Goal: Transaction & Acquisition: Obtain resource

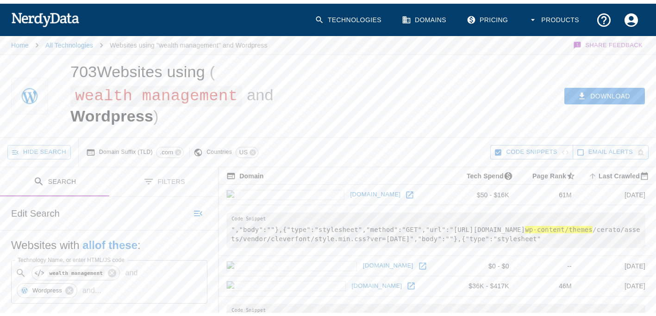
scroll to position [139, 0]
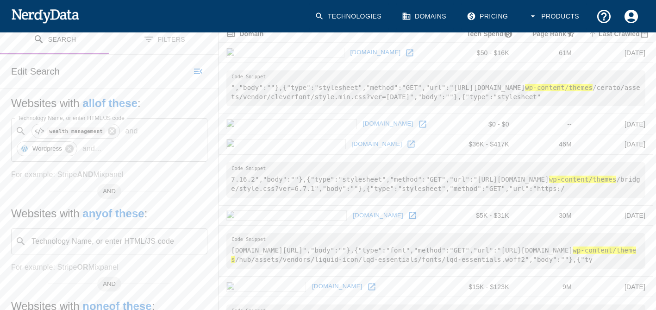
click at [57, 13] on img at bounding box center [45, 15] width 68 height 19
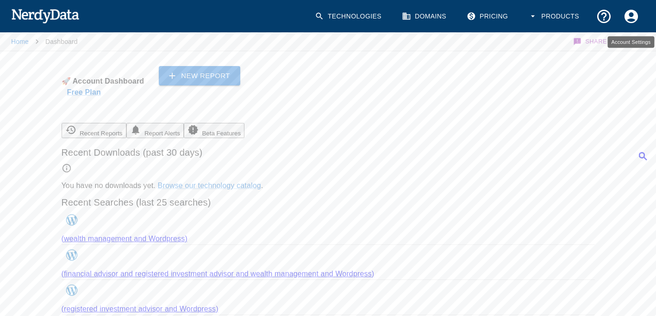
click at [628, 21] on icon "Account Settings" at bounding box center [631, 16] width 16 height 16
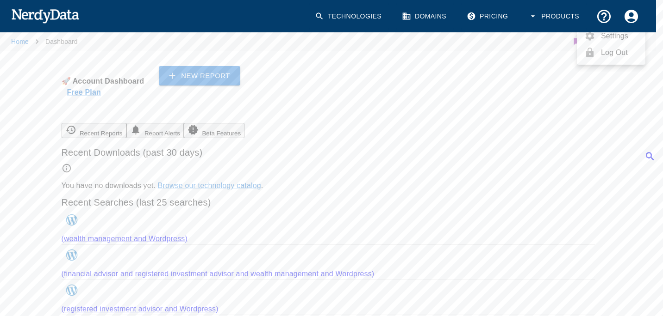
click at [612, 42] on span "Settings" at bounding box center [619, 36] width 37 height 11
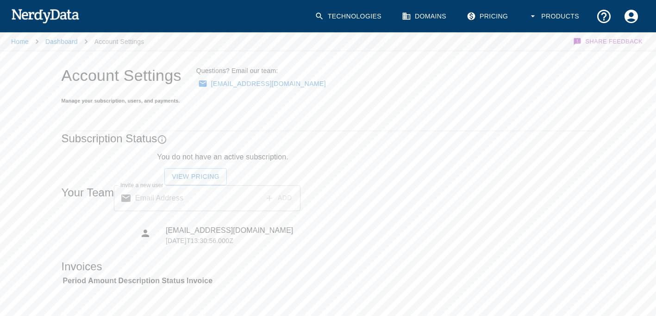
click at [227, 168] on link "View Pricing" at bounding box center [195, 176] width 62 height 17
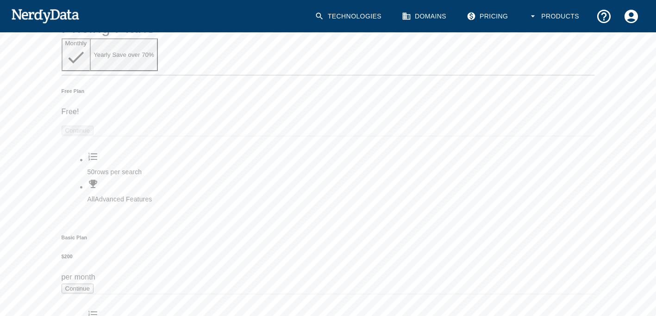
scroll to position [93, 0]
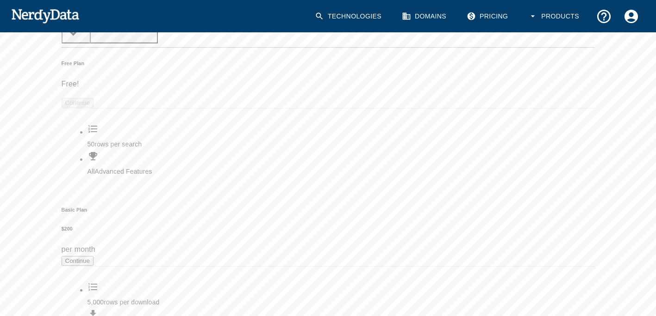
click at [93, 256] on button "Continue" at bounding box center [78, 261] width 32 height 10
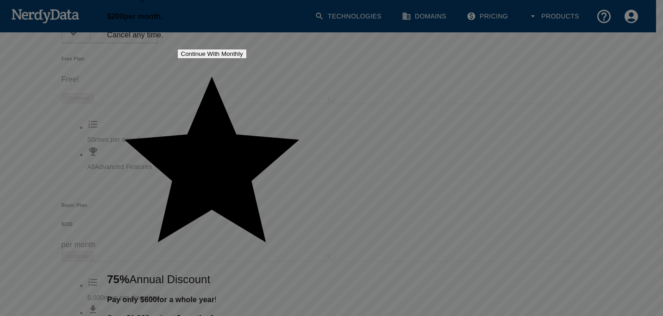
click at [247, 59] on button "Continue With Monthly" at bounding box center [211, 54] width 69 height 10
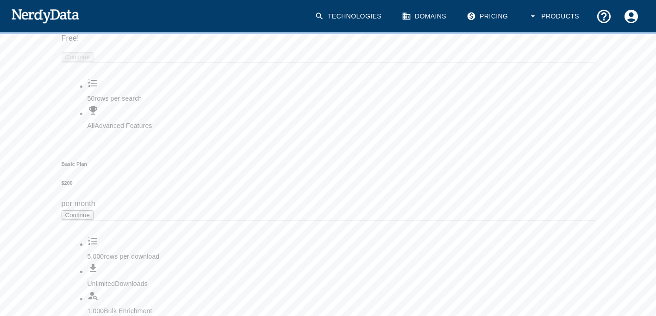
scroll to position [106, 0]
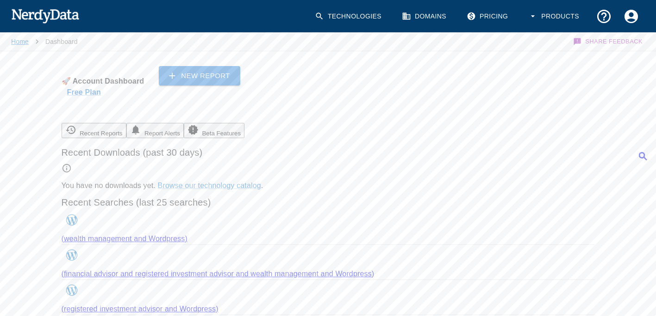
click at [26, 43] on link "Home" at bounding box center [20, 41] width 18 height 7
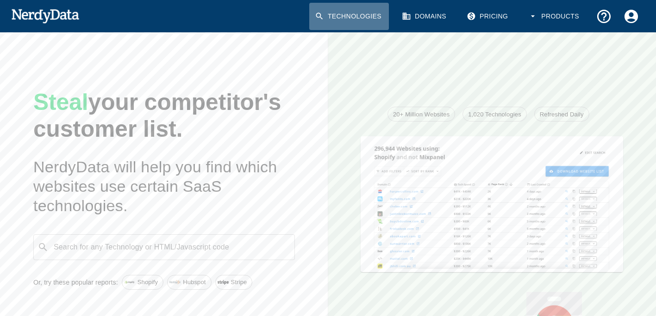
click at [368, 14] on link "Technologies" at bounding box center [349, 16] width 80 height 27
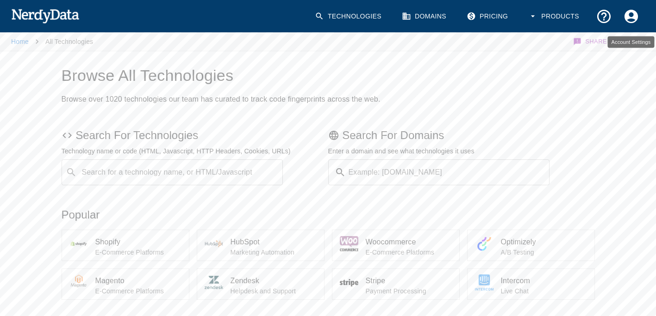
click at [638, 15] on icon "Account Settings" at bounding box center [631, 16] width 16 height 16
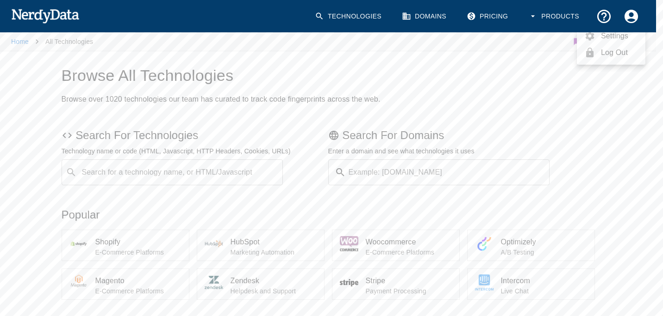
click at [608, 42] on span "Settings" at bounding box center [619, 36] width 37 height 11
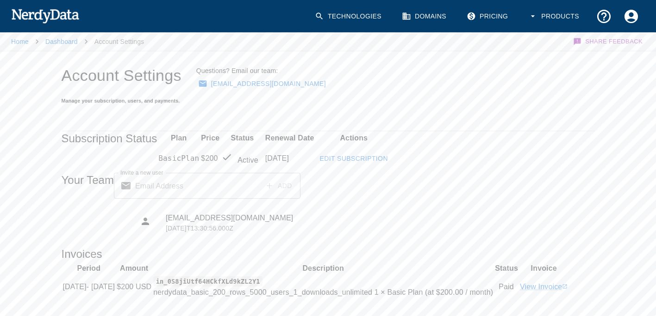
click at [52, 17] on img at bounding box center [45, 15] width 68 height 19
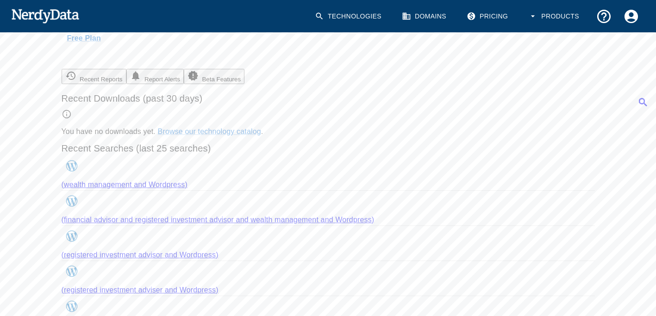
scroll to position [93, 0]
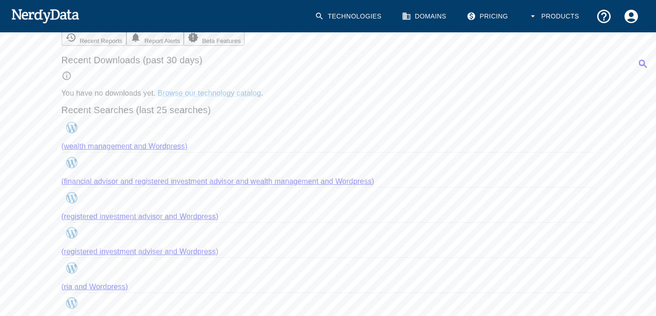
click at [637, 70] on icon at bounding box center [642, 64] width 11 height 11
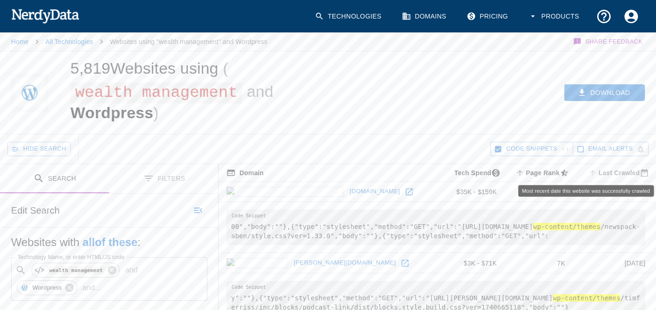
click at [612, 174] on span "Last Crawled" at bounding box center [619, 172] width 66 height 11
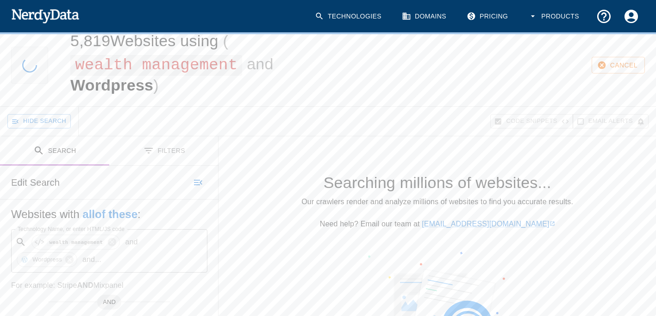
scroll to position [139, 0]
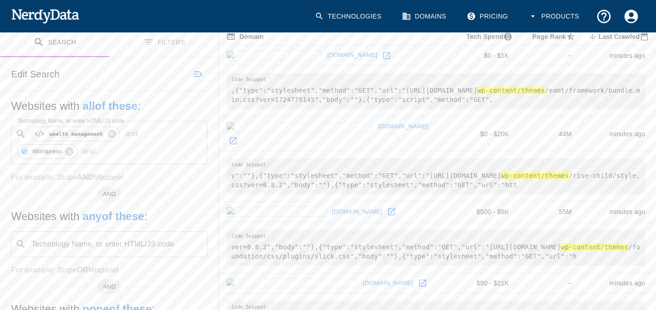
scroll to position [139, 0]
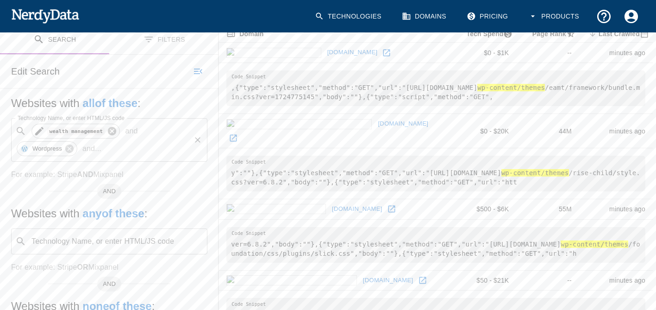
click at [108, 133] on icon at bounding box center [112, 131] width 8 height 8
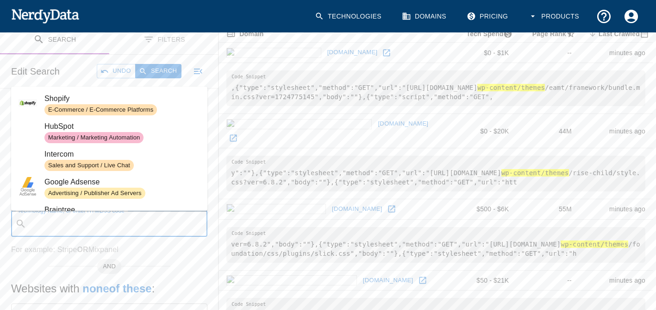
click at [58, 223] on input "Technology Name, or enter HTML/JS code" at bounding box center [116, 224] width 173 height 18
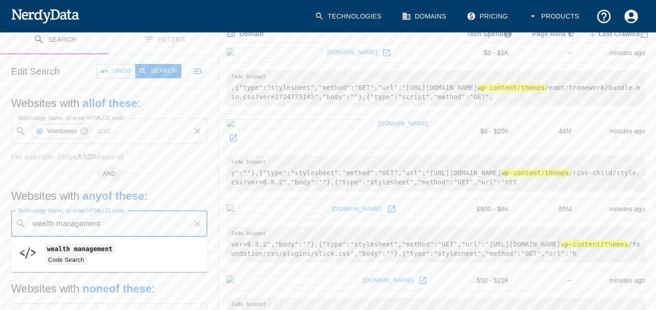
click at [54, 253] on code "wealth management" at bounding box center [79, 248] width 71 height 10
type input "wealth management"
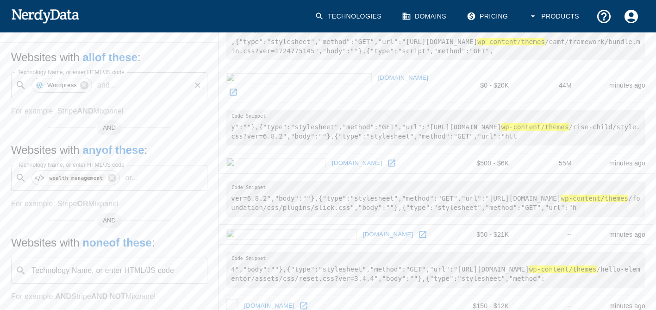
scroll to position [185, 0]
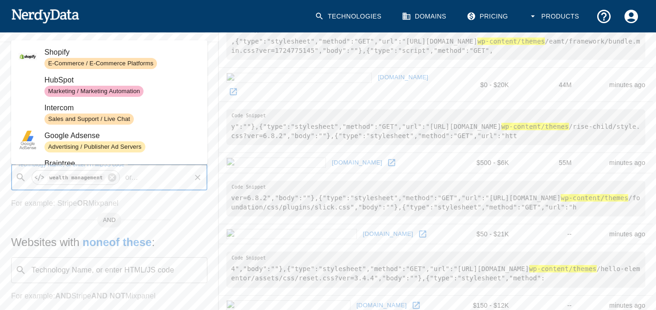
click at [145, 178] on input "Technology Name, or enter HTML/JS code" at bounding box center [166, 177] width 48 height 18
click at [121, 182] on p "or ..." at bounding box center [131, 177] width 20 height 11
paste input "Registered Investment Adviser"
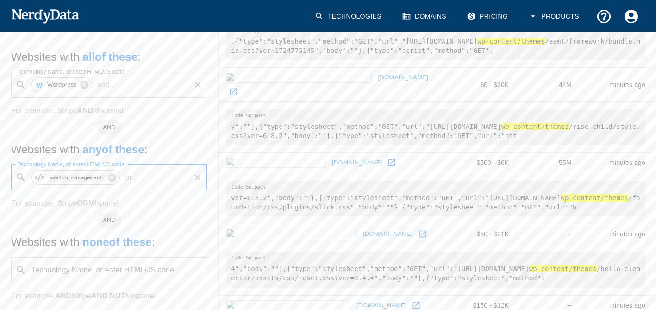
scroll to position [0, 52]
click at [84, 206] on code "Registered Investment Adviser" at bounding box center [102, 202] width 117 height 10
type input "Registered Investment Adviser"
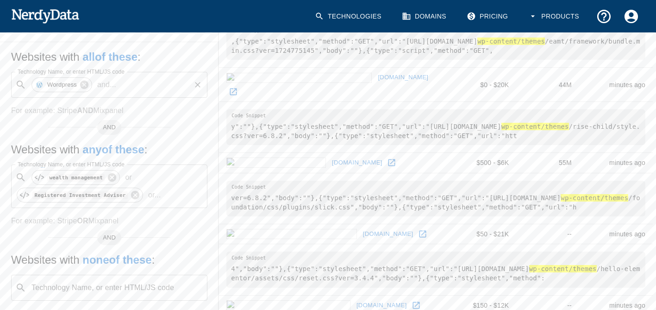
scroll to position [0, 0]
click at [71, 218] on p "For example: Stripe OR Mixpanel" at bounding box center [109, 220] width 196 height 11
click at [165, 191] on input "Technology Name, or enter HTML/JS code" at bounding box center [177, 195] width 25 height 18
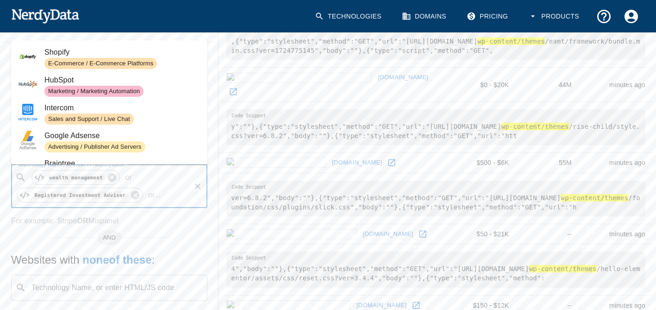
paste input "Financial Advisor"
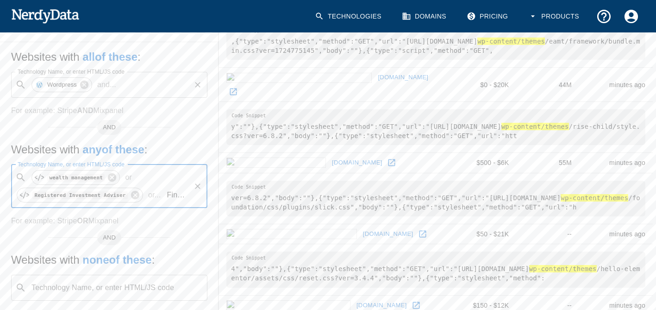
scroll to position [0, 29]
click at [90, 227] on span "Code Search" at bounding box center [121, 230] width 155 height 11
type input "Financial Advisor"
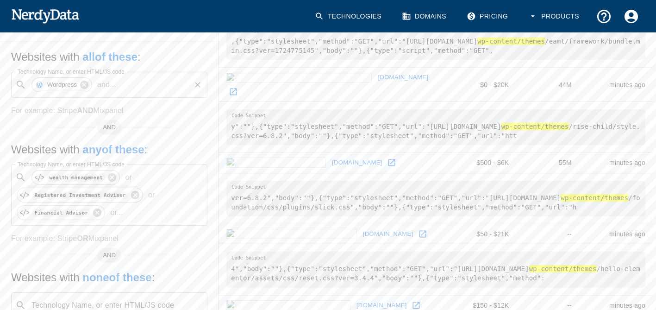
scroll to position [0, 0]
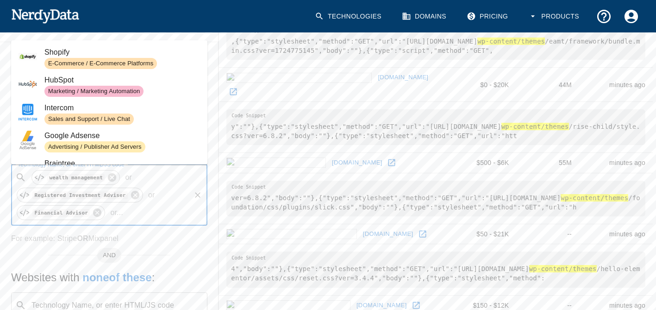
click at [130, 220] on input "Technology Name, or enter HTML/JS code" at bounding box center [158, 213] width 62 height 18
paste input "Financial Advisor"
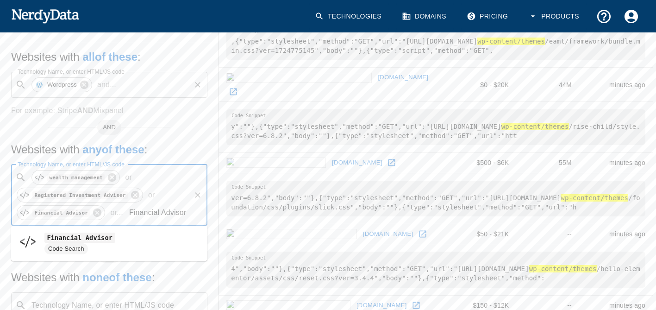
click at [178, 212] on input "Financial Advisor" at bounding box center [158, 213] width 62 height 18
type input "Financial Adviser"
click at [170, 146] on h5 "Websites with any of these :" at bounding box center [109, 149] width 196 height 15
click at [67, 234] on p "For example: Stripe OR Mixpanel" at bounding box center [109, 238] width 196 height 11
click at [119, 214] on p "or ..." at bounding box center [116, 212] width 20 height 11
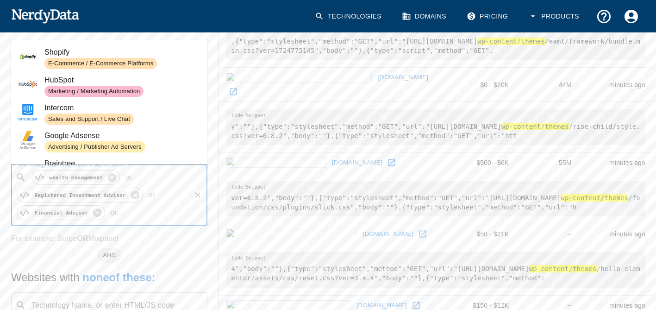
paste input "Registered Investment Adviser"
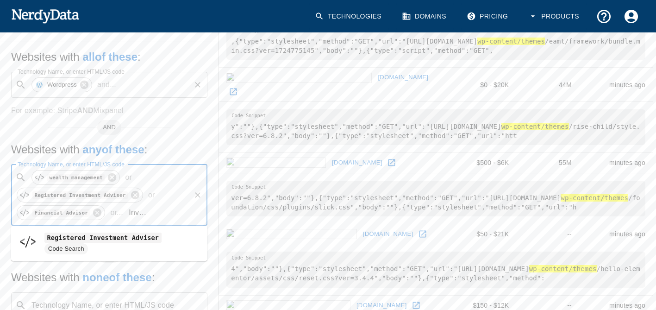
click at [185, 211] on input "Registered Investment Adviser" at bounding box center [158, 213] width 62 height 18
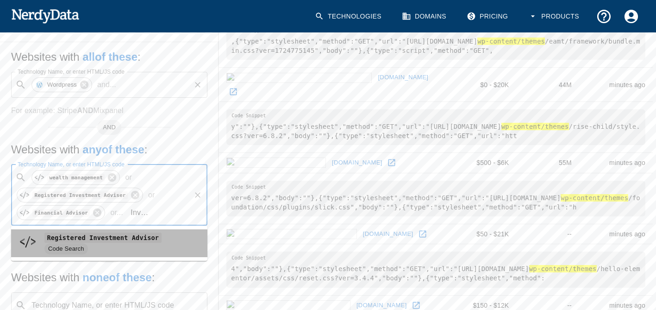
click at [131, 240] on code "Registered Investment Advisor" at bounding box center [102, 237] width 117 height 10
type input "Registered Investment Advisor"
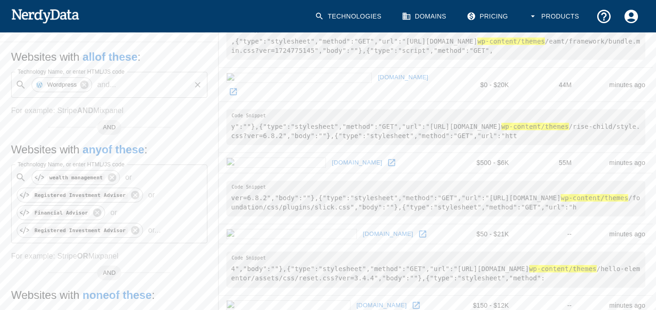
click at [45, 252] on p "For example: Stripe OR Mixpanel" at bounding box center [109, 255] width 196 height 11
click at [165, 233] on input "Technology Name, or enter HTML/JS code" at bounding box center [177, 230] width 25 height 18
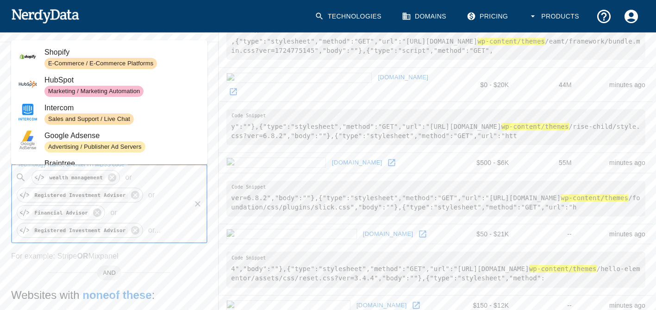
paste input "RIA"
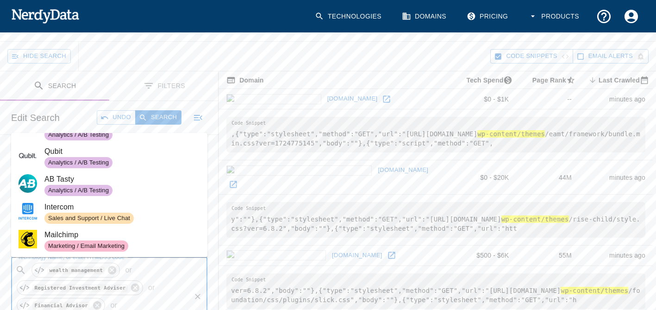
scroll to position [158, 0]
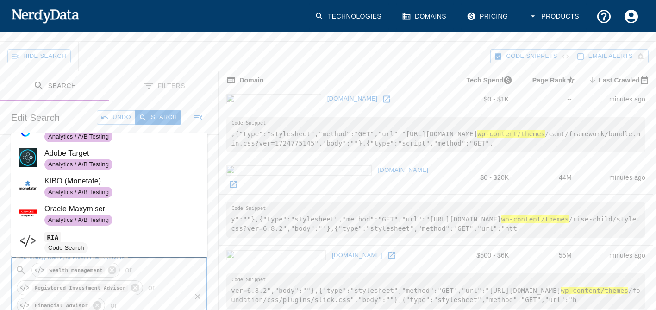
click at [92, 231] on span "RIA" at bounding box center [121, 236] width 155 height 11
type input "RIA"
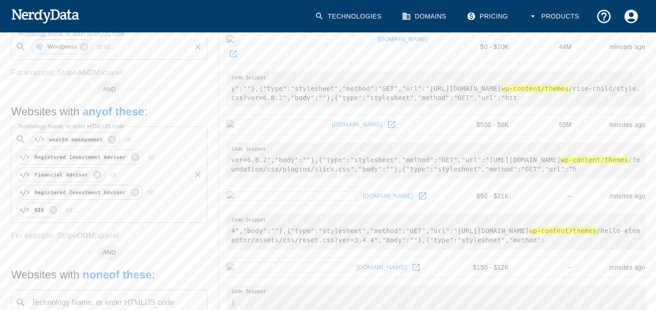
scroll to position [231, 0]
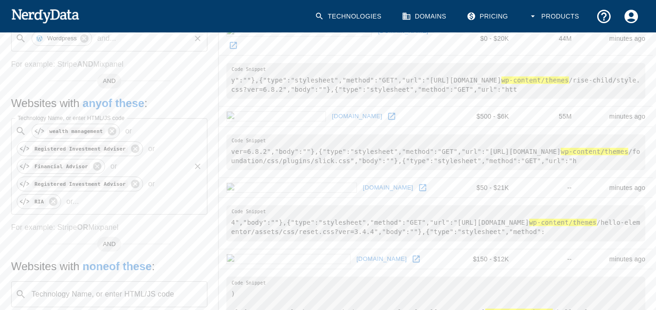
click at [130, 204] on input "Technology Name, or enter HTML/JS code" at bounding box center [136, 201] width 107 height 18
click at [94, 205] on input "Technology Name, or enter HTML/JS code" at bounding box center [136, 201] width 107 height 18
paste input "Advisory Services"
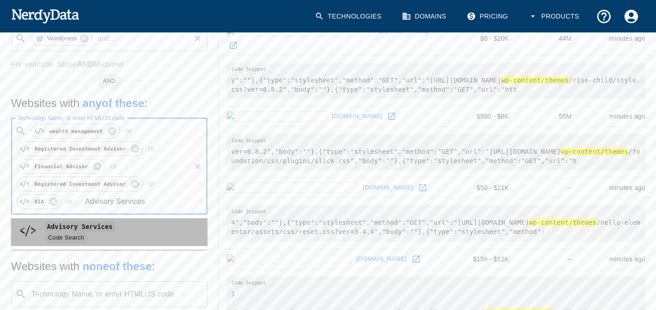
click at [87, 229] on code "Advisory Services" at bounding box center [79, 226] width 71 height 10
type input "Advisory Services"
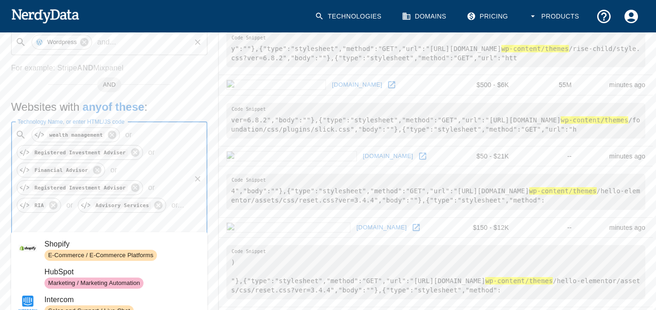
click at [146, 217] on input "Technology Name, or enter HTML/JS code" at bounding box center [102, 223] width 174 height 18
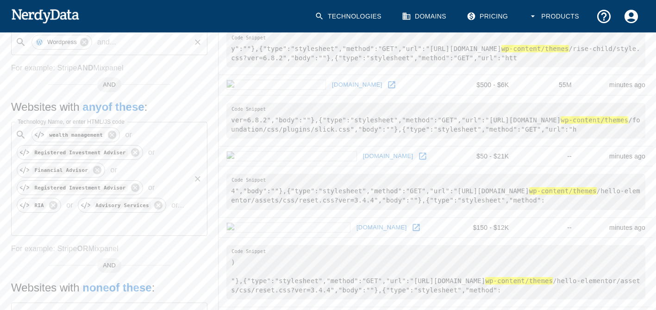
click at [82, 223] on input "Technology Name, or enter HTML/JS code" at bounding box center [102, 223] width 174 height 18
paste input "Financial Planning"
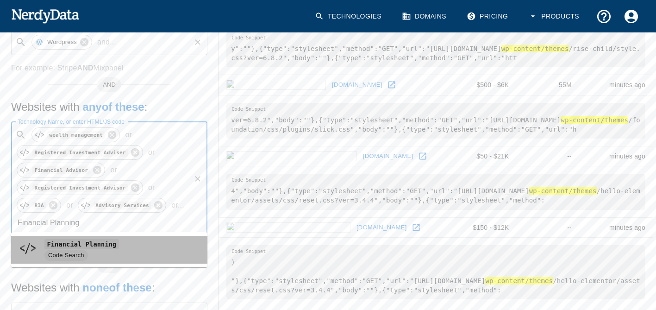
click at [82, 247] on code "Financial Planning" at bounding box center [81, 244] width 74 height 10
type input "Financial Planning"
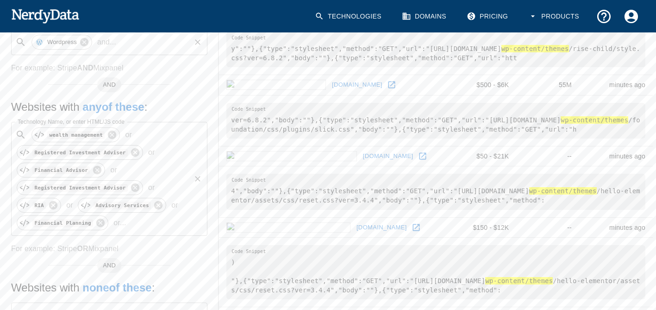
click at [111, 223] on p "or ..." at bounding box center [120, 222] width 20 height 11
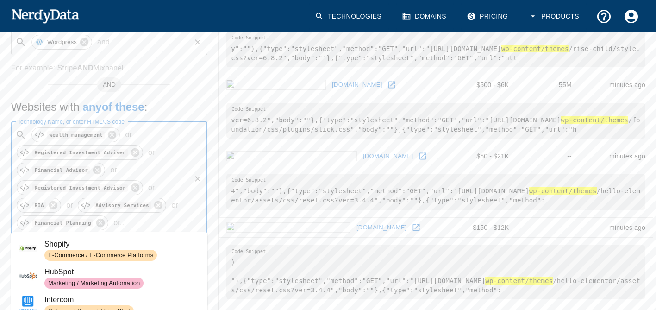
paste input "Boutique Investment"
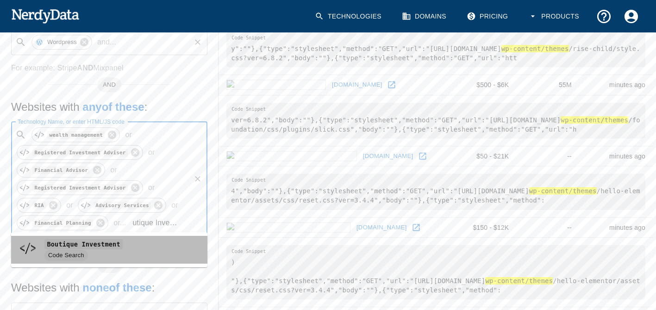
click at [88, 252] on span "Code Search" at bounding box center [121, 254] width 155 height 11
type input "Boutique Investment"
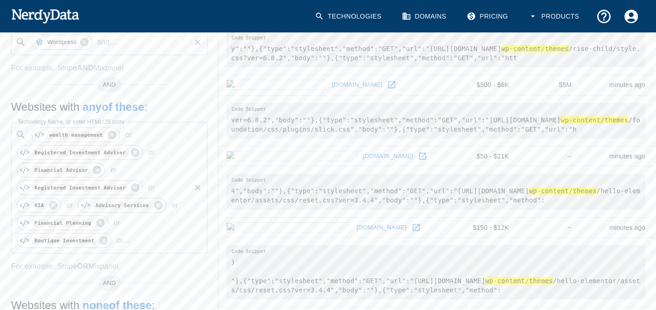
click at [114, 238] on p "or ..." at bounding box center [123, 240] width 20 height 11
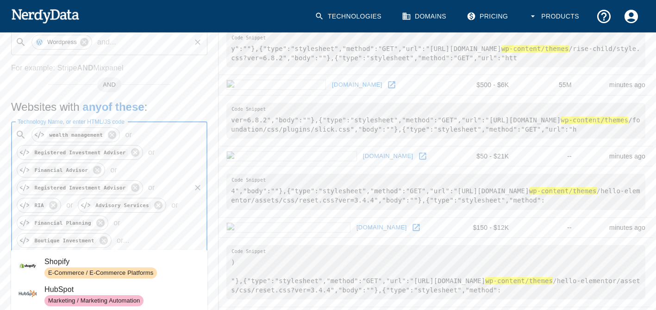
paste input "Retirement Planning"
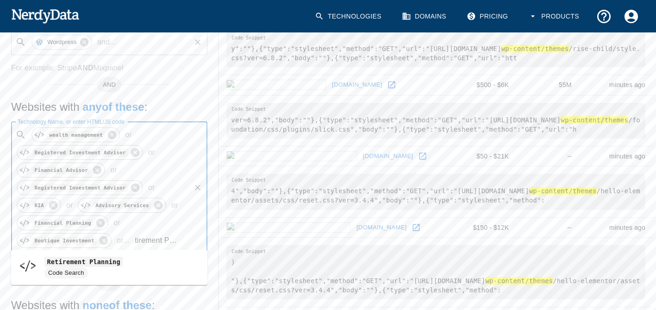
click at [86, 264] on code "Retirement Planning" at bounding box center [83, 261] width 78 height 10
type input "Retirement Planning"
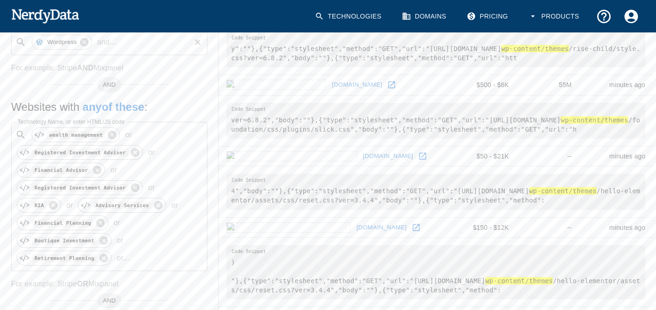
scroll to position [0, 0]
click at [113, 255] on p "or ..." at bounding box center [123, 257] width 20 height 11
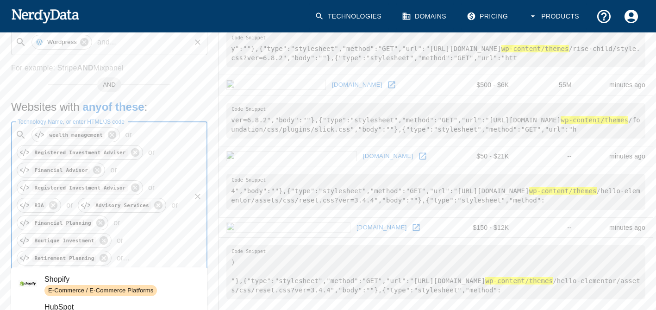
paste input "Portfolio Management"
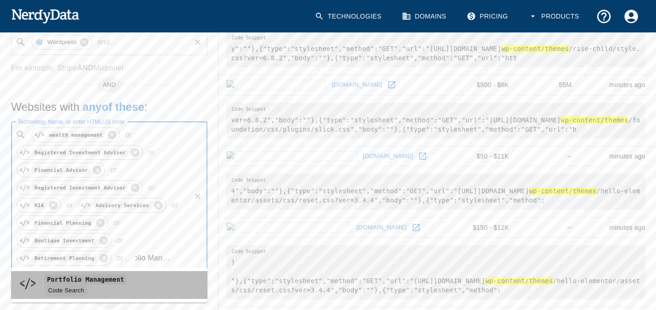
click at [109, 277] on code "Portfolio Management" at bounding box center [85, 279] width 82 height 10
type input "Portfolio Management"
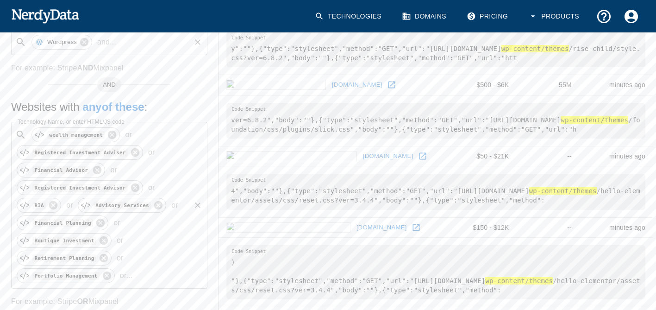
click at [118, 273] on p "or ..." at bounding box center [126, 275] width 20 height 11
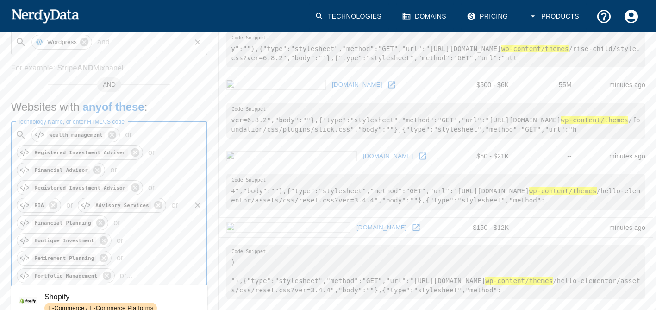
paste input "Retirement Planning"
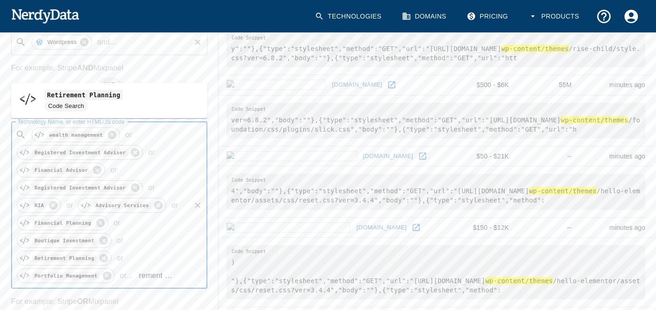
click at [87, 99] on code "Retirement Planning" at bounding box center [83, 95] width 78 height 10
type input "Retirement Planning"
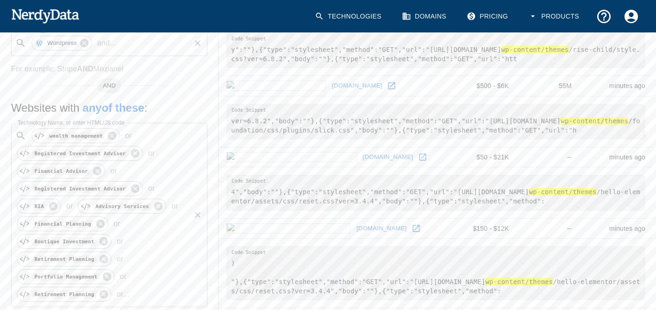
scroll to position [263, 0]
click at [102, 291] on icon at bounding box center [103, 293] width 8 height 8
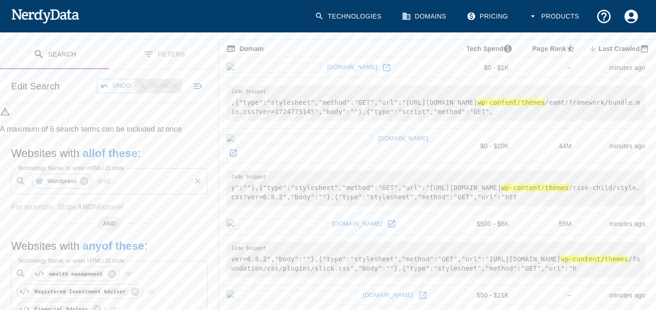
scroll to position [124, 0]
click at [105, 177] on p "and ..." at bounding box center [106, 180] width 26 height 11
click at [84, 203] on b "AND" at bounding box center [85, 207] width 16 height 8
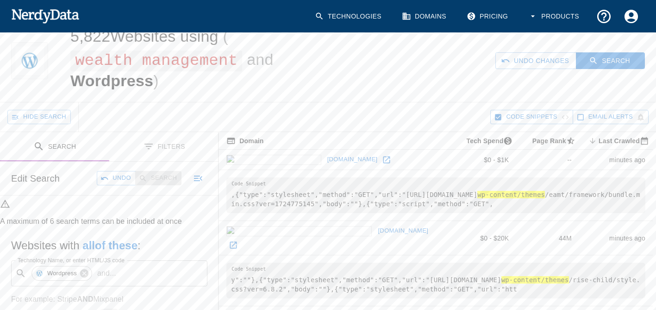
scroll to position [31, 0]
click at [611, 67] on button "Search" at bounding box center [610, 61] width 69 height 17
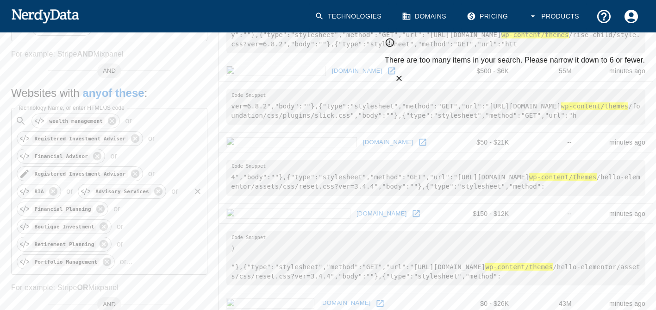
scroll to position [278, 0]
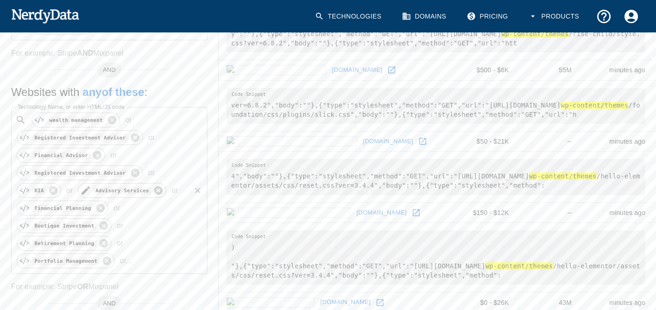
click at [154, 186] on icon at bounding box center [158, 190] width 10 height 10
click at [160, 188] on icon at bounding box center [161, 190] width 10 height 10
click at [161, 186] on icon at bounding box center [165, 190] width 8 height 8
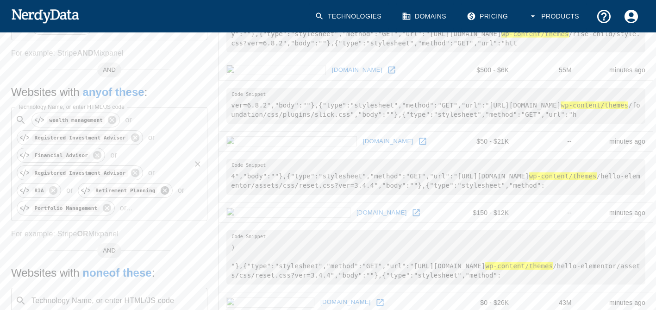
click at [161, 186] on icon at bounding box center [165, 190] width 8 height 8
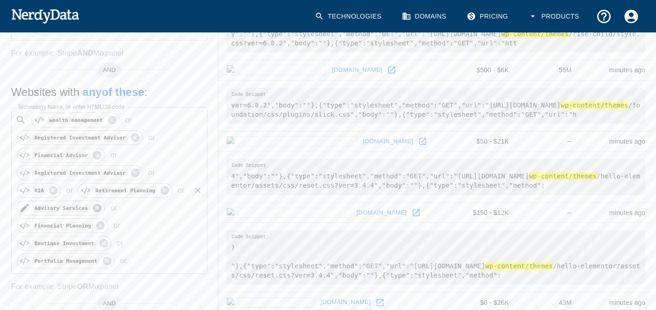
click at [93, 205] on icon at bounding box center [97, 208] width 8 height 8
click at [96, 204] on icon at bounding box center [100, 208] width 8 height 8
click at [99, 204] on icon at bounding box center [104, 208] width 10 height 10
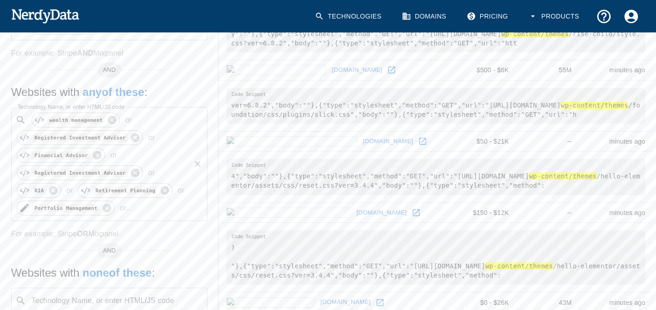
click at [102, 203] on icon at bounding box center [107, 208] width 10 height 10
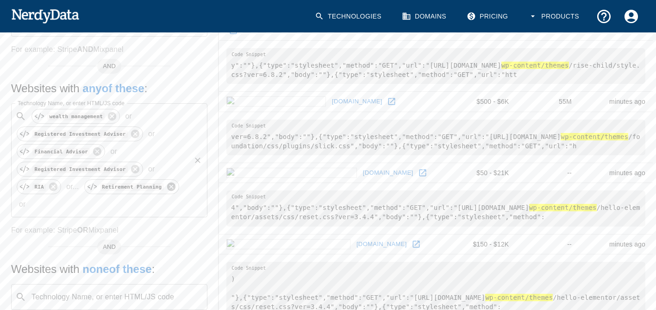
click at [167, 186] on icon at bounding box center [171, 186] width 8 height 8
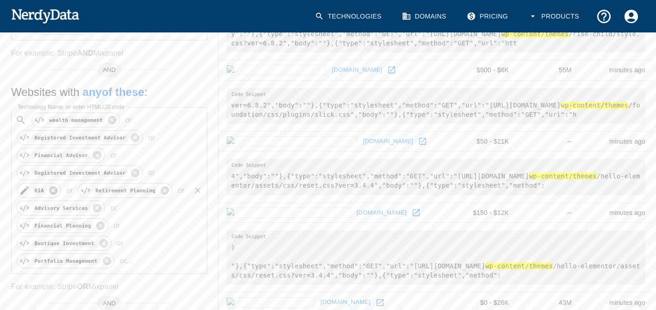
click at [50, 189] on icon at bounding box center [53, 190] width 8 height 8
click at [99, 185] on icon at bounding box center [104, 190] width 10 height 10
click at [99, 186] on icon at bounding box center [104, 190] width 10 height 10
click at [99, 186] on icon at bounding box center [103, 190] width 8 height 8
click at [199, 187] on icon "Clear" at bounding box center [198, 190] width 6 height 6
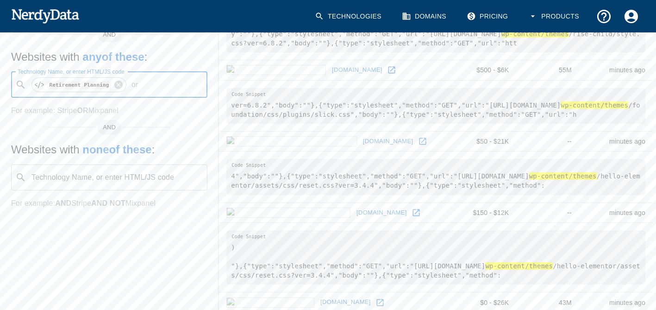
scroll to position [246, 0]
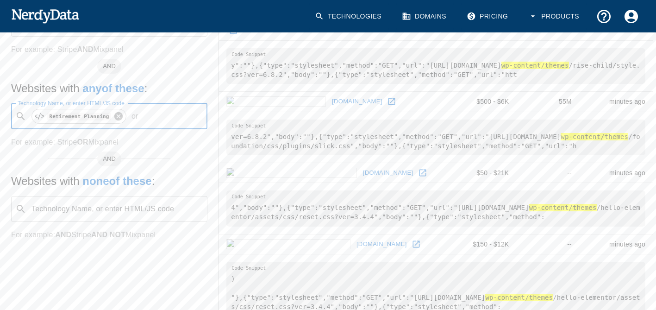
click at [117, 116] on icon at bounding box center [118, 116] width 8 height 8
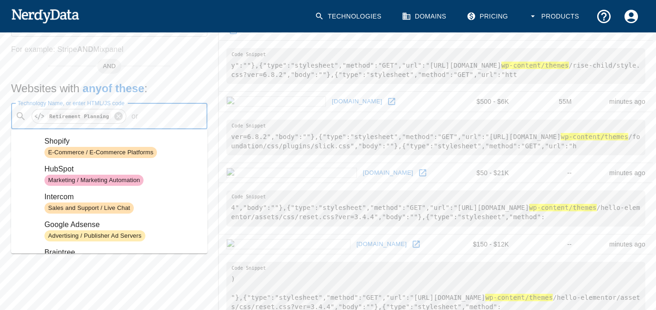
click at [145, 118] on input "Technology Name, or enter HTML/JS code" at bounding box center [173, 116] width 62 height 18
paste input "Form ADV"
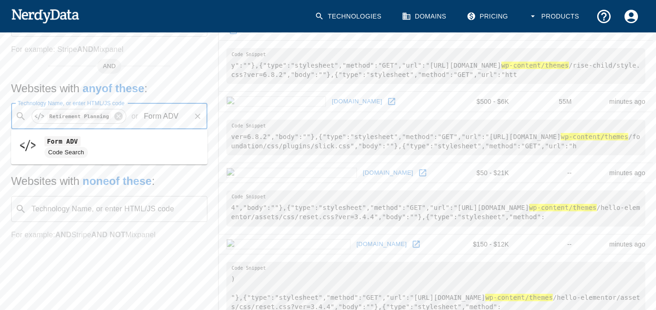
click at [93, 144] on span "Form ADV" at bounding box center [121, 141] width 155 height 11
type input "Form ADV"
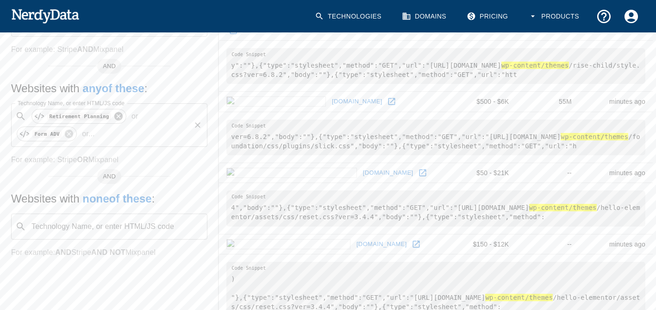
click at [114, 116] on icon at bounding box center [118, 116] width 10 height 10
click at [71, 132] on icon at bounding box center [69, 134] width 8 height 8
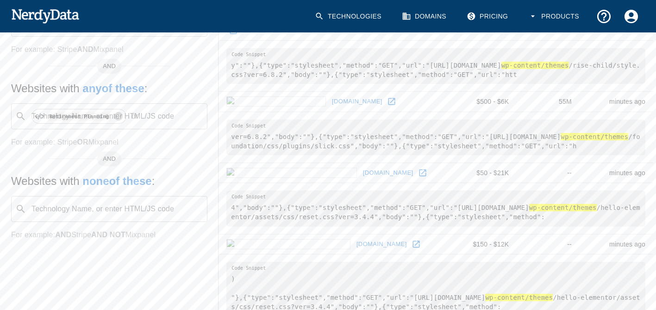
click at [179, 92] on h5 "Websites with any of these :" at bounding box center [109, 88] width 196 height 15
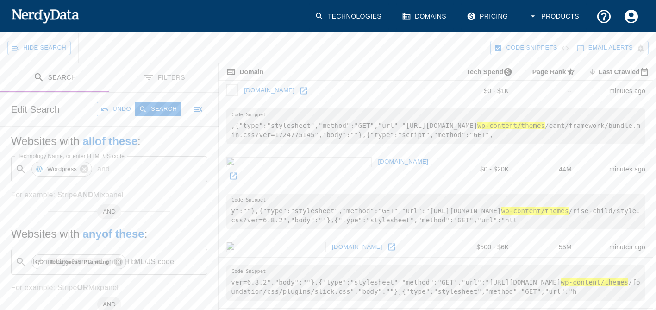
scroll to position [154, 0]
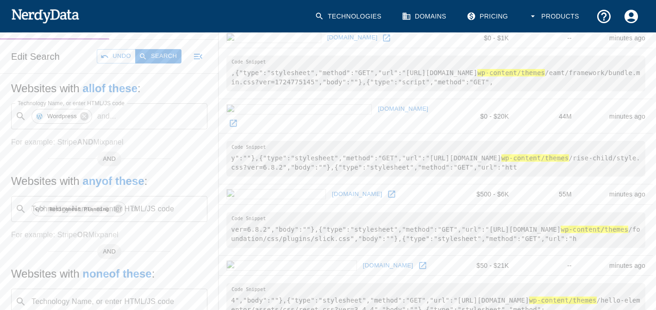
click at [133, 208] on p "or" at bounding box center [135, 208] width 14 height 11
click at [142, 212] on input "Technology Name, or enter HTML/JS code" at bounding box center [173, 209] width 62 height 18
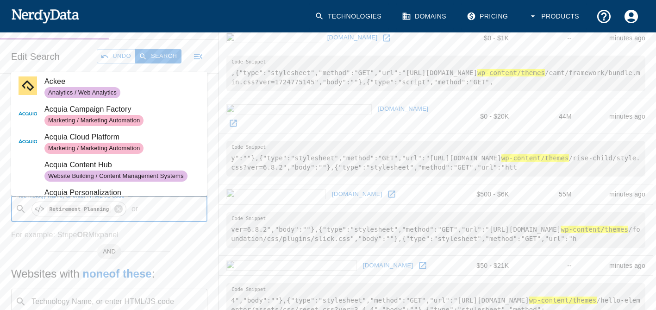
scroll to position [787, 0]
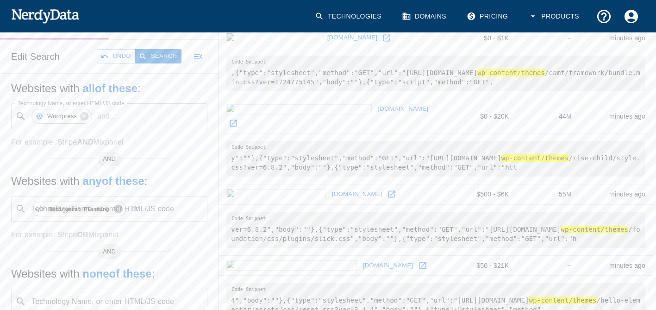
click at [113, 209] on icon at bounding box center [118, 209] width 10 height 10
click at [142, 206] on input "Technology Name, or enter HTML/JS code" at bounding box center [173, 209] width 62 height 18
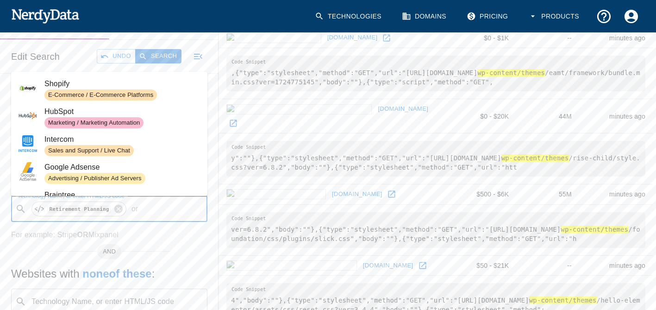
paste input "Form ADV"
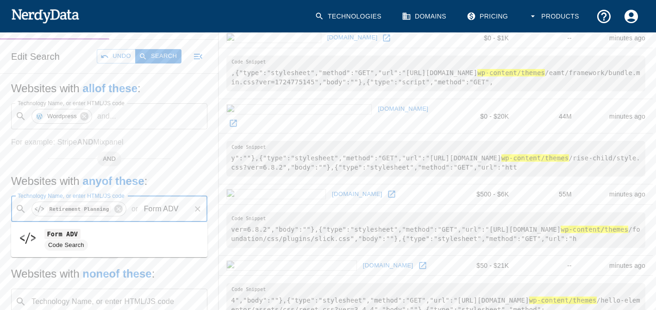
click at [73, 227] on li "Form ADV Code Search" at bounding box center [109, 239] width 196 height 28
type input "Form ADV"
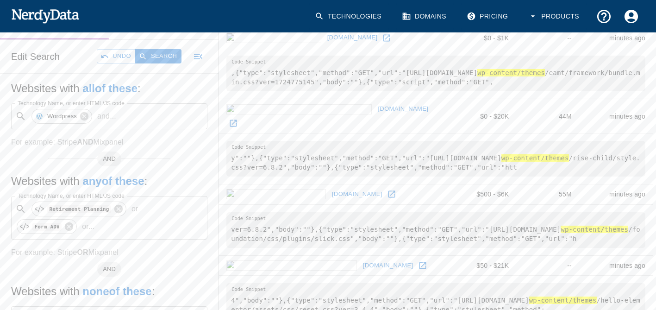
click at [168, 154] on div "AND" at bounding box center [109, 154] width 122 height 7
click at [167, 53] on button "Search" at bounding box center [158, 56] width 46 height 14
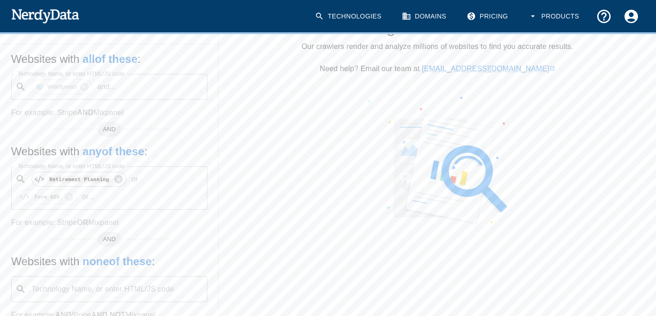
scroll to position [185, 0]
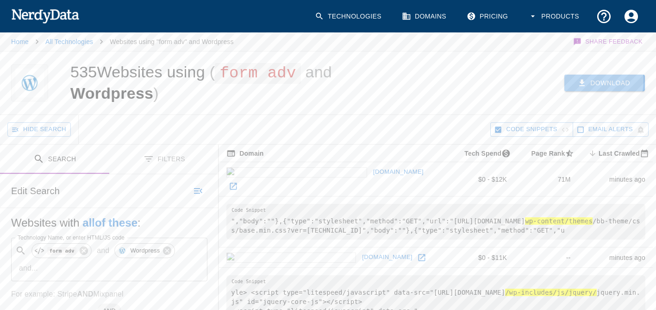
click at [585, 81] on icon "button" at bounding box center [582, 83] width 6 height 6
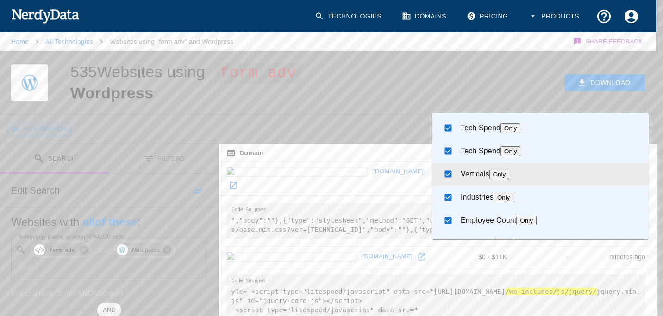
scroll to position [93, 0]
click at [447, 170] on input "checkbox" at bounding box center [448, 175] width 18 height 18
checkbox input "false"
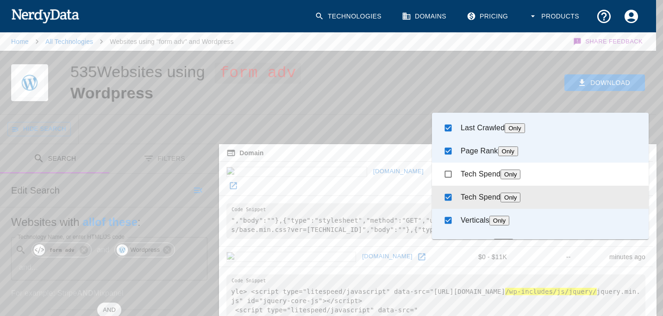
click at [439, 199] on input "checkbox" at bounding box center [448, 198] width 18 height 18
checkbox input "false"
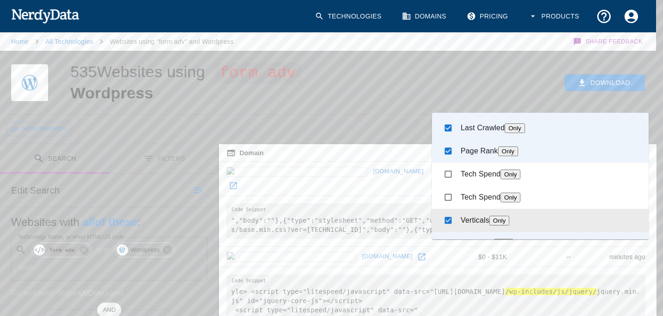
click at [446, 223] on input "checkbox" at bounding box center [448, 221] width 18 height 18
checkbox input "false"
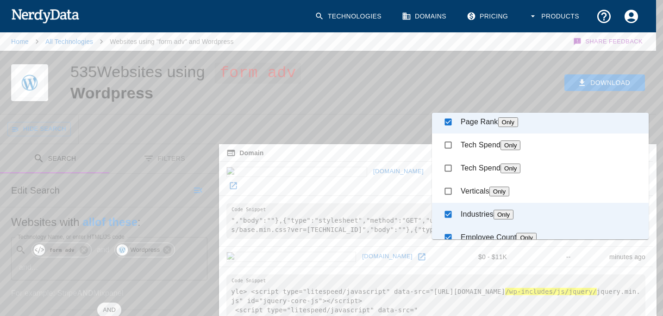
scroll to position [139, 0]
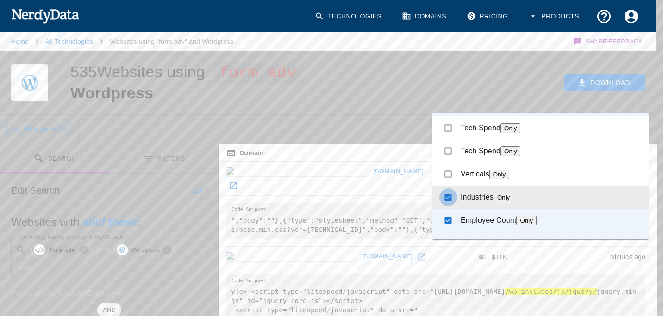
click at [451, 197] on input "checkbox" at bounding box center [448, 198] width 18 height 18
checkbox input "false"
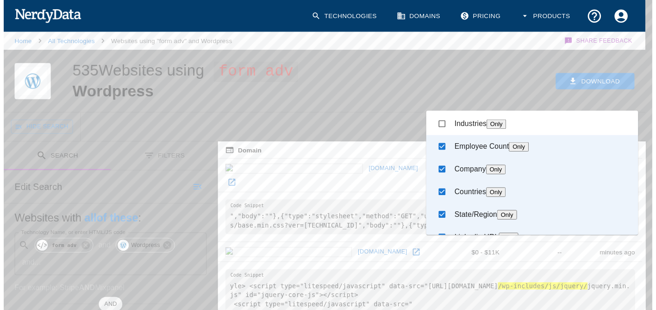
scroll to position [231, 0]
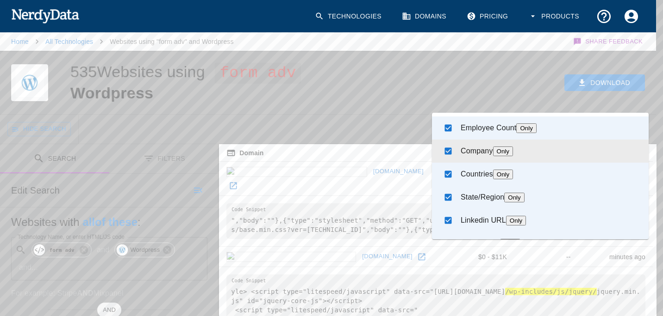
click at [355, 92] on div at bounding box center [331, 158] width 663 height 316
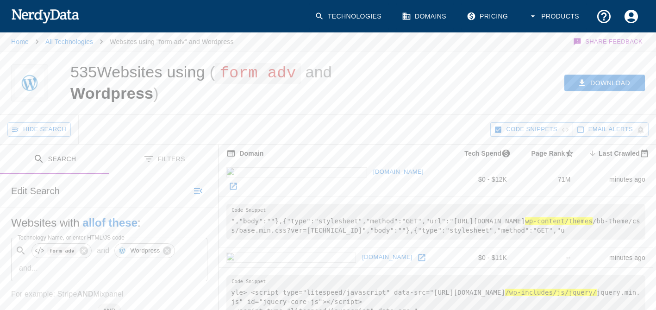
click at [149, 168] on button "Filters" at bounding box center [163, 158] width 109 height 29
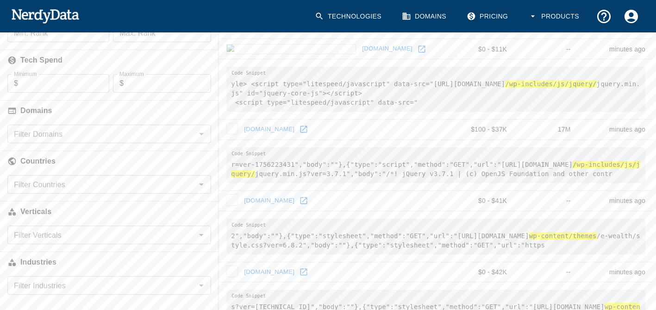
scroll to position [185, 0]
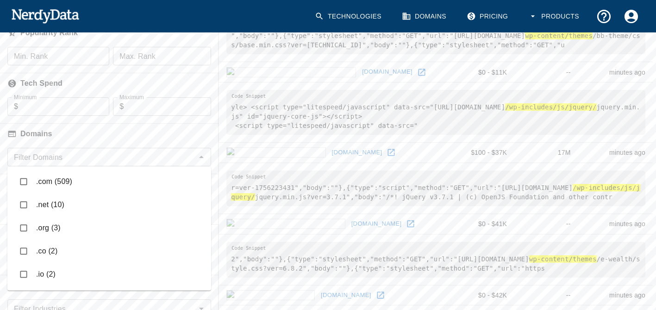
click at [86, 163] on div "Filter Domains" at bounding box center [109, 157] width 204 height 19
click at [21, 182] on input "checkbox" at bounding box center [24, 182] width 18 height 18
checkbox input "true"
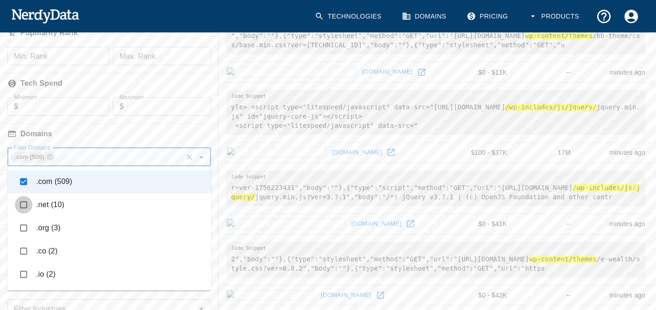
click at [25, 203] on input "checkbox" at bounding box center [24, 205] width 18 height 18
checkbox input "true"
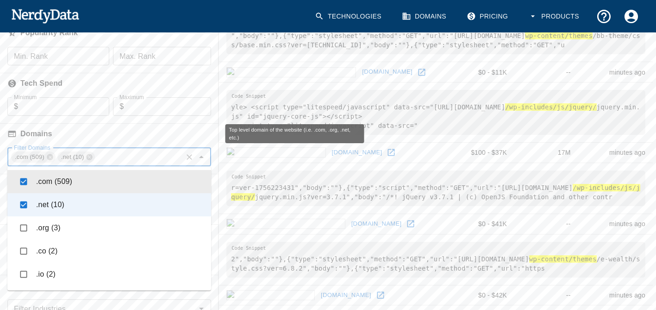
click at [112, 133] on h6 "Domains" at bounding box center [109, 134] width 218 height 20
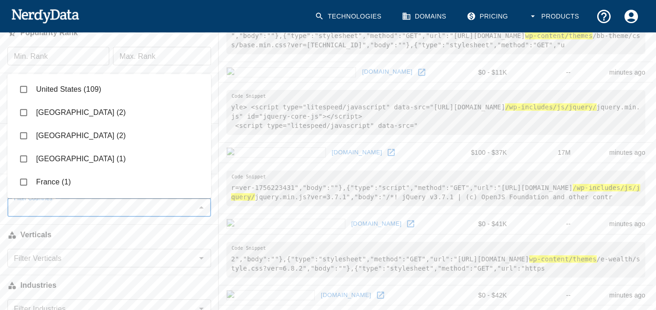
click at [88, 206] on input "Filter Countries" at bounding box center [101, 207] width 183 height 13
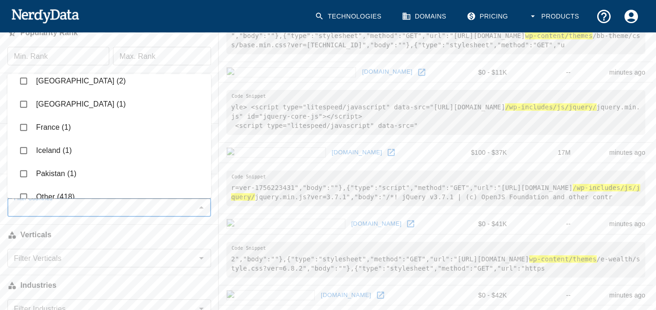
scroll to position [0, 0]
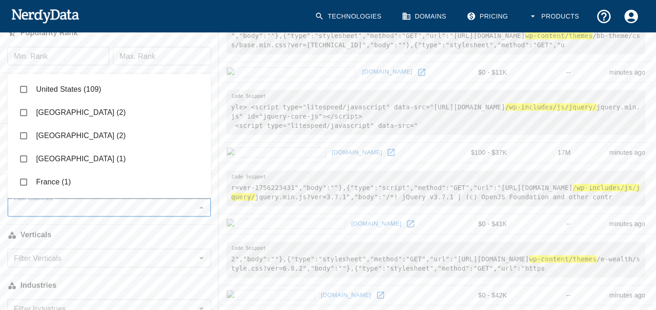
click at [21, 87] on input "checkbox" at bounding box center [24, 90] width 18 height 18
checkbox input "true"
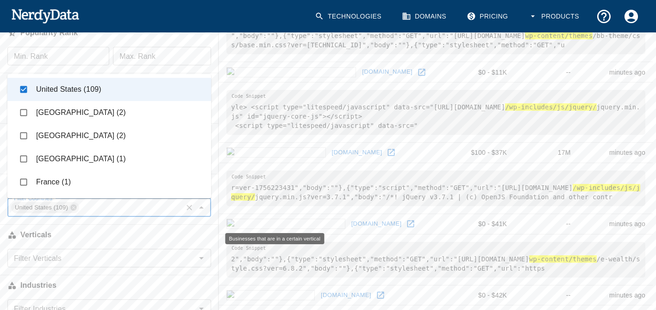
click at [119, 230] on h6 "Verticals" at bounding box center [109, 234] width 218 height 20
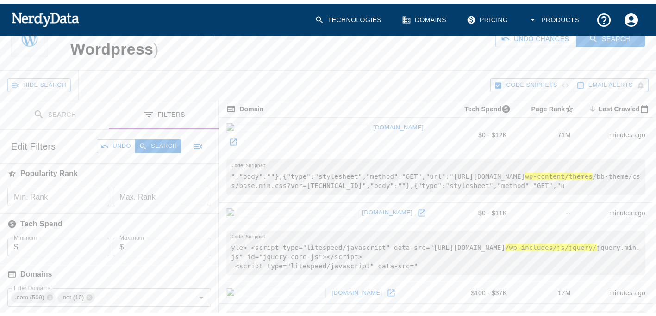
scroll to position [46, 0]
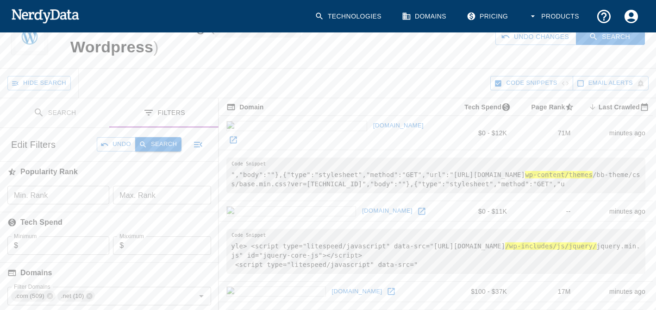
click at [157, 143] on button "Search" at bounding box center [158, 144] width 46 height 14
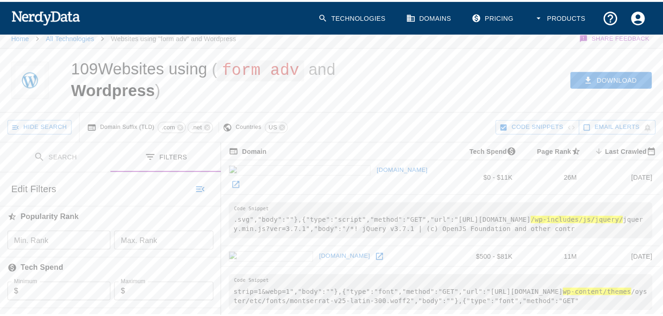
scroll to position [4, 0]
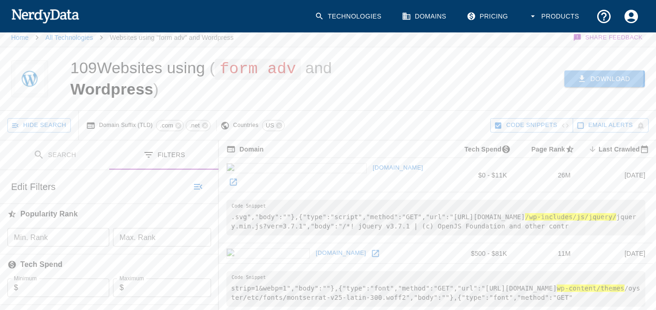
click at [601, 77] on button "Download" at bounding box center [604, 78] width 81 height 17
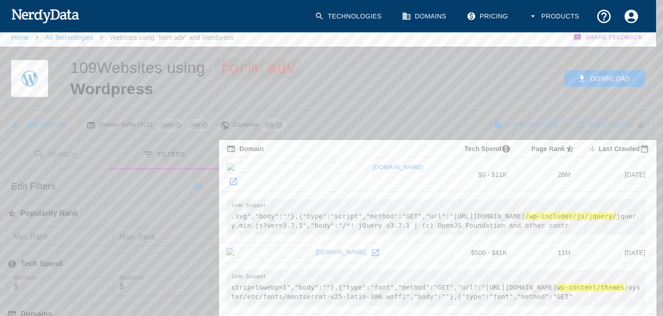
scroll to position [6, 0]
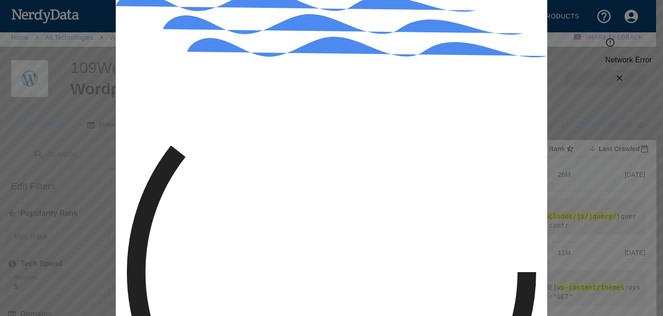
click at [624, 74] on icon "Close" at bounding box center [618, 78] width 9 height 9
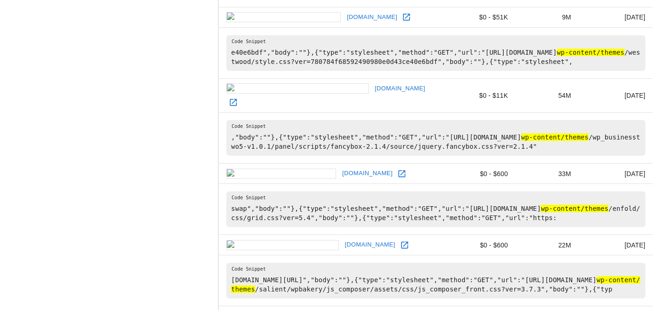
scroll to position [1670, 0]
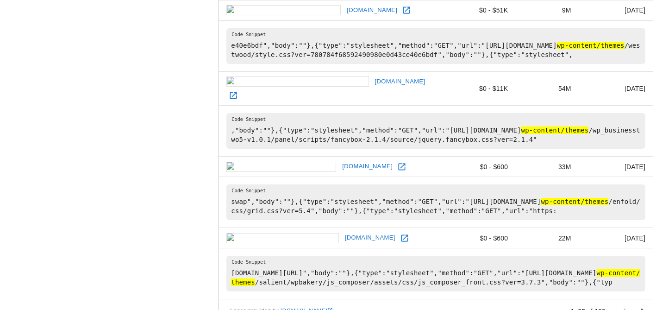
click at [397, 162] on icon at bounding box center [401, 166] width 9 height 9
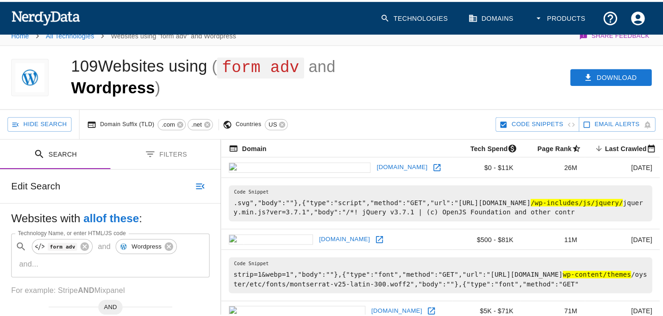
scroll to position [0, 0]
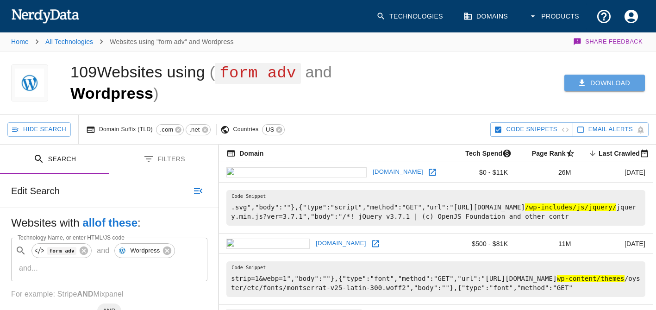
click at [608, 82] on button "Download" at bounding box center [604, 82] width 81 height 17
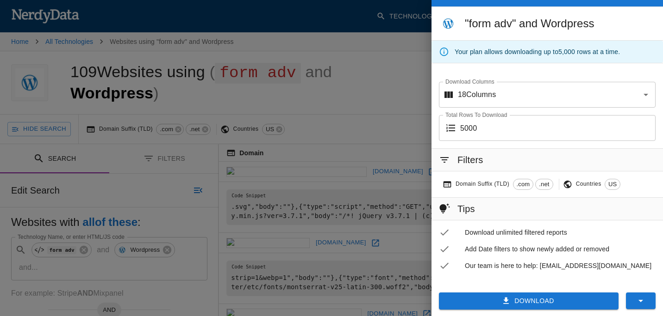
scroll to position [28, 0]
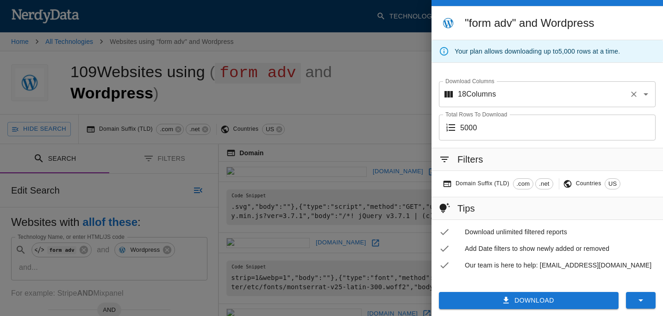
click at [510, 87] on input "Download Columns" at bounding box center [561, 95] width 130 height 18
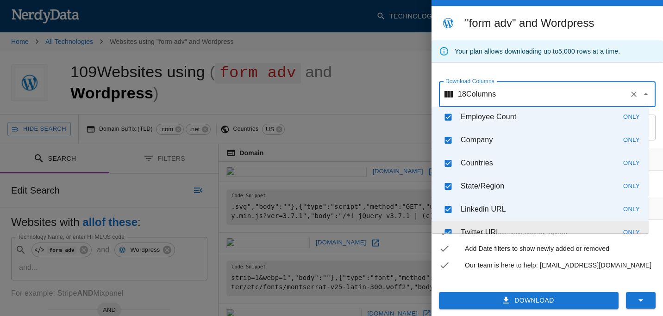
scroll to position [297, 0]
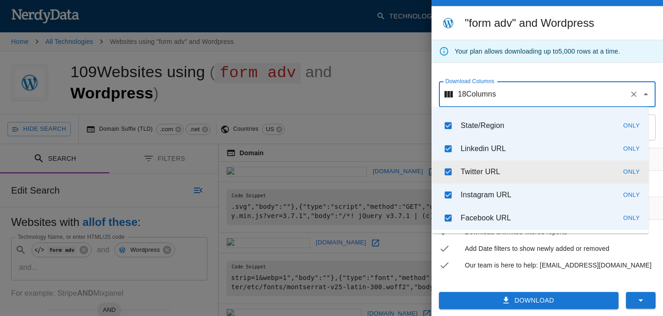
click at [451, 173] on input "checkbox" at bounding box center [448, 173] width 18 height 18
checkbox input "false"
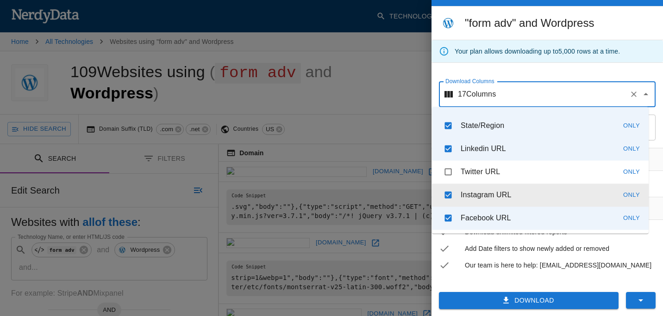
click at [445, 192] on input "checkbox" at bounding box center [448, 196] width 18 height 18
checkbox input "false"
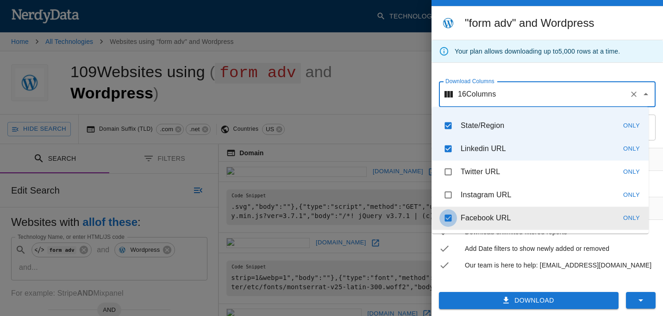
click at [445, 225] on input "checkbox" at bounding box center [448, 219] width 18 height 18
checkbox input "false"
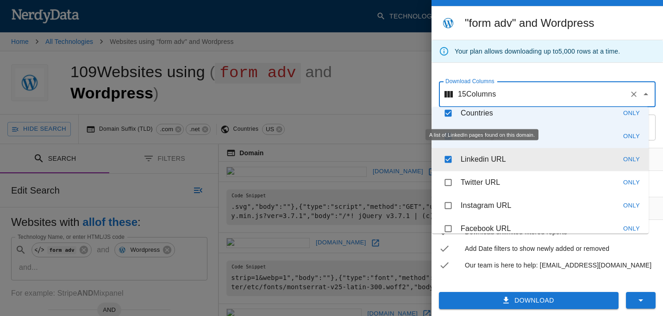
scroll to position [251, 0]
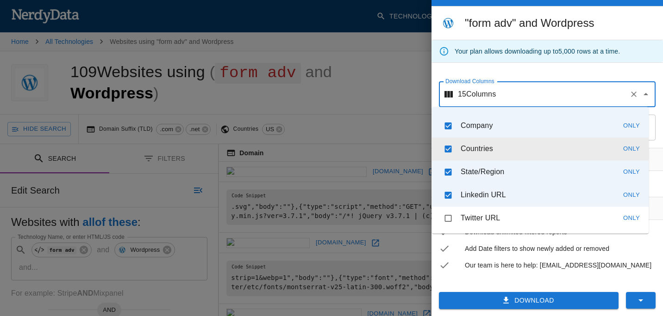
click at [451, 149] on input "checkbox" at bounding box center [448, 150] width 18 height 18
checkbox input "false"
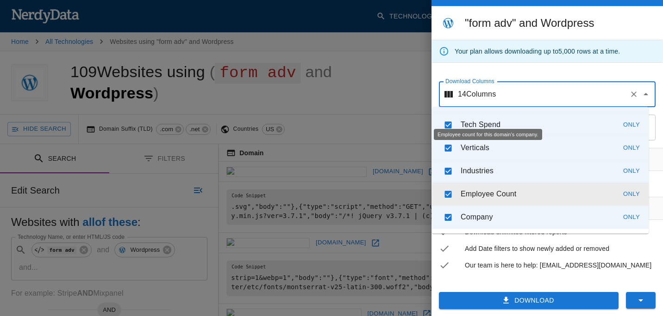
scroll to position [158, 0]
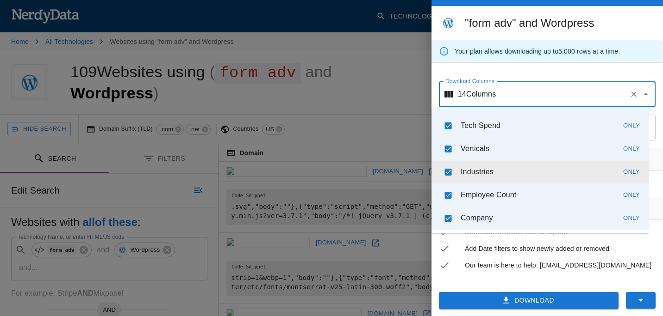
click at [448, 172] on input "checkbox" at bounding box center [448, 173] width 18 height 18
checkbox input "false"
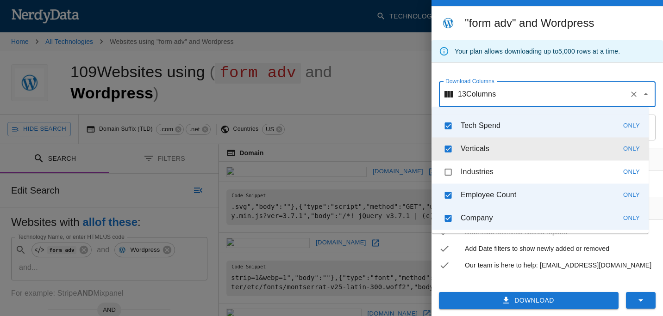
click at [447, 143] on input "checkbox" at bounding box center [448, 150] width 18 height 18
checkbox input "false"
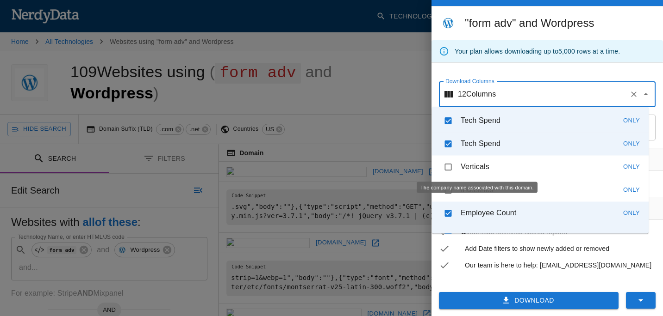
scroll to position [112, 0]
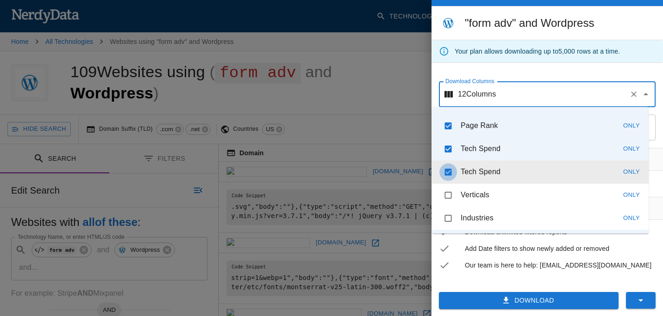
click at [446, 174] on input "checkbox" at bounding box center [448, 173] width 18 height 18
checkbox input "false"
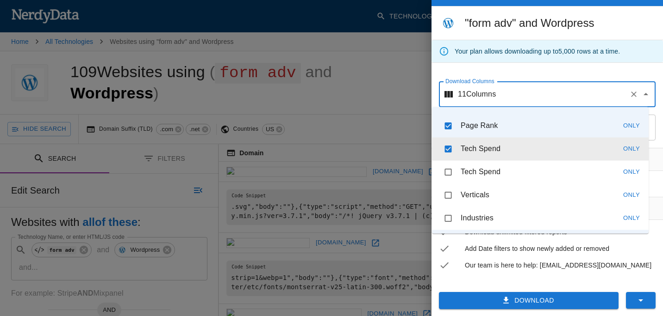
click at [449, 153] on input "checkbox" at bounding box center [448, 150] width 18 height 18
checkbox input "false"
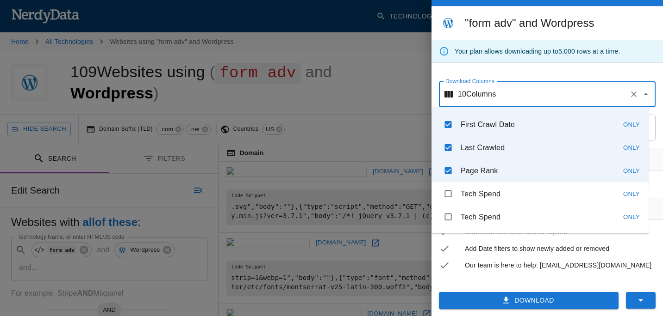
scroll to position [66, 0]
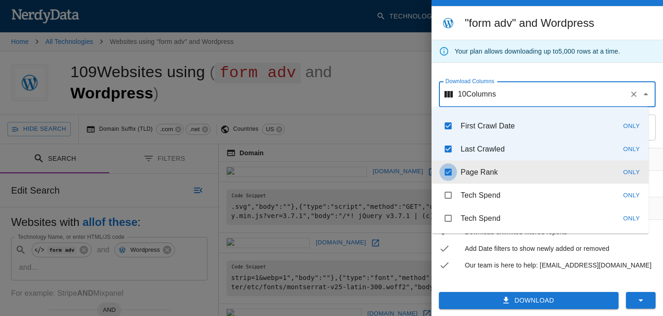
click at [450, 170] on input "checkbox" at bounding box center [448, 173] width 18 height 18
checkbox input "false"
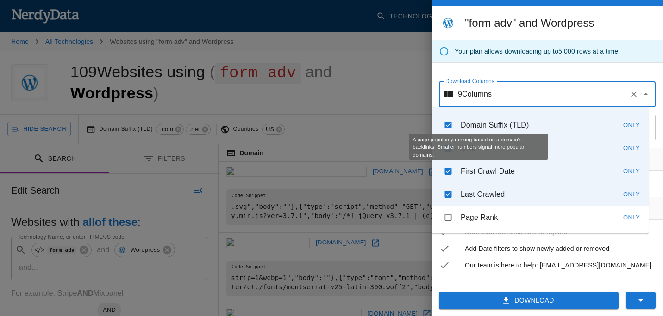
scroll to position [19, 0]
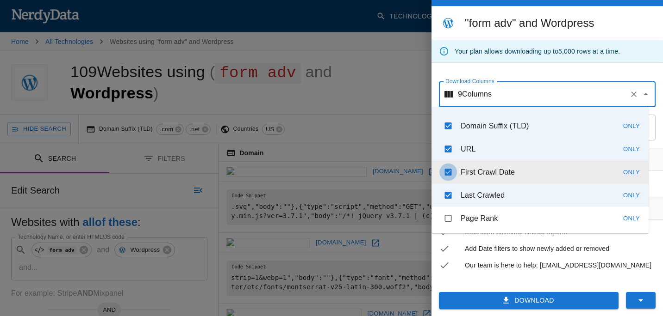
click at [451, 170] on input "checkbox" at bounding box center [448, 173] width 18 height 18
checkbox input "false"
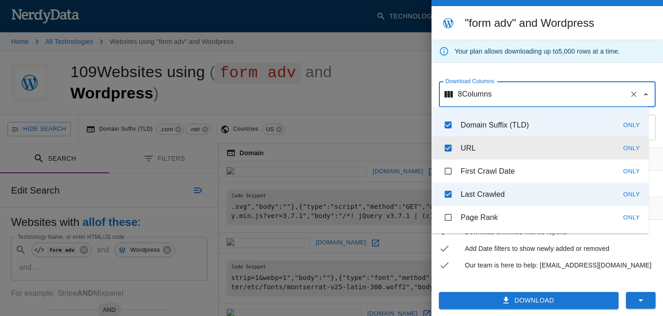
scroll to position [139, 0]
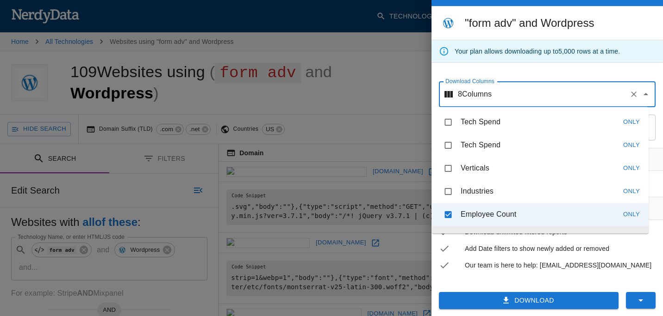
click at [531, 273] on li "Our team is here to help: [EMAIL_ADDRESS][DOMAIN_NAME]" at bounding box center [546, 265] width 231 height 17
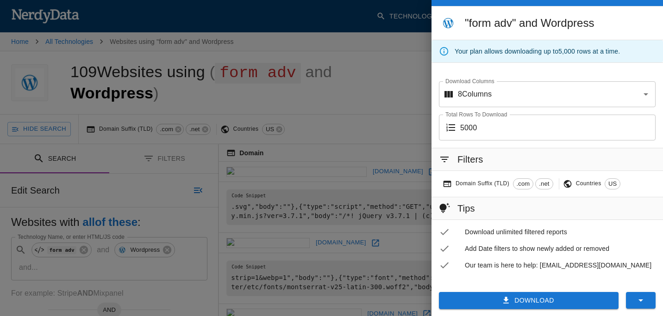
click at [503, 298] on icon "button" at bounding box center [506, 301] width 6 height 6
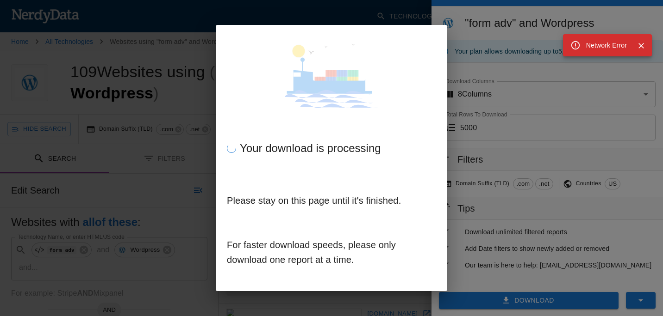
click at [645, 43] on button "Close" at bounding box center [641, 46] width 14 height 14
click at [410, 16] on div "Your download is processing Please stay on this page until it's finished. For f…" at bounding box center [331, 158] width 663 height 316
click at [297, 164] on div "Your download is processing" at bounding box center [331, 148] width 209 height 44
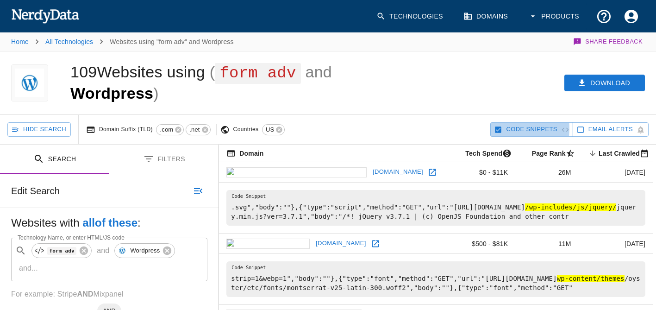
click at [502, 128] on icon "button" at bounding box center [498, 129] width 6 height 6
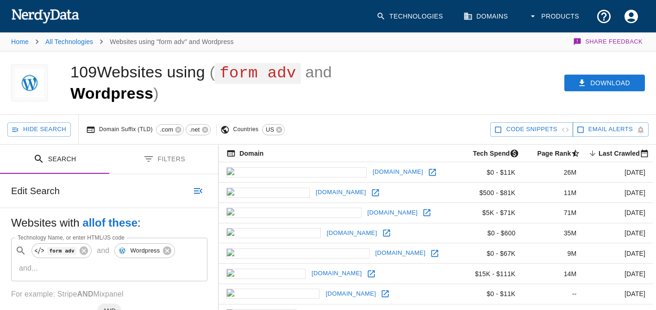
click at [502, 128] on icon "button" at bounding box center [498, 129] width 8 height 8
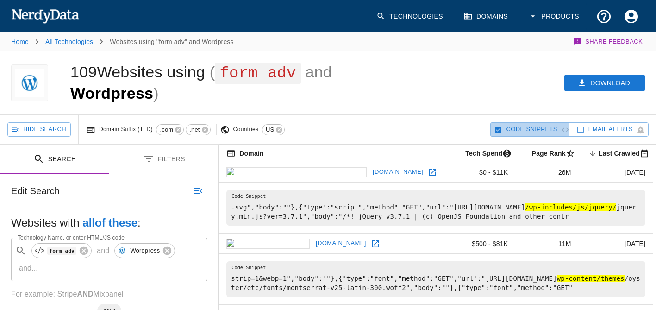
click at [502, 128] on icon "button" at bounding box center [498, 129] width 6 height 6
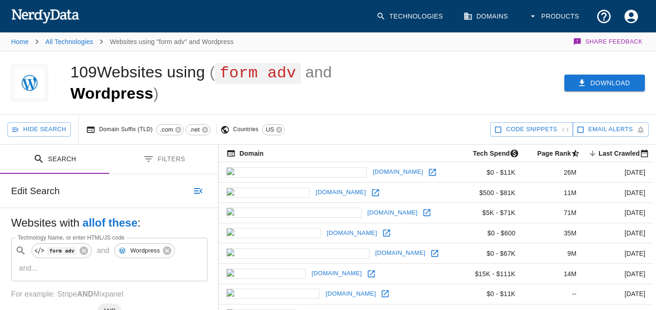
click at [598, 82] on button "Download" at bounding box center [604, 82] width 81 height 17
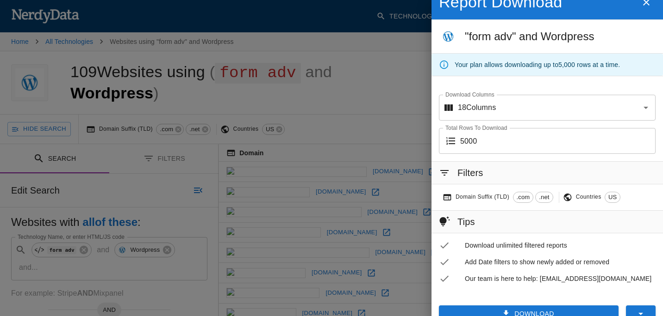
scroll to position [28, 0]
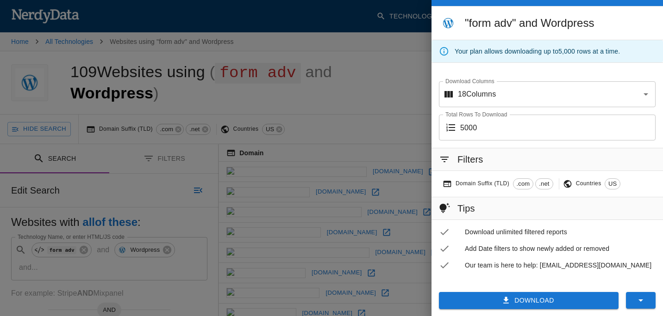
click at [635, 303] on icon "button" at bounding box center [640, 300] width 11 height 11
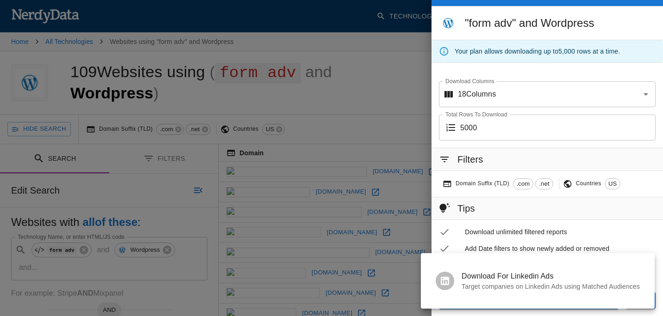
click at [539, 239] on div at bounding box center [331, 158] width 663 height 316
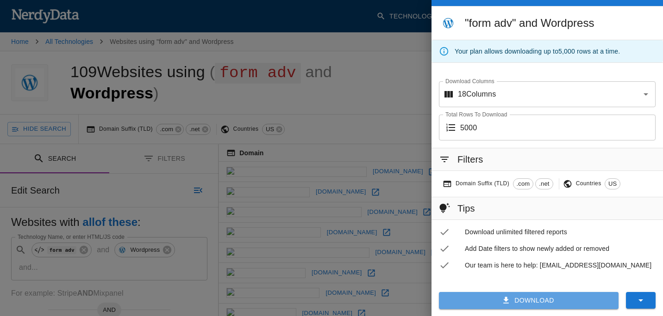
click at [503, 305] on icon "button" at bounding box center [505, 300] width 9 height 9
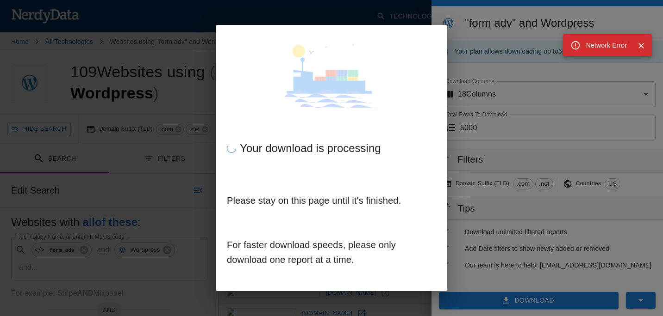
click at [642, 42] on icon "Close" at bounding box center [640, 45] width 9 height 9
click at [409, 15] on div "Your download is processing Please stay on this page until it's finished. For f…" at bounding box center [331, 158] width 663 height 316
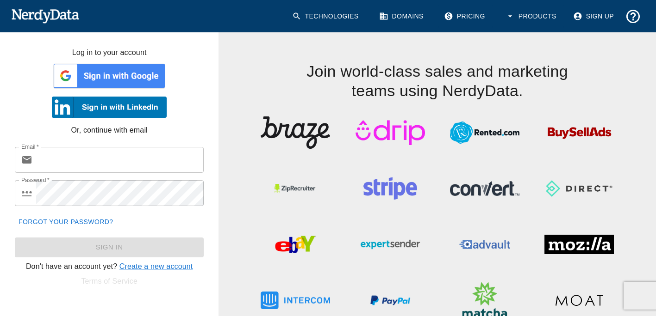
click at [89, 72] on img at bounding box center [109, 76] width 115 height 28
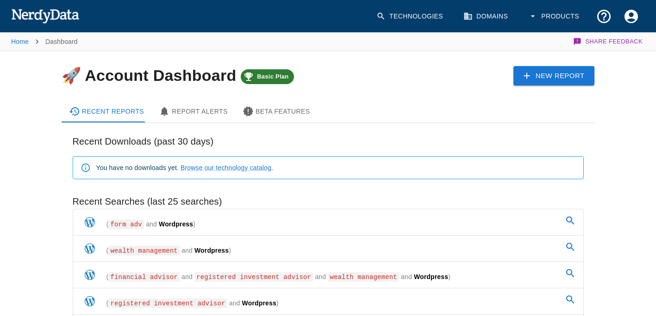
click at [53, 39] on p "Dashboard" at bounding box center [61, 41] width 32 height 9
click at [59, 21] on img at bounding box center [45, 15] width 68 height 19
click at [422, 20] on link "Technologies" at bounding box center [411, 16] width 80 height 27
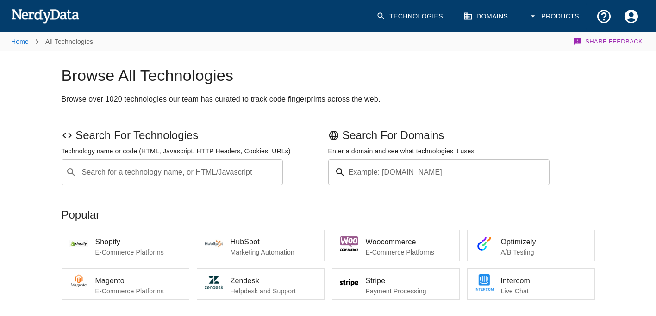
click at [496, 12] on link "Domains" at bounding box center [486, 16] width 57 height 27
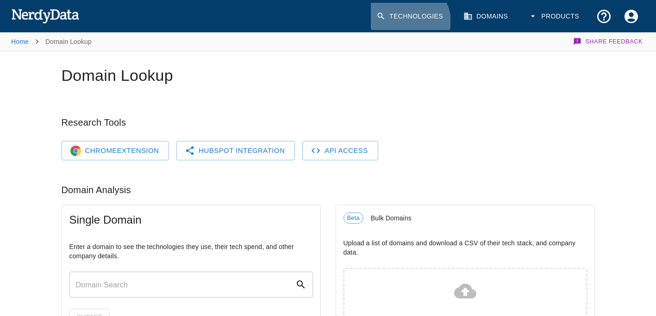
click at [416, 22] on link "Technologies" at bounding box center [411, 16] width 80 height 27
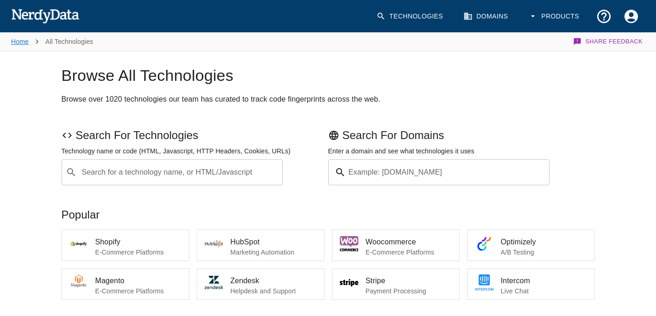
click at [21, 44] on link "Home" at bounding box center [20, 41] width 18 height 7
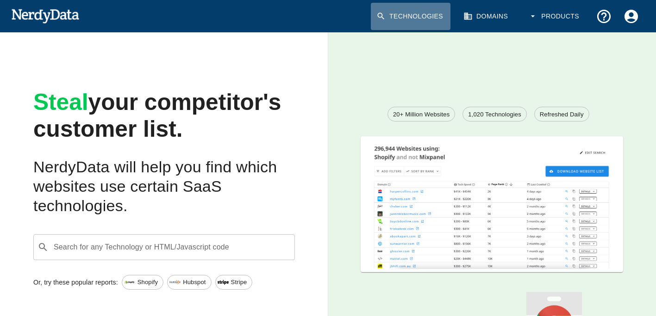
click at [433, 6] on link "Technologies" at bounding box center [411, 16] width 80 height 27
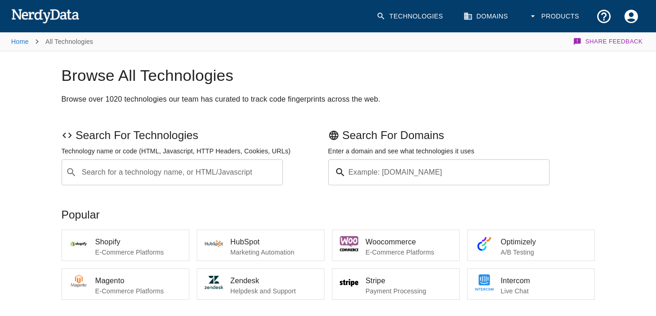
click at [430, 8] on link "Technologies" at bounding box center [411, 16] width 80 height 27
click at [427, 14] on link "Technologies" at bounding box center [411, 16] width 80 height 27
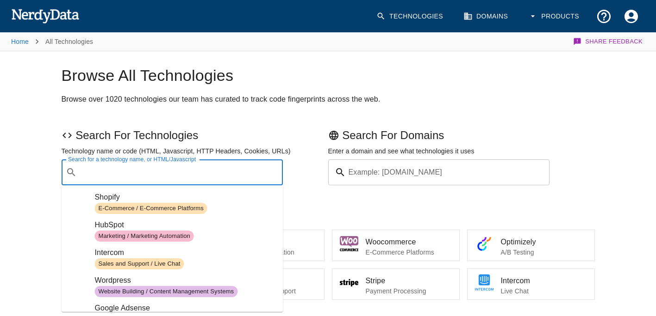
click at [124, 166] on input "Search for a technology name, or HTML/Javascript" at bounding box center [180, 173] width 198 height 18
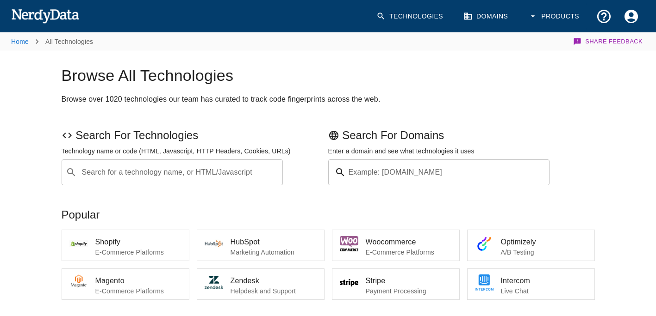
click at [536, 20] on icon "button" at bounding box center [532, 16] width 9 height 9
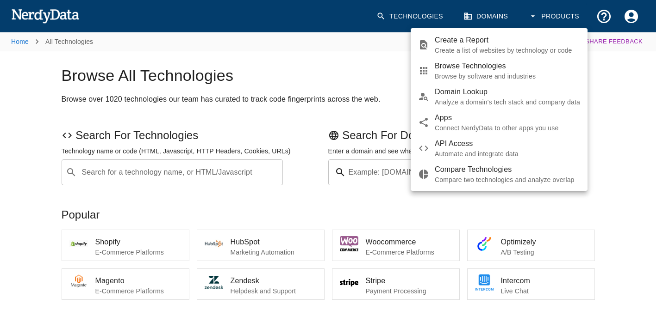
click at [470, 46] on p "Create a list of websites by technology or code" at bounding box center [506, 50] width 145 height 9
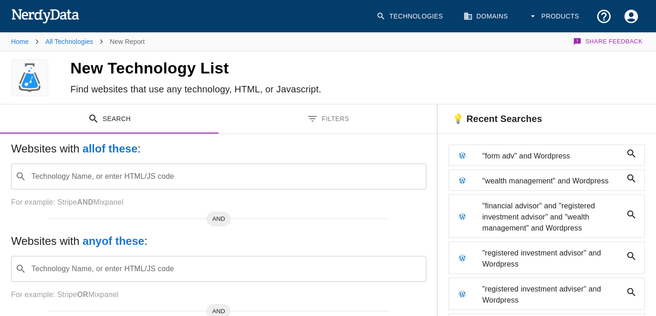
click at [543, 156] on span ""form adv" and Wordpress" at bounding box center [552, 156] width 140 height 11
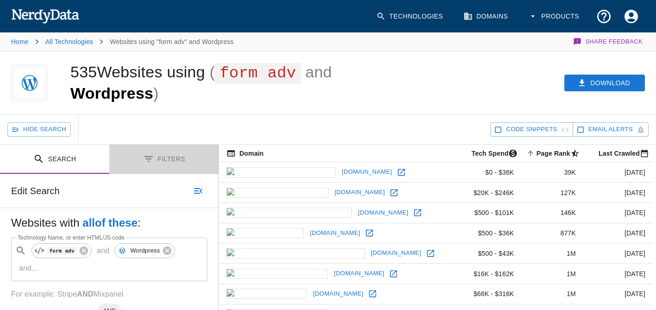
click at [154, 163] on icon "Toggle between search and filters" at bounding box center [148, 158] width 11 height 11
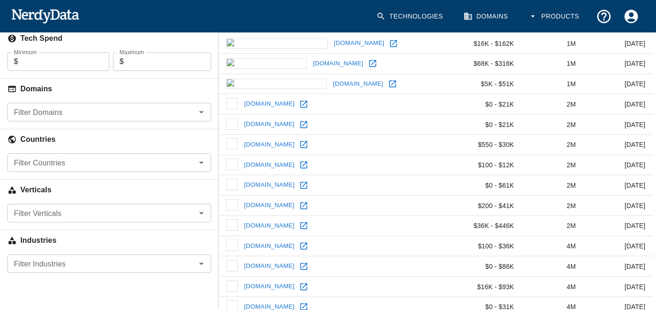
scroll to position [231, 0]
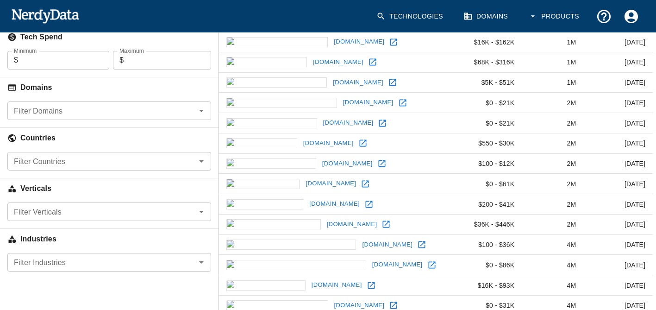
click at [67, 156] on input "Filter Countries" at bounding box center [101, 161] width 183 height 13
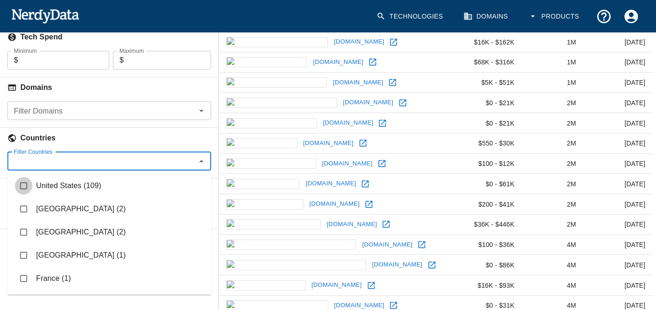
click at [25, 192] on input "checkbox" at bounding box center [24, 186] width 18 height 18
checkbox input "true"
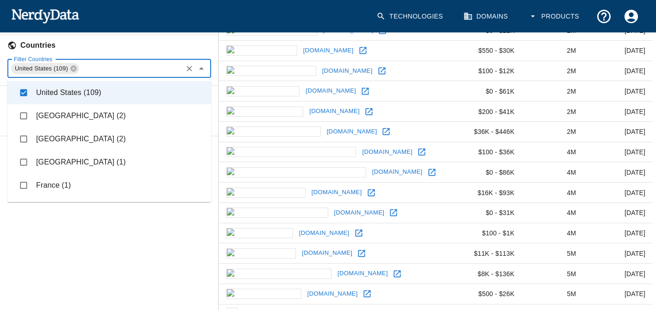
scroll to position [0, 0]
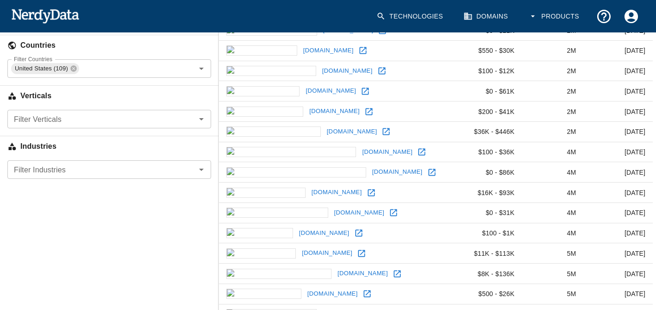
click at [45, 238] on div "Search Filters Edit Search Undo Search Websites with all of these : Technology …" at bounding box center [109, 97] width 218 height 555
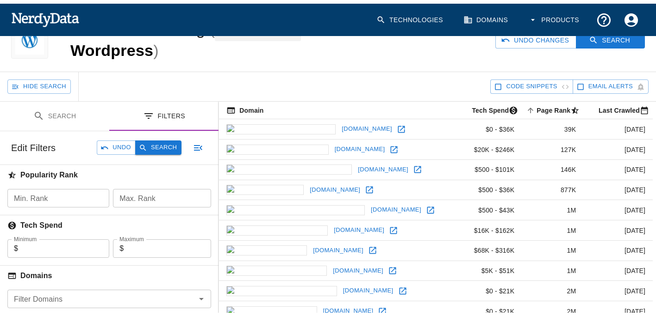
scroll to position [46, 0]
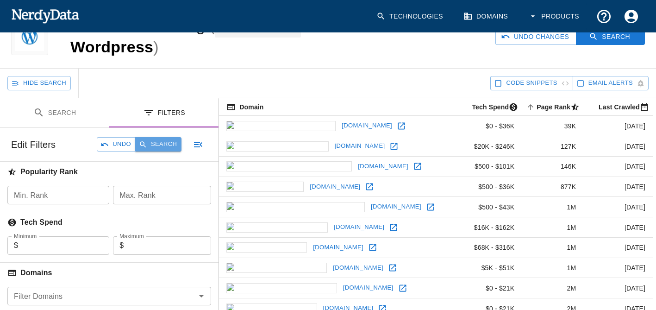
click at [163, 141] on button "Search" at bounding box center [158, 144] width 46 height 14
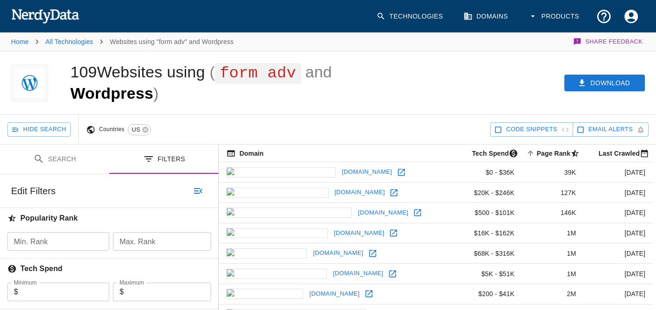
click at [524, 79] on div "Download" at bounding box center [507, 82] width 298 height 63
click at [595, 89] on button "Download" at bounding box center [604, 82] width 81 height 17
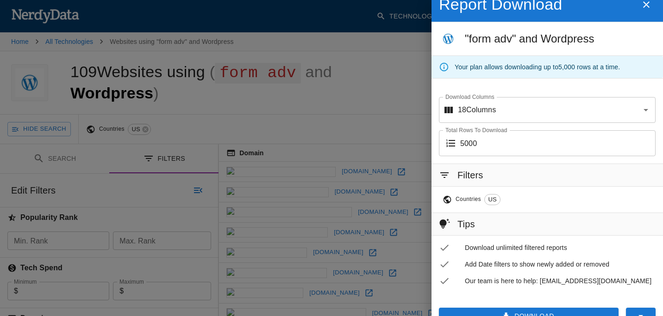
scroll to position [28, 0]
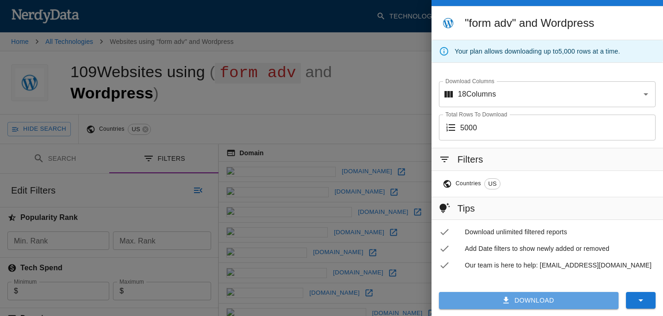
click at [509, 295] on button "Download" at bounding box center [529, 300] width 180 height 17
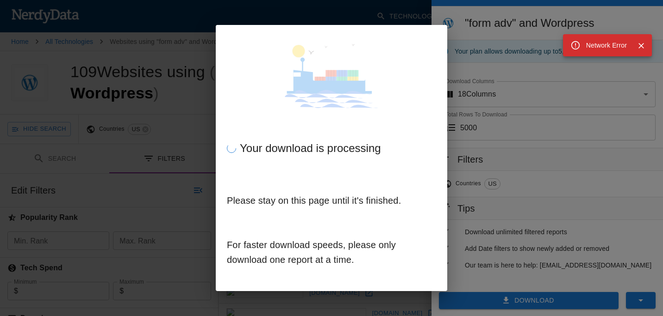
click at [640, 49] on icon "Close" at bounding box center [640, 45] width 9 height 9
click at [380, 19] on div "Your download is processing Please stay on this page until it's finished. For f…" at bounding box center [331, 158] width 663 height 316
click at [140, 34] on div "Your download is processing Please stay on this page until it's finished. For f…" at bounding box center [331, 158] width 663 height 316
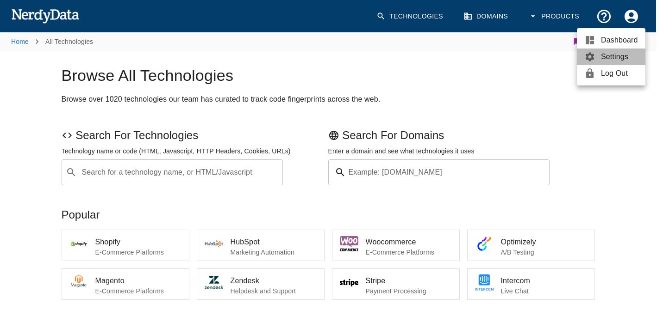
click at [615, 57] on span "Settings" at bounding box center [619, 56] width 37 height 11
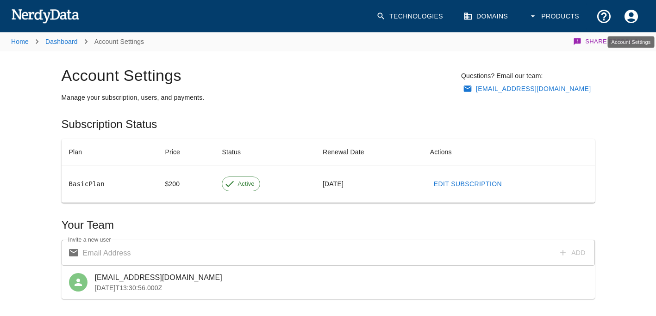
click at [634, 16] on icon "Account Settings" at bounding box center [630, 15] width 13 height 13
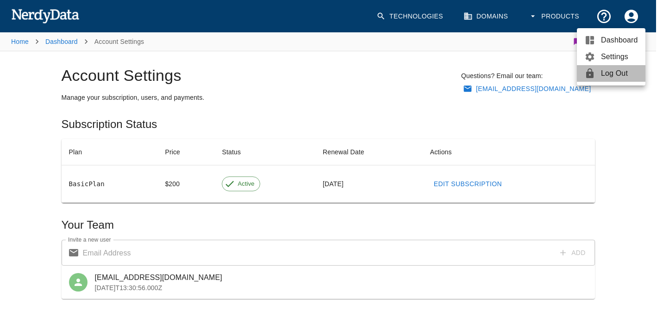
click at [602, 75] on span "Log Out" at bounding box center [619, 73] width 37 height 11
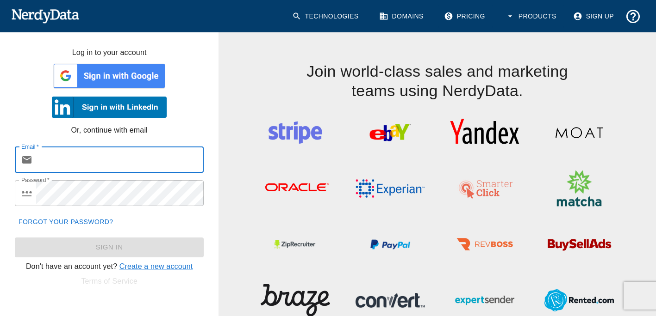
click at [112, 77] on img at bounding box center [109, 76] width 115 height 28
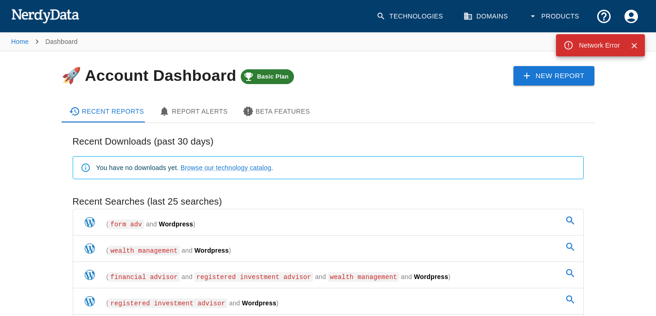
click at [569, 46] on icon at bounding box center [568, 45] width 10 height 10
click at [428, 84] on div "New Report" at bounding box center [480, 68] width 228 height 34
click at [392, 85] on div "New Report" at bounding box center [480, 68] width 228 height 34
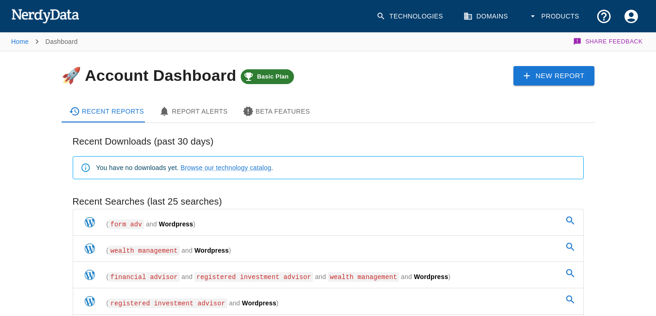
click at [122, 222] on span "form adv" at bounding box center [126, 225] width 36 height 10
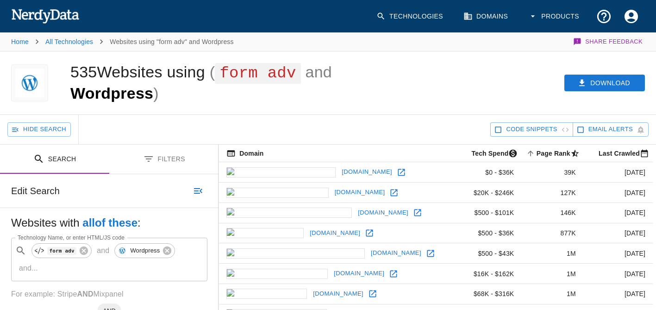
click at [172, 156] on button "Filters" at bounding box center [163, 158] width 109 height 29
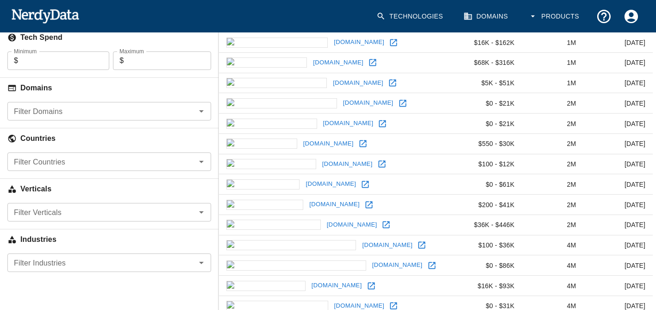
scroll to position [231, 0]
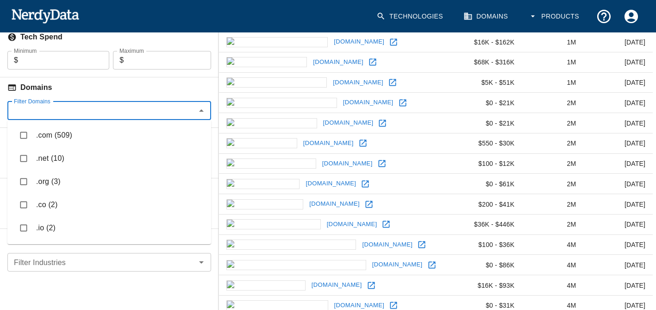
click at [89, 111] on input "Filter Domains" at bounding box center [101, 110] width 183 height 13
click at [23, 132] on input "checkbox" at bounding box center [24, 135] width 18 height 18
checkbox input "true"
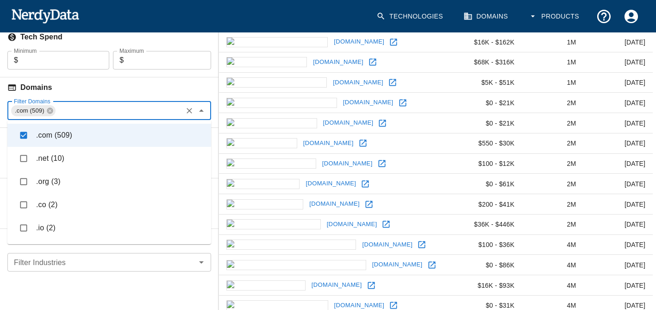
click at [43, 291] on div "Search Filters Edit Search Undo Search Websites with all of these : Technology …" at bounding box center [109, 190] width 218 height 555
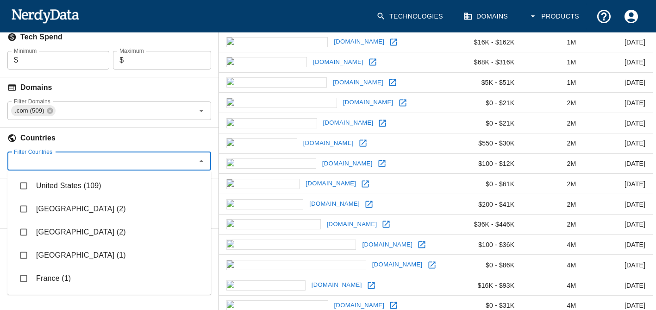
click at [56, 162] on input "Filter Countries" at bounding box center [101, 161] width 183 height 13
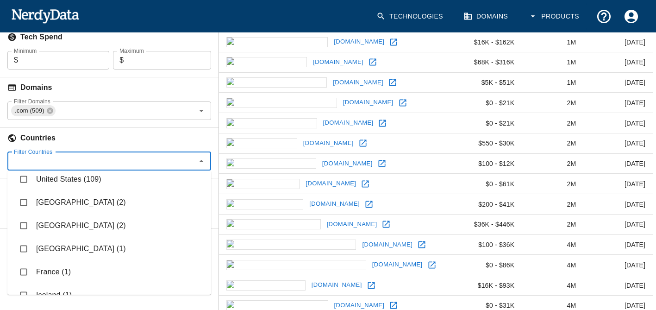
scroll to position [0, 0]
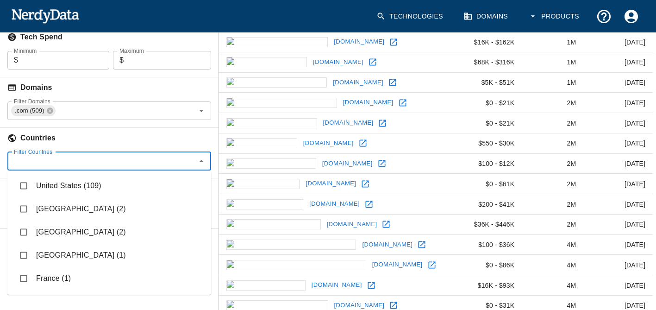
click at [19, 183] on input "checkbox" at bounding box center [24, 186] width 18 height 18
checkbox input "true"
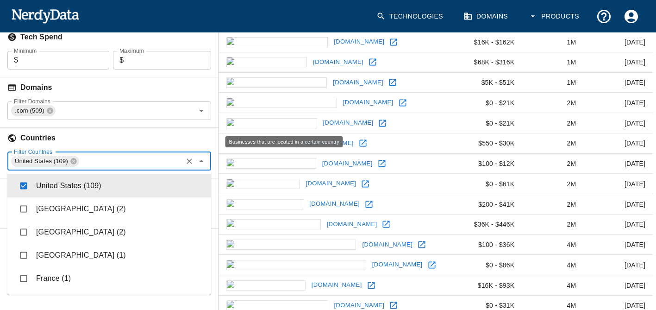
click at [75, 134] on h6 "Countries" at bounding box center [109, 138] width 218 height 20
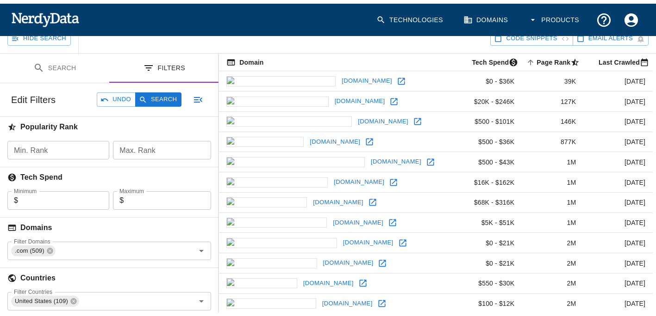
scroll to position [66, 0]
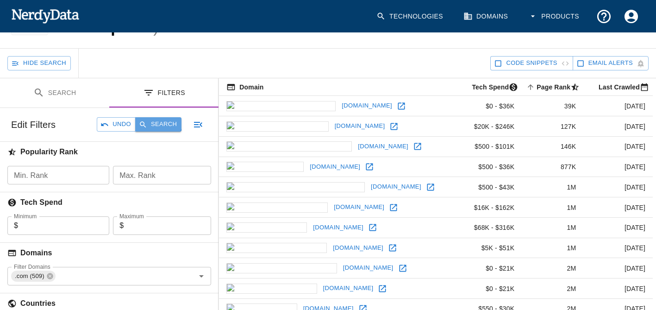
click at [158, 121] on button "Search" at bounding box center [158, 124] width 46 height 14
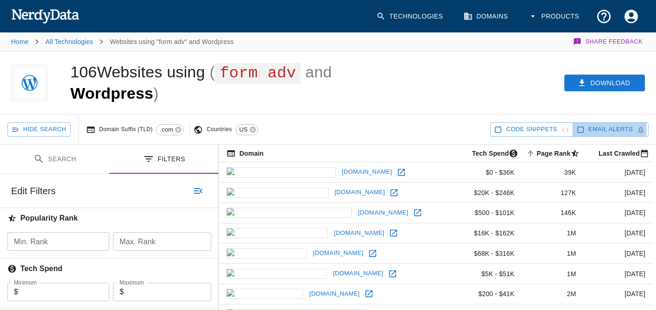
click at [582, 129] on icon "button" at bounding box center [580, 129] width 8 height 8
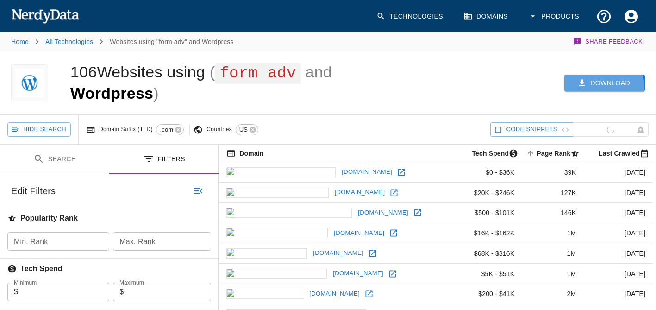
click at [597, 87] on button "Download" at bounding box center [604, 82] width 81 height 17
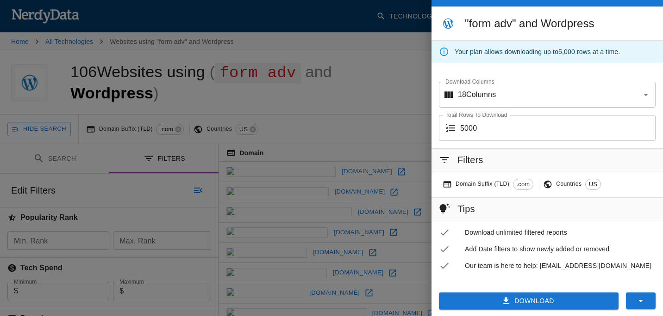
scroll to position [28, 0]
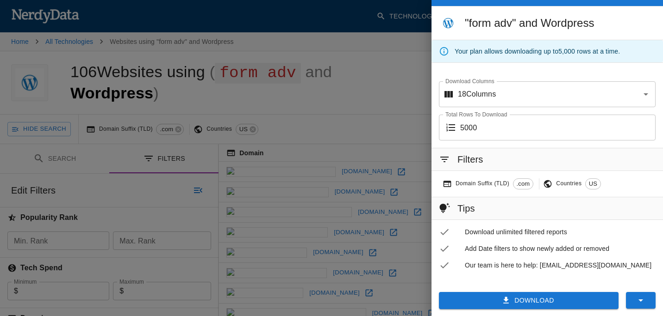
click at [501, 303] on icon "button" at bounding box center [505, 300] width 9 height 9
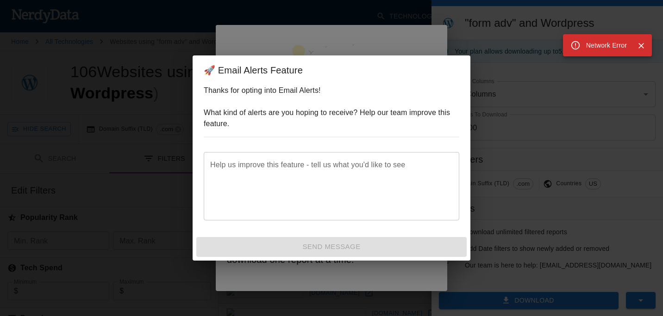
click at [345, 197] on textarea "Help us improve this feature - tell us what you'd like to see" at bounding box center [331, 186] width 242 height 53
click at [393, 41] on div "🚀 Email Alerts Feature Thanks for opting into Email Alerts! What kind of alerts…" at bounding box center [331, 158] width 663 height 316
click at [502, 60] on div "🚀 Email Alerts Feature Thanks for opting into Email Alerts! What kind of alerts…" at bounding box center [331, 158] width 663 height 316
click at [513, 109] on div "🚀 Email Alerts Feature Thanks for opting into Email Alerts! What kind of alerts…" at bounding box center [331, 158] width 663 height 316
click at [646, 50] on button "Close" at bounding box center [641, 46] width 14 height 14
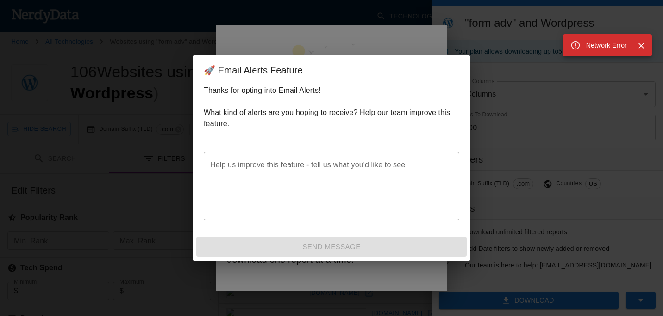
click at [639, 48] on icon "Close" at bounding box center [641, 46] width 6 height 6
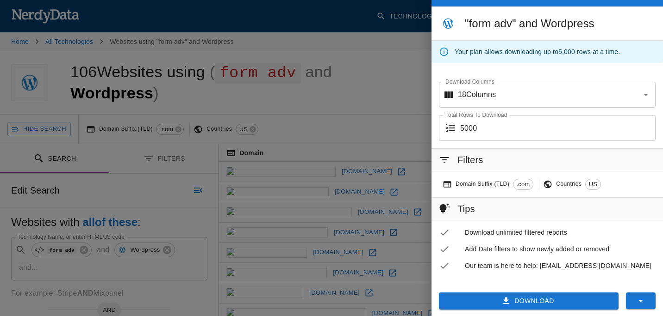
scroll to position [28, 0]
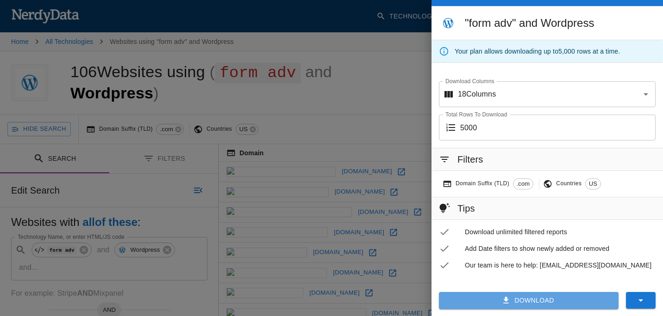
click at [468, 299] on button "Download" at bounding box center [529, 300] width 180 height 17
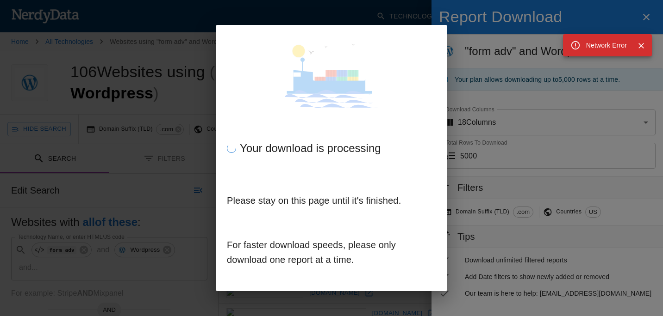
scroll to position [28, 0]
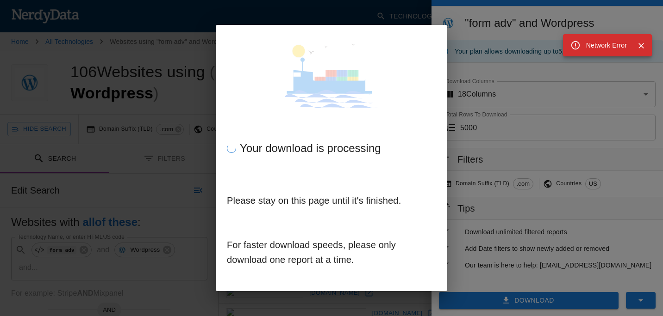
click at [490, 68] on div "Your download is processing Please stay on this page until it's finished. For f…" at bounding box center [331, 158] width 663 height 316
click at [642, 43] on icon "Close" at bounding box center [640, 45] width 9 height 9
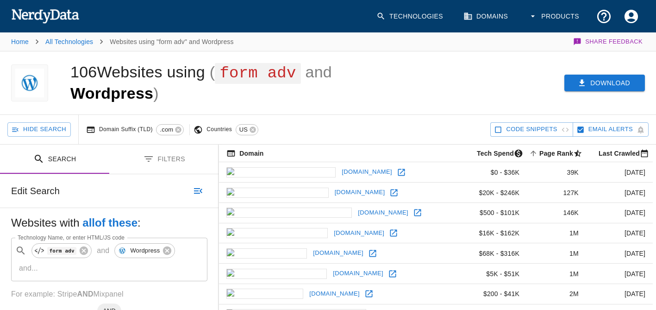
click at [606, 78] on button "Download" at bounding box center [604, 82] width 81 height 17
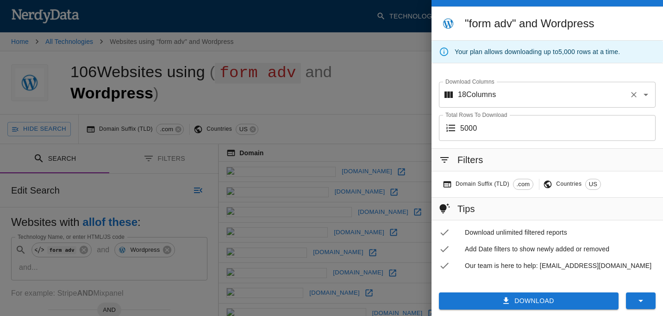
scroll to position [28, 0]
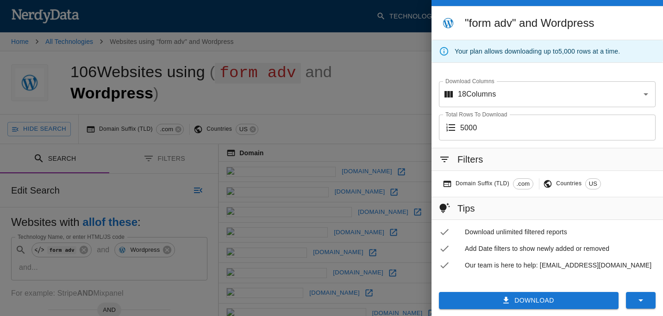
click at [501, 296] on icon "button" at bounding box center [505, 300] width 9 height 9
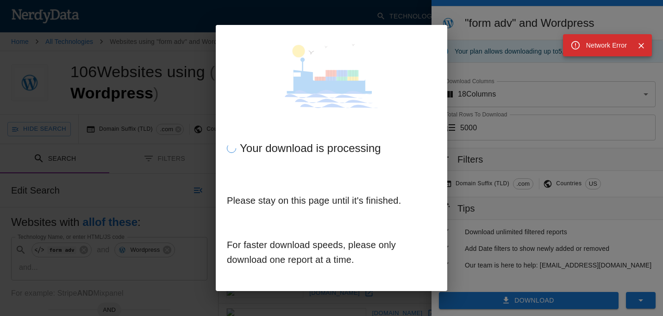
click at [604, 23] on div "Your download is processing Please stay on this page until it's finished. For f…" at bounding box center [331, 158] width 663 height 316
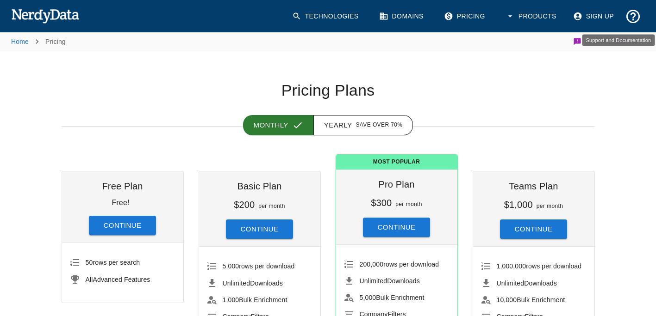
drag, startPoint x: 0, startPoint y: 0, endPoint x: 641, endPoint y: 14, distance: 641.4
click at [641, 14] on button "Support and Documentation" at bounding box center [633, 17] width 24 height 24
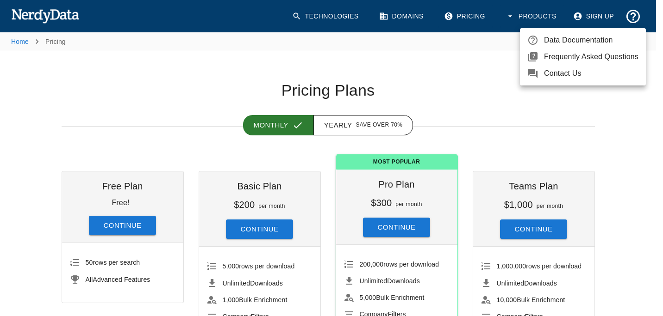
click at [579, 116] on div at bounding box center [331, 158] width 663 height 316
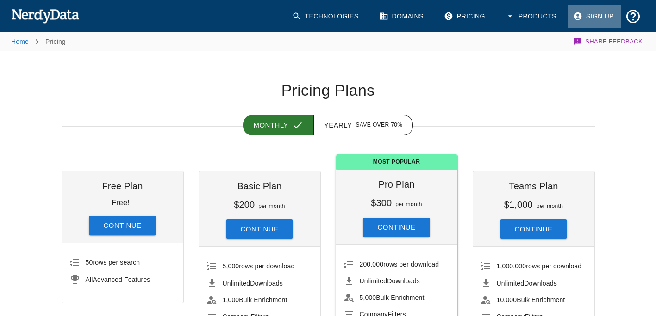
click at [596, 17] on link "Sign Up" at bounding box center [594, 17] width 54 height 24
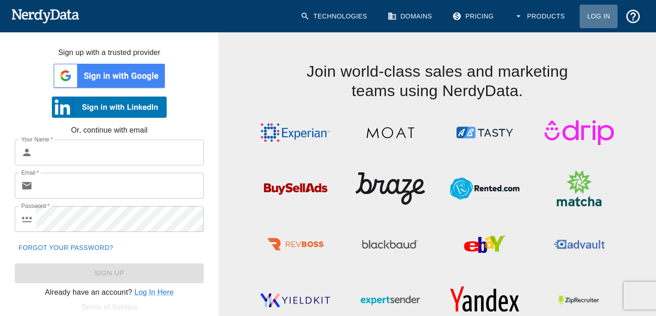
click at [599, 14] on link "Log In" at bounding box center [598, 17] width 38 height 24
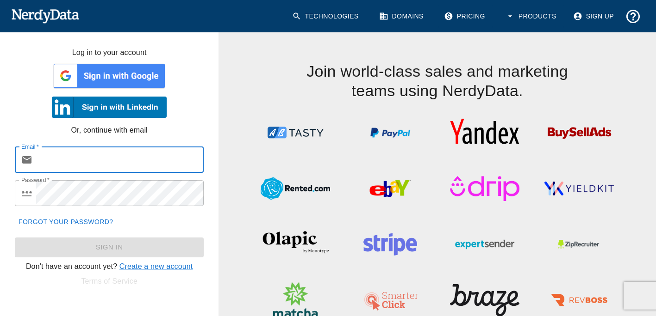
click at [130, 164] on input "Email   *" at bounding box center [119, 160] width 167 height 26
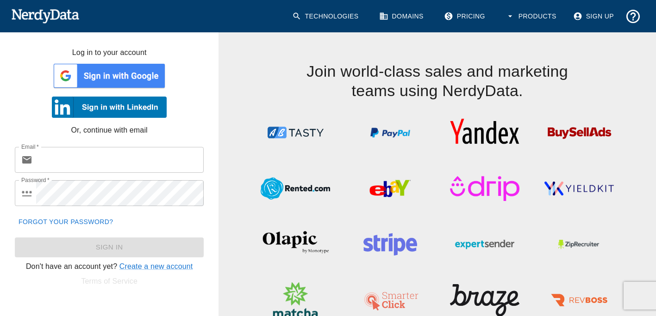
click at [127, 81] on img at bounding box center [109, 76] width 115 height 28
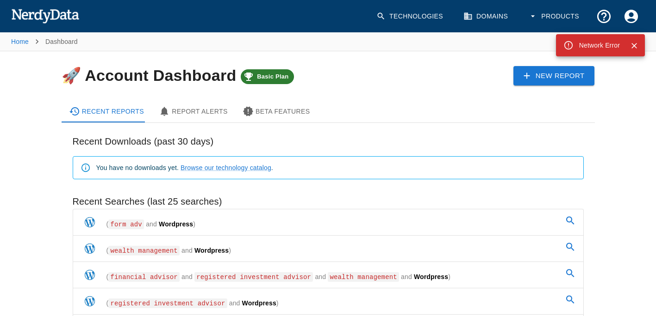
click at [29, 227] on div "Home Dashboard Share Feedback 🚀 Account Dashboard Basic Plan New Report Recent …" at bounding box center [328, 257] width 656 height 453
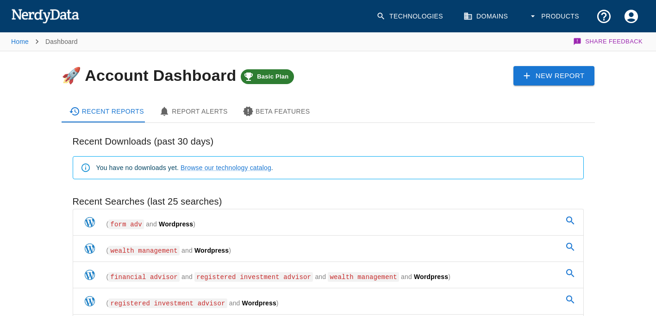
click at [262, 230] on link "( form adv and Wordpress )" at bounding box center [328, 223] width 510 height 26
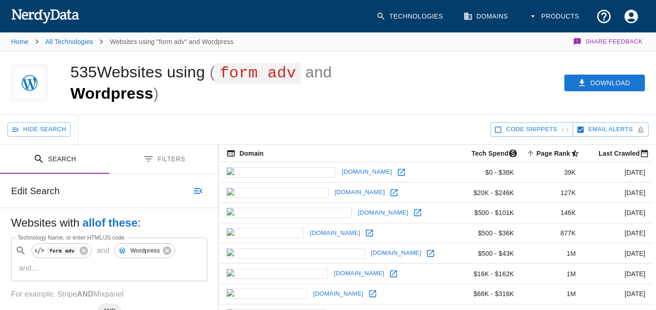
click at [416, 111] on div "Download" at bounding box center [507, 82] width 298 height 63
click at [459, 88] on div "Download" at bounding box center [507, 82] width 298 height 63
click at [602, 84] on button "Download" at bounding box center [604, 82] width 81 height 17
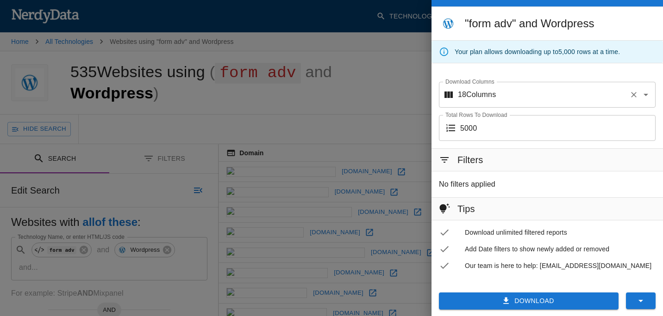
scroll to position [28, 0]
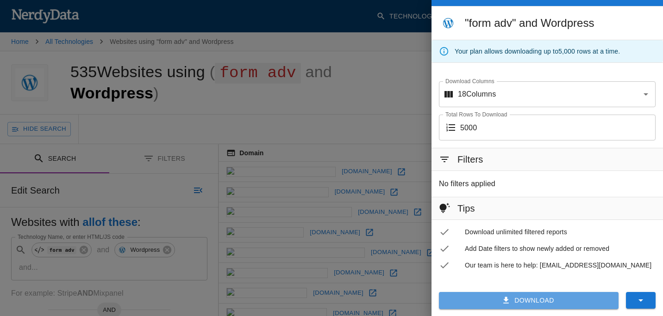
click at [528, 302] on button "Download" at bounding box center [529, 300] width 180 height 17
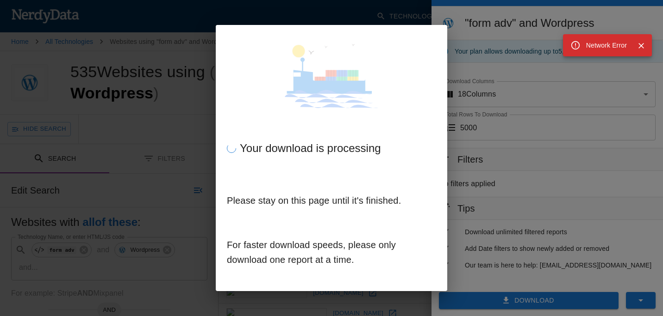
click at [642, 45] on icon "Close" at bounding box center [641, 46] width 6 height 6
click at [324, 18] on div "Your download is processing Please stay on this page until it's finished. For f…" at bounding box center [331, 158] width 663 height 316
click at [170, 69] on div "Your download is processing Please stay on this page until it's finished. For f…" at bounding box center [331, 158] width 663 height 316
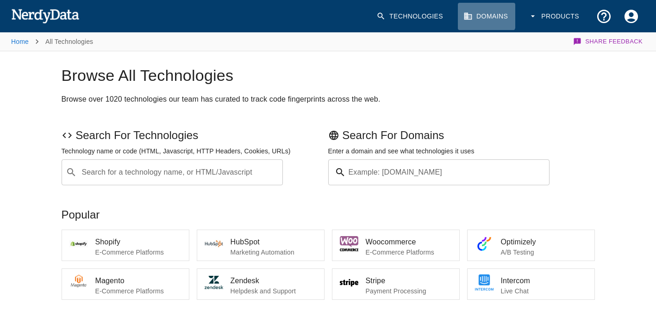
click at [484, 15] on link "Domains" at bounding box center [486, 16] width 57 height 27
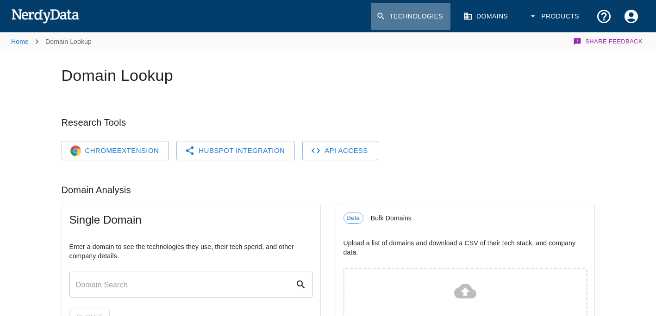
click at [440, 16] on link "Technologies" at bounding box center [411, 16] width 80 height 27
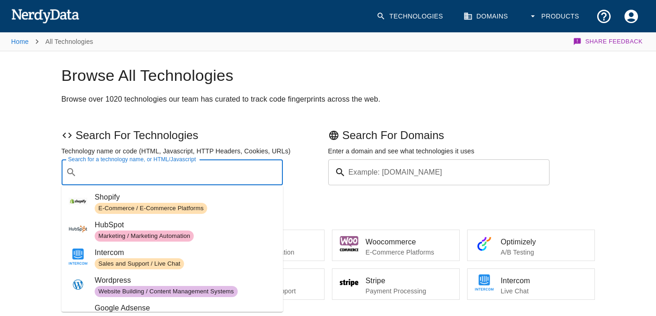
click at [224, 180] on input "Search for a technology name, or HTML/Javascript" at bounding box center [180, 173] width 198 height 18
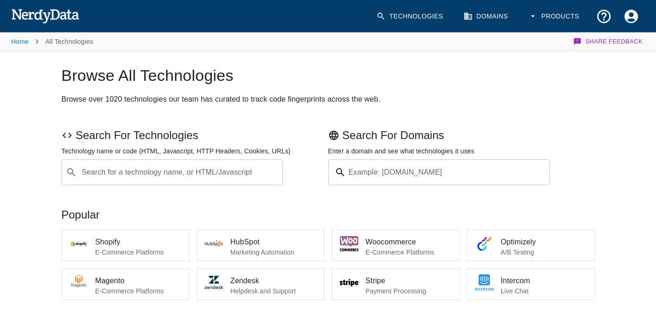
click at [147, 121] on div "Search For Technologies Technology name or code (HTML, Javascript, HTTP Headers…" at bounding box center [328, 153] width 533 height 65
click at [534, 17] on icon "button" at bounding box center [532, 16] width 9 height 9
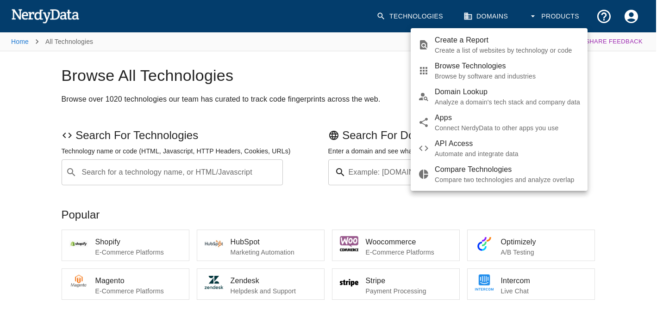
click at [486, 47] on p "Create a list of websites by technology or code" at bounding box center [506, 50] width 145 height 9
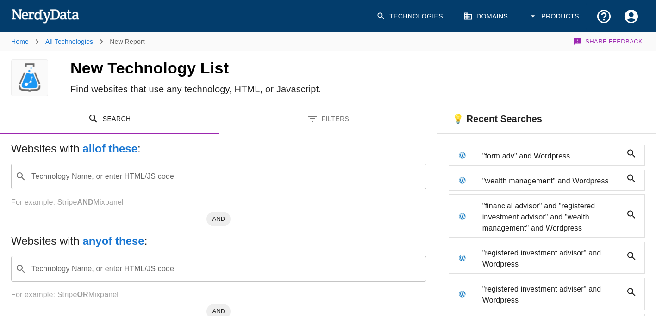
click at [515, 181] on span ""wealth management" and Wordpress" at bounding box center [552, 181] width 140 height 11
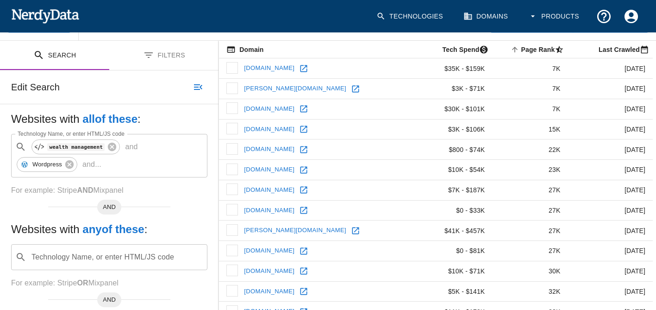
scroll to position [93, 0]
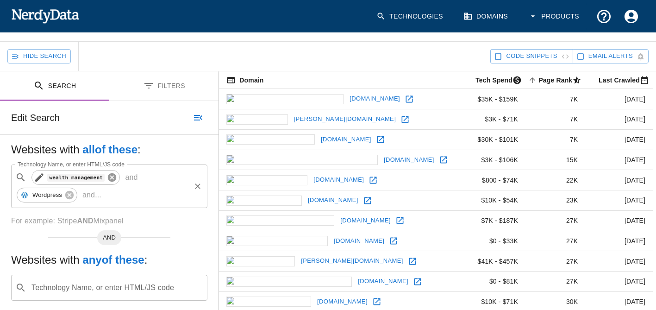
click at [108, 179] on icon at bounding box center [112, 177] width 8 height 8
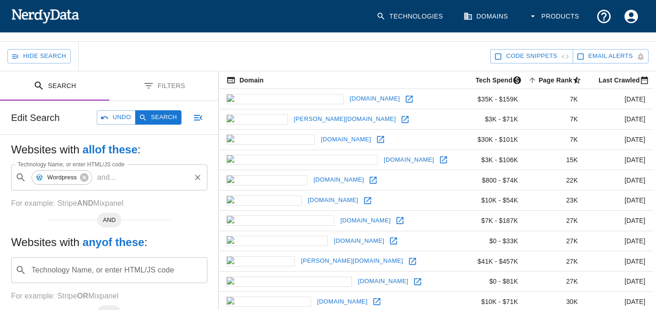
click at [61, 262] on input "Technology Name, or enter HTML/JS code" at bounding box center [116, 270] width 173 height 18
click at [82, 270] on icon at bounding box center [78, 270] width 8 height 8
click at [74, 271] on input "Technology Name, or enter HTML/JS code" at bounding box center [116, 270] width 173 height 18
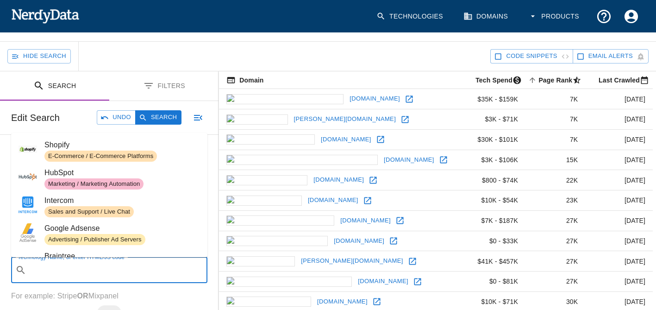
paste input "Registered Investment Adviser"
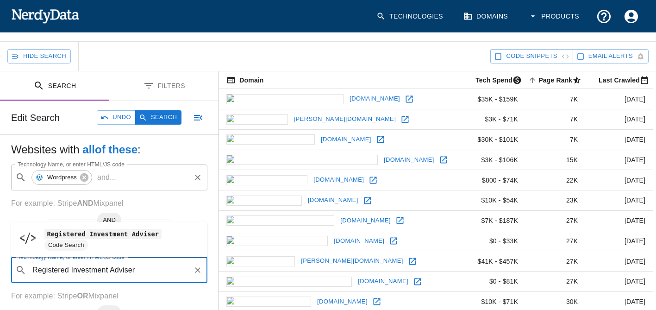
click at [83, 224] on ul "Registered Investment Adviser Code Search" at bounding box center [109, 239] width 196 height 35
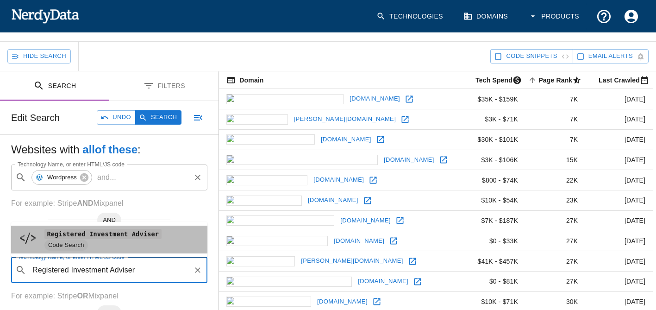
click at [77, 239] on span "Registered Investment Adviser" at bounding box center [121, 233] width 155 height 11
type input "Registered Investment Adviser"
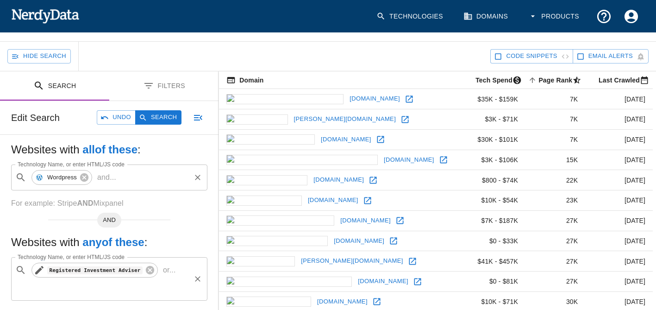
click at [129, 270] on code "Registered Investment Adviser" at bounding box center [94, 270] width 95 height 8
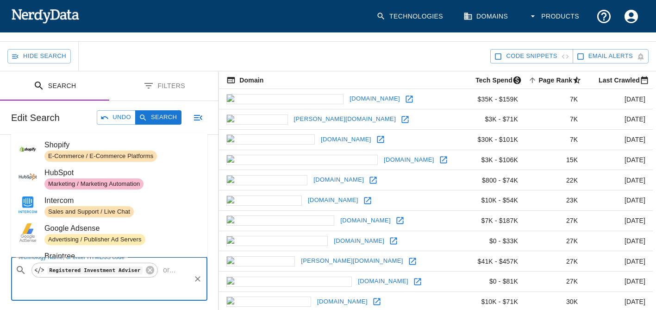
click at [168, 271] on p "or ..." at bounding box center [169, 269] width 20 height 11
paste input "Registered Investment Adviser"
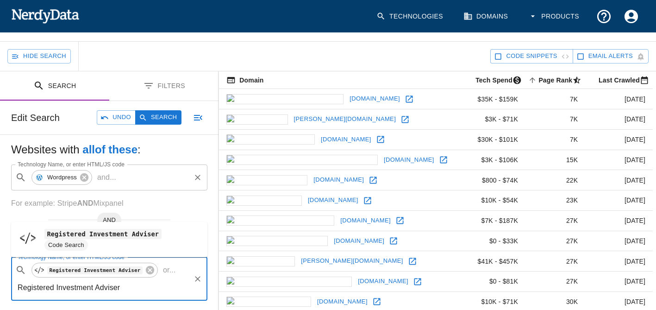
click at [115, 289] on input "Registered Investment Adviser" at bounding box center [102, 288] width 174 height 18
click at [172, 235] on span "Registered Investment Advisor" at bounding box center [121, 233] width 155 height 11
type input "Registered Investment Advisor"
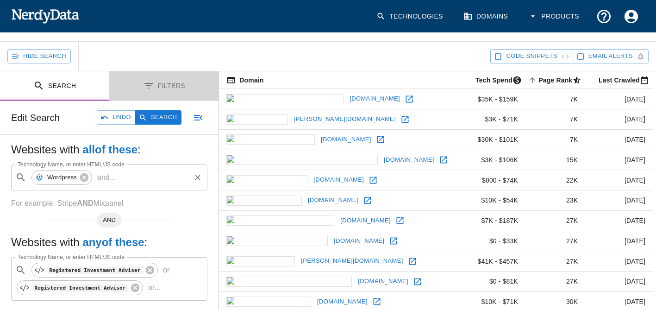
click at [176, 81] on button "Filters" at bounding box center [163, 85] width 109 height 29
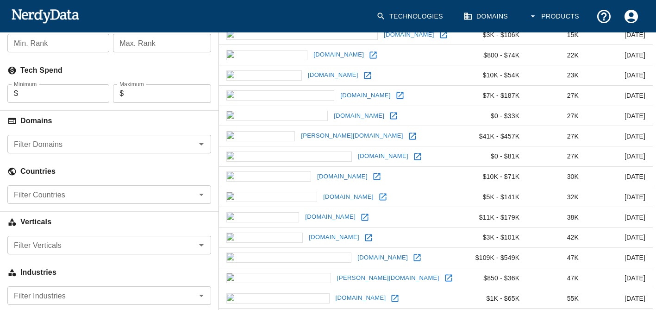
scroll to position [231, 0]
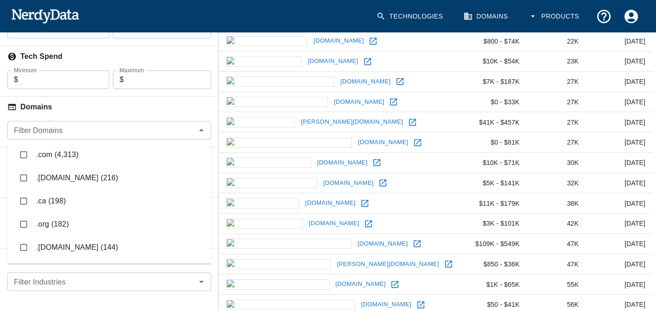
click at [87, 138] on div "Filter Domains" at bounding box center [109, 130] width 204 height 19
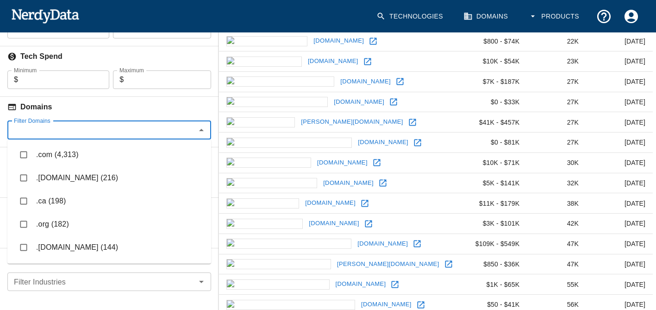
click at [38, 158] on li ".com (4,313)" at bounding box center [109, 154] width 204 height 23
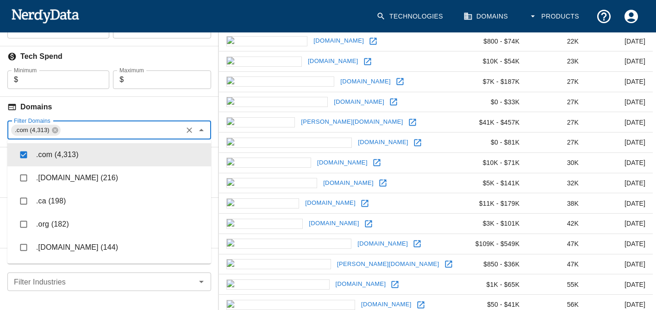
click at [38, 158] on li ".com (4,313)" at bounding box center [109, 154] width 204 height 23
checkbox input "false"
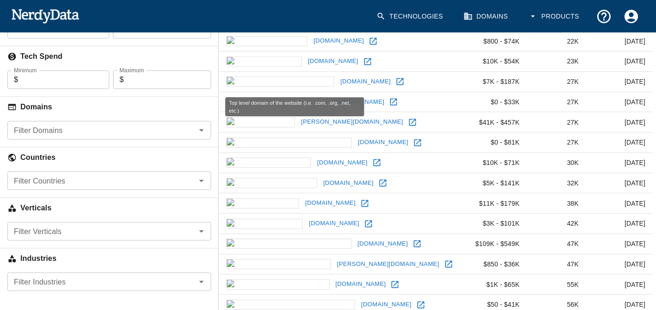
click at [203, 109] on h6 "Domains" at bounding box center [109, 107] width 218 height 20
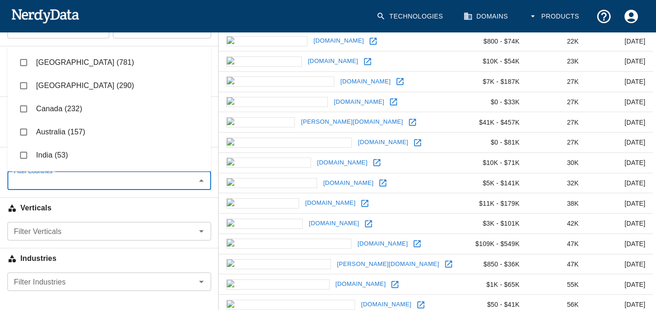
click at [95, 180] on input "Filter Countries" at bounding box center [101, 180] width 183 height 13
click at [18, 61] on input "checkbox" at bounding box center [24, 63] width 18 height 18
checkbox input "true"
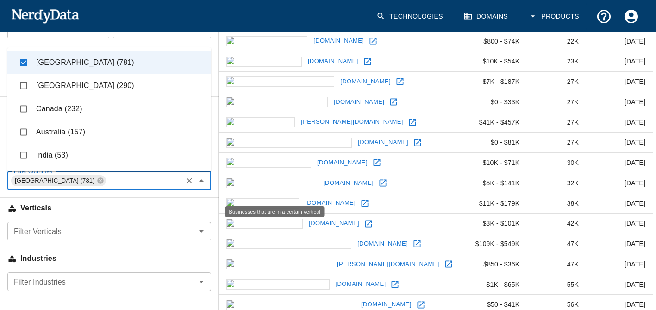
click at [134, 208] on h6 "Verticals" at bounding box center [109, 208] width 218 height 20
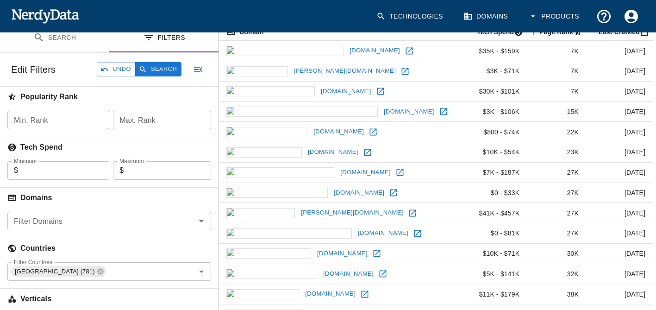
scroll to position [93, 0]
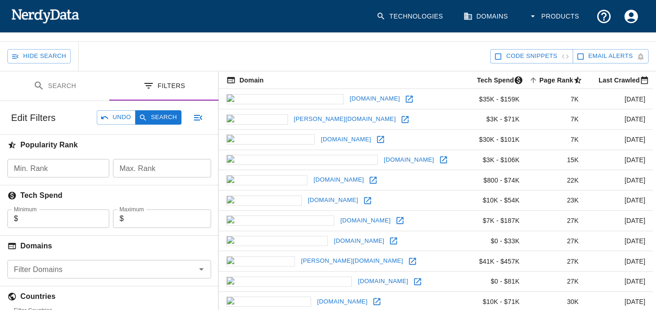
click at [55, 84] on button "Search" at bounding box center [54, 85] width 109 height 29
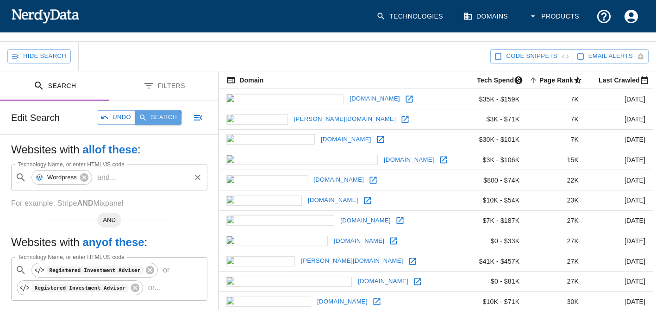
click at [158, 118] on button "Search" at bounding box center [158, 117] width 46 height 14
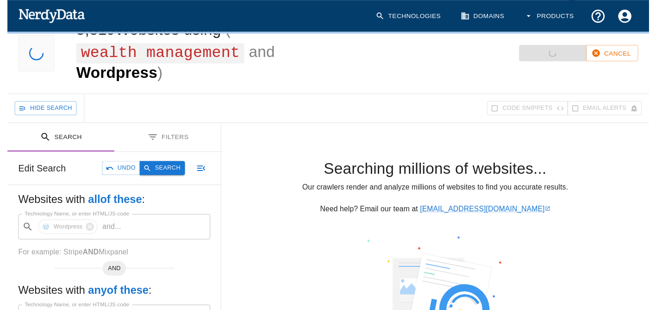
scroll to position [0, 0]
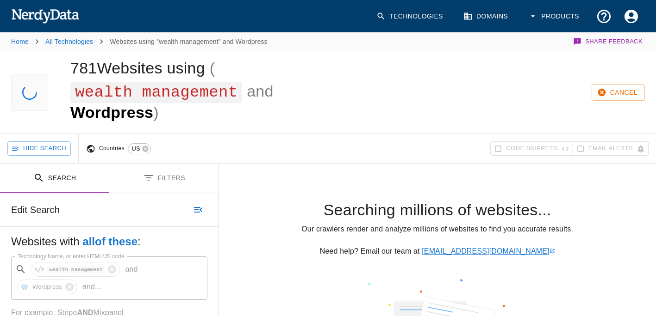
click at [550, 253] on icon at bounding box center [552, 251] width 4 height 4
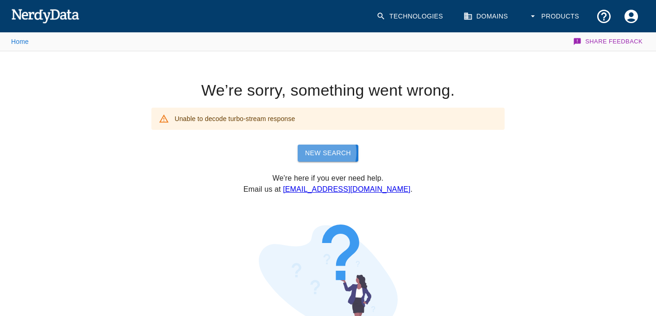
click at [319, 153] on link "New Search" at bounding box center [328, 153] width 61 height 17
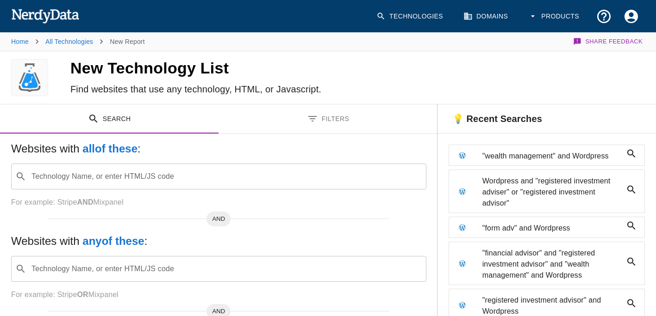
click at [513, 155] on span ""wealth management" and Wordpress" at bounding box center [552, 156] width 140 height 11
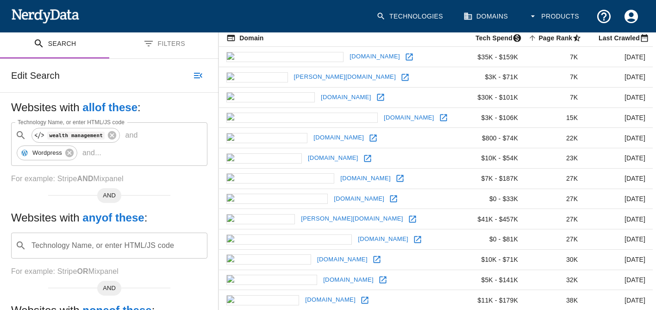
scroll to position [139, 0]
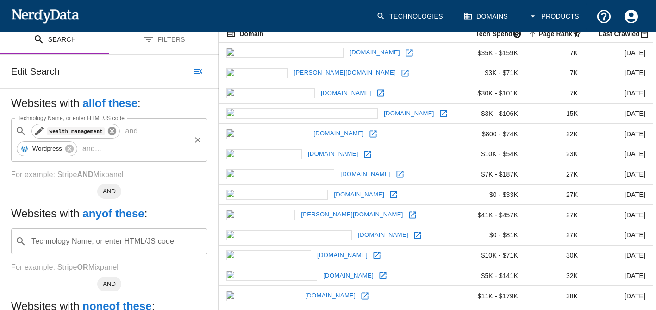
click at [108, 132] on icon at bounding box center [112, 131] width 8 height 8
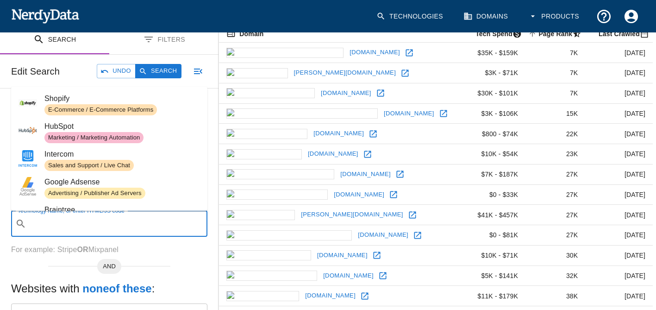
click at [65, 217] on input "Technology Name, or enter HTML/JS code" at bounding box center [116, 224] width 173 height 18
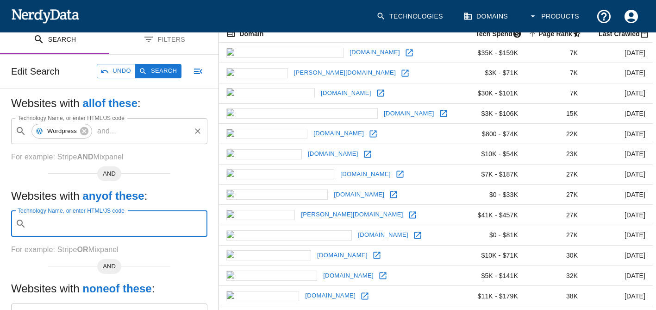
click at [53, 229] on input "Technology Name, or enter HTML/JS code" at bounding box center [116, 224] width 173 height 18
paste input "Form ADV"
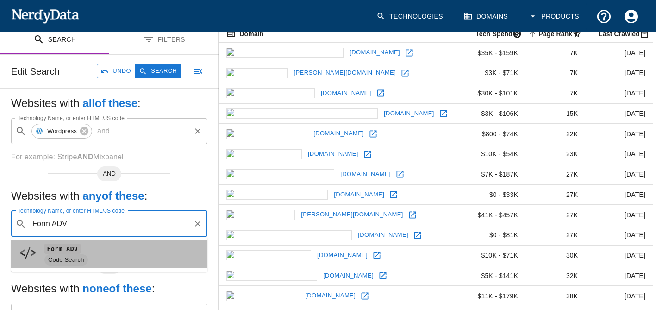
click at [56, 246] on code "Form ADV" at bounding box center [62, 248] width 36 height 10
type input "Form ADV"
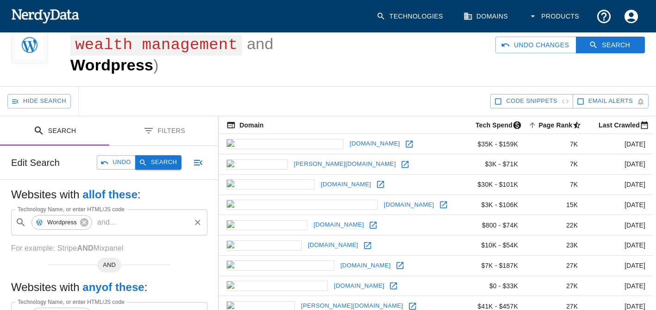
scroll to position [46, 0]
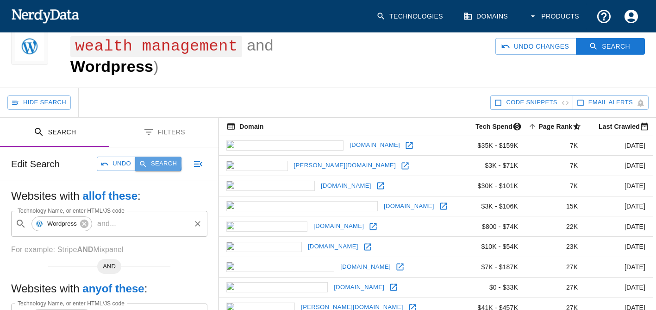
click at [153, 162] on button "Search" at bounding box center [158, 163] width 46 height 14
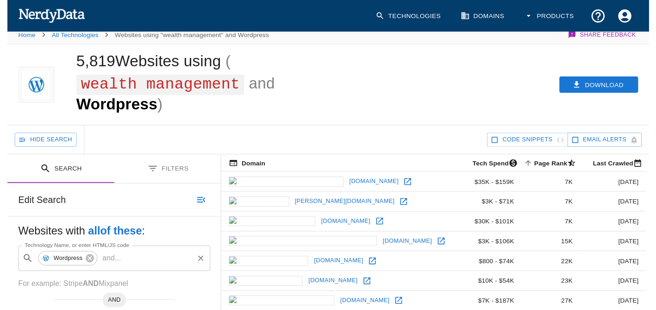
scroll to position [0, 0]
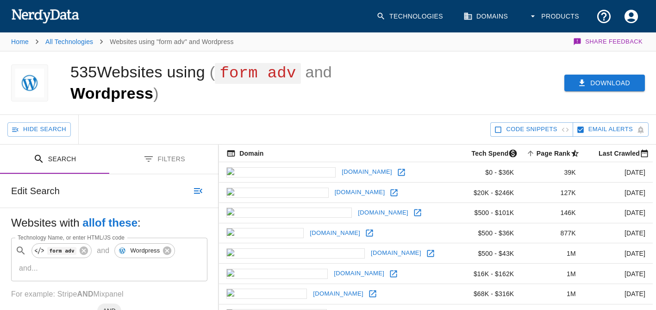
click at [614, 85] on button "Download" at bounding box center [604, 82] width 81 height 17
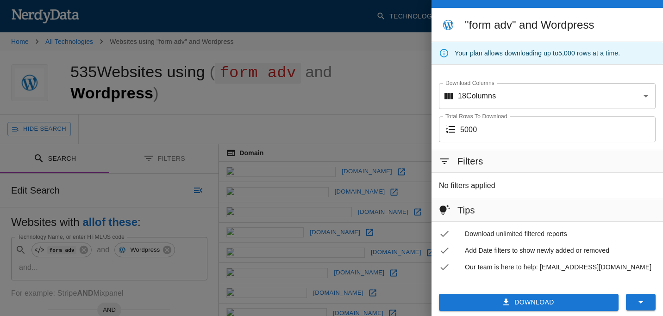
scroll to position [28, 0]
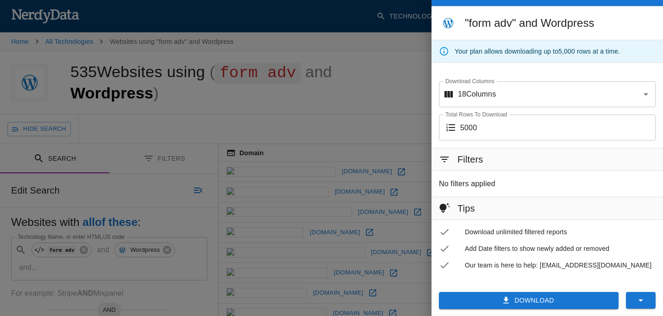
click at [494, 304] on button "Download" at bounding box center [529, 300] width 180 height 17
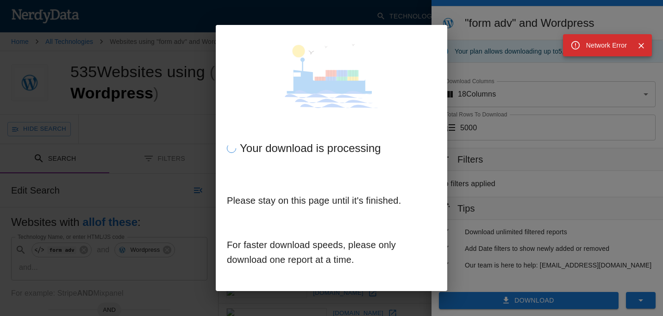
click at [533, 139] on div "Your download is processing Please stay on this page until it's finished. For f…" at bounding box center [331, 158] width 663 height 316
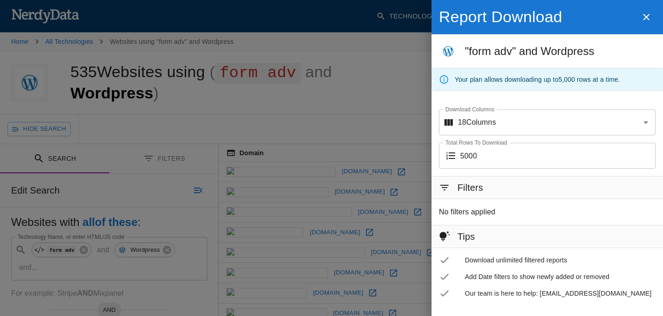
scroll to position [28, 0]
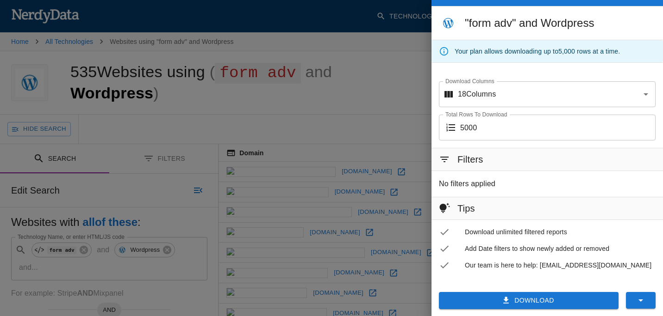
click at [485, 299] on button "Download" at bounding box center [529, 300] width 180 height 17
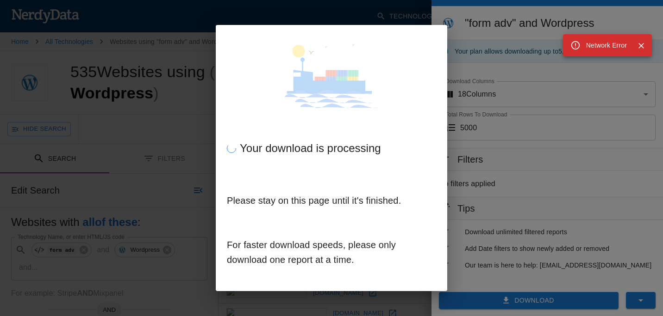
click at [641, 47] on icon "Close" at bounding box center [640, 45] width 9 height 9
click at [390, 11] on div "Your download is processing Please stay on this page until it's finished. For f…" at bounding box center [331, 158] width 663 height 316
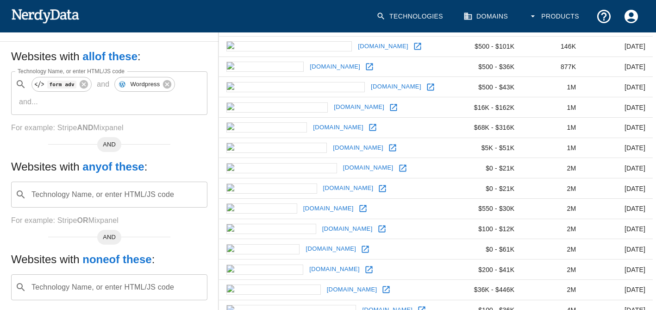
scroll to position [390, 0]
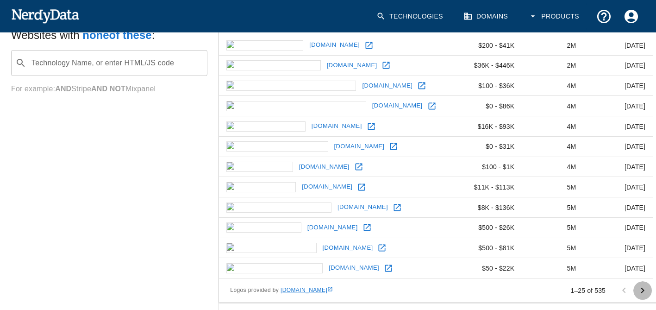
click at [644, 287] on icon "Go to next page" at bounding box center [642, 290] width 11 height 11
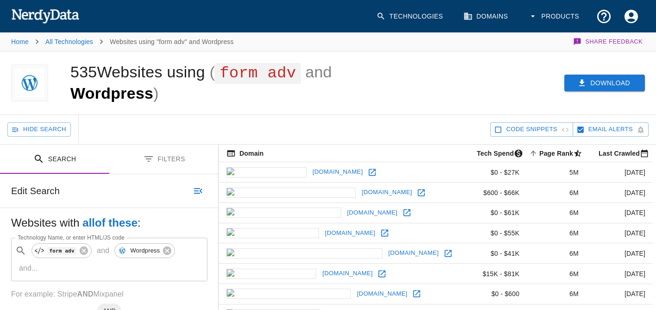
click at [595, 88] on button "Download" at bounding box center [604, 82] width 81 height 17
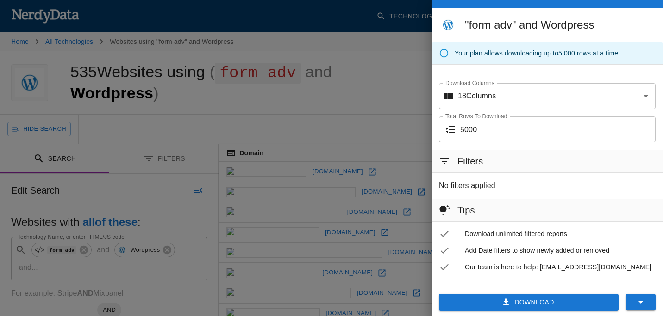
scroll to position [28, 0]
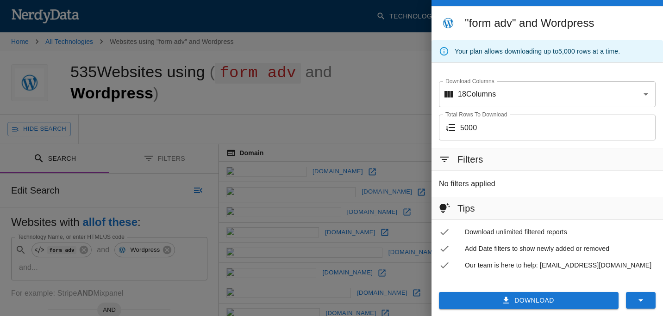
click at [490, 296] on button "Download" at bounding box center [529, 300] width 180 height 17
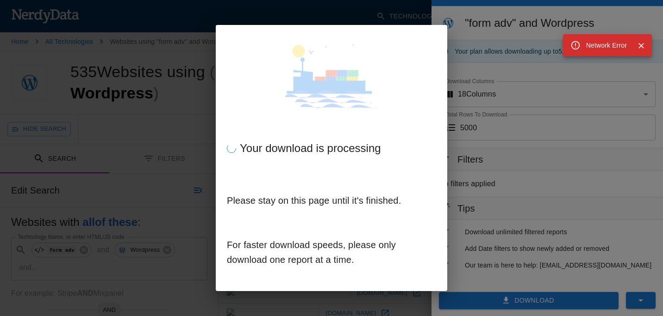
click at [536, 57] on div "Your download is processing Please stay on this page until it's finished. For f…" at bounding box center [331, 158] width 663 height 316
click at [639, 47] on icon "Close" at bounding box center [641, 46] width 6 height 6
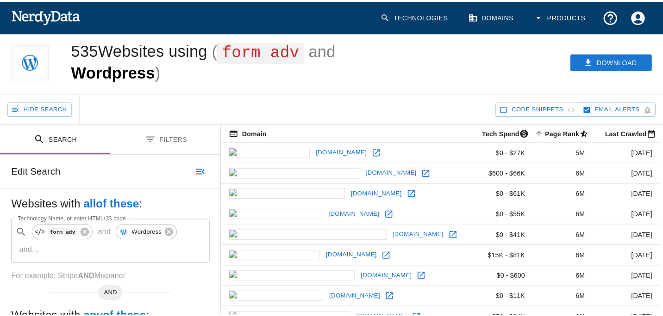
scroll to position [20, 0]
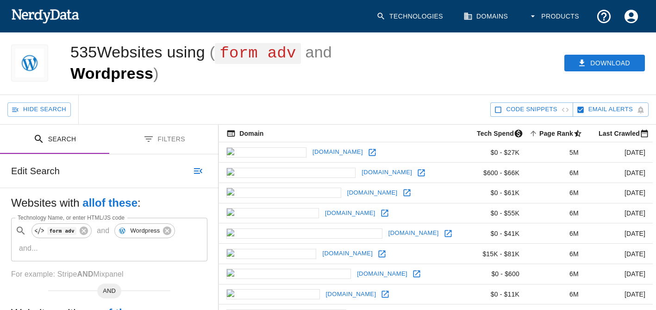
click at [554, 62] on div "Download" at bounding box center [507, 62] width 298 height 63
click at [598, 65] on button "Download" at bounding box center [604, 63] width 81 height 17
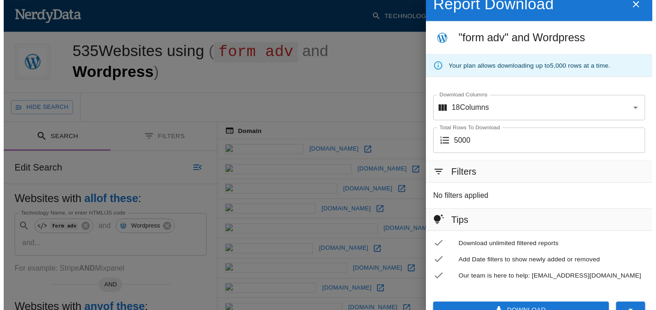
scroll to position [28, 0]
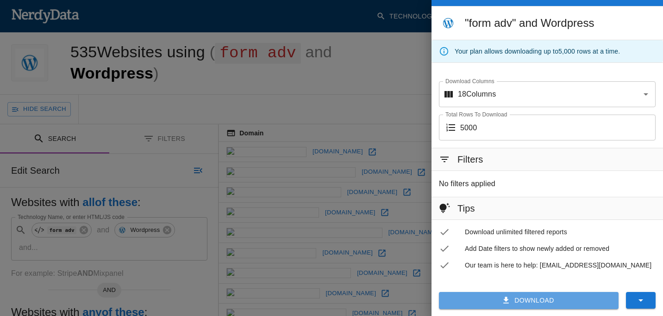
click at [510, 303] on button "Download" at bounding box center [529, 300] width 180 height 17
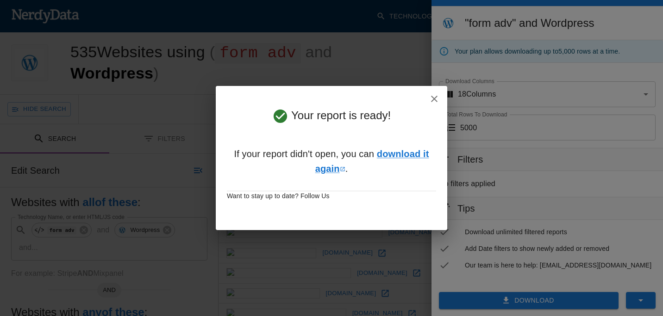
click at [435, 96] on icon "button" at bounding box center [433, 98] width 11 height 11
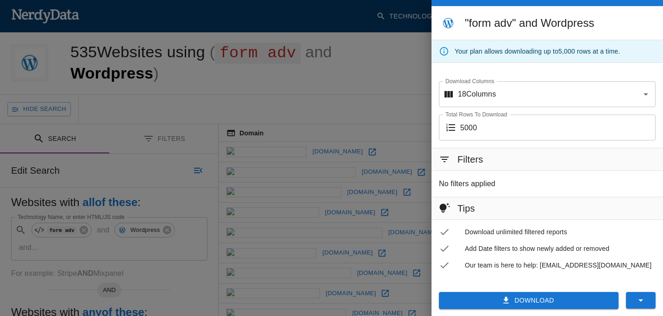
click at [403, 74] on div at bounding box center [331, 158] width 663 height 316
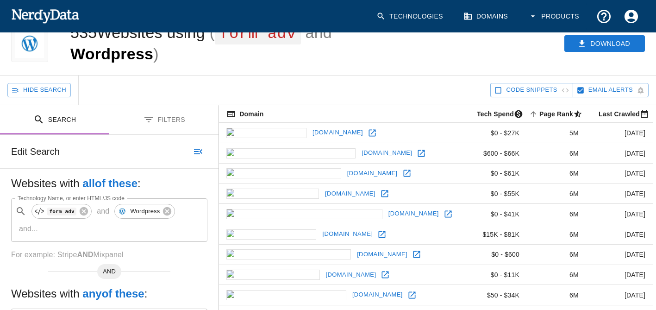
scroll to position [0, 0]
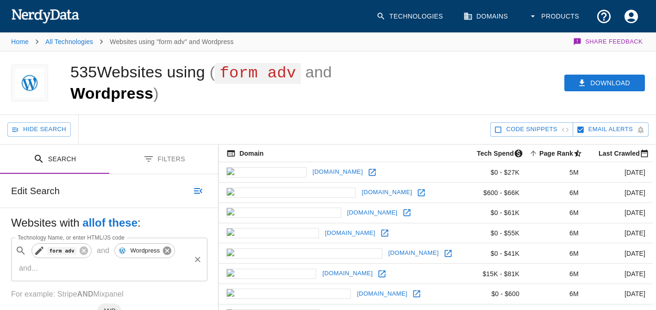
click at [83, 251] on icon at bounding box center [84, 250] width 10 height 10
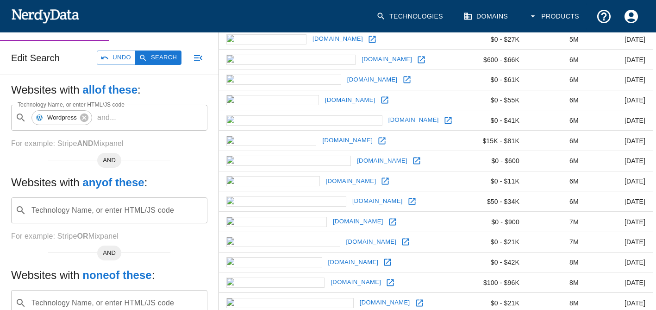
scroll to position [139, 0]
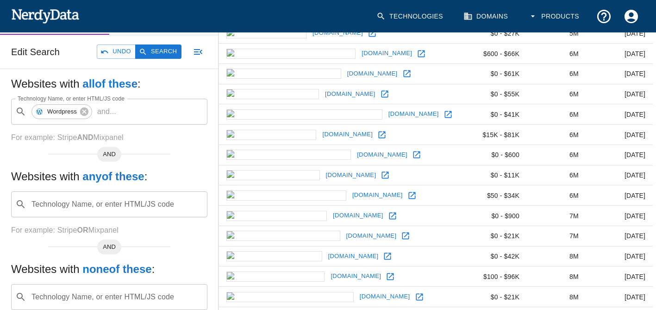
click at [93, 211] on input "Technology Name, or enter HTML/JS code" at bounding box center [116, 204] width 173 height 18
click at [51, 205] on div "Technology Name, or enter HTML/JS code ​ Technology Name, or enter HTML/JS code" at bounding box center [109, 204] width 196 height 26
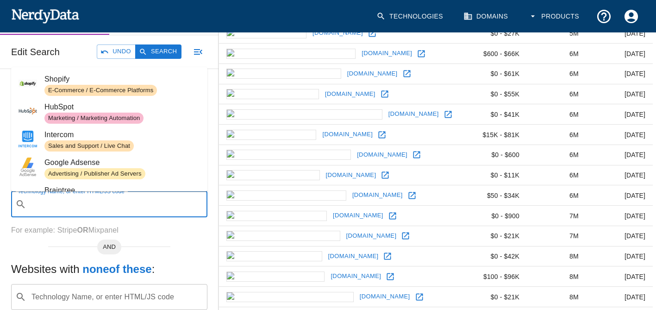
paste input "Wealth Management"
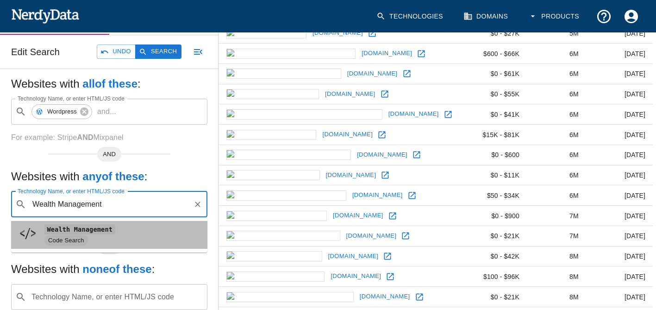
click at [55, 235] on div "Code Search" at bounding box center [65, 240] width 43 height 11
type input "Wealth Management"
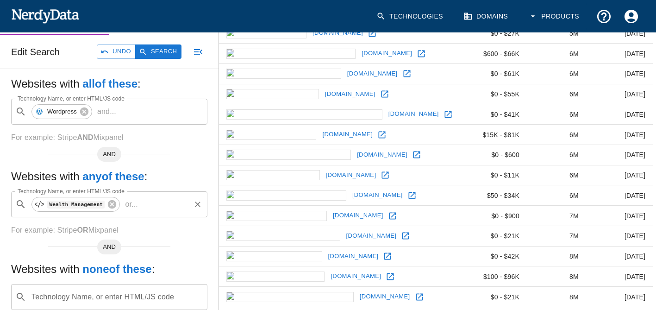
click at [127, 203] on p "or ..." at bounding box center [131, 203] width 20 height 11
click at [107, 227] on p "For example: Stripe OR Mixpanel" at bounding box center [109, 229] width 196 height 11
click at [108, 207] on icon at bounding box center [112, 204] width 8 height 8
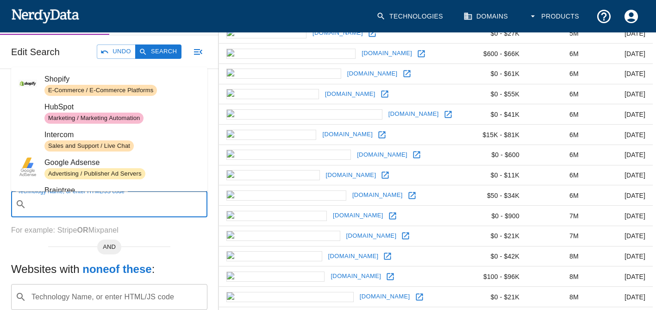
click at [107, 206] on input "Technology Name, or enter HTML/JS code" at bounding box center [116, 204] width 173 height 18
paste input "Registered Investment Adviser"
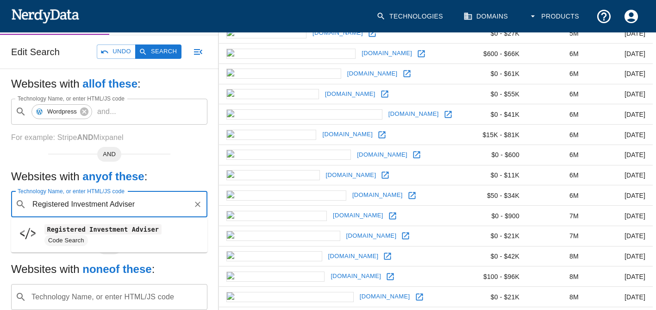
click at [131, 204] on input "Registered Investment Adviser" at bounding box center [109, 204] width 159 height 18
click at [130, 227] on code "Registered Investment Advisor" at bounding box center [102, 229] width 117 height 10
type input "Registered Investment Advisor"
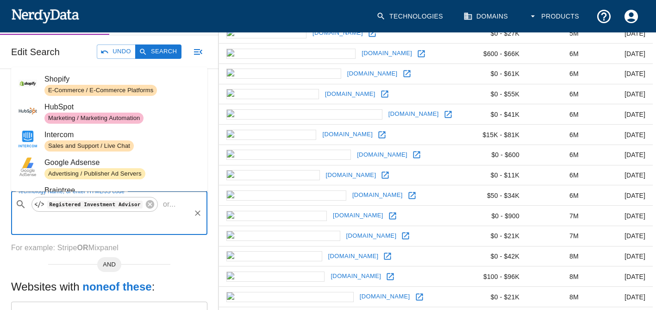
click at [142, 226] on input "Technology Name, or enter HTML/JS code" at bounding box center [102, 222] width 174 height 18
paste input "Registered Investment Adviser"
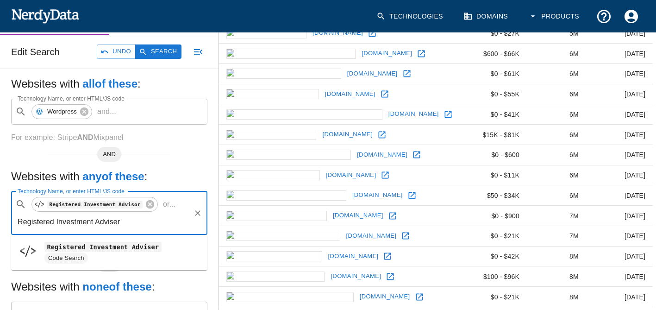
click at [127, 245] on code "Registered Investment Adviser" at bounding box center [102, 247] width 117 height 10
type input "Registered Investment Adviser"
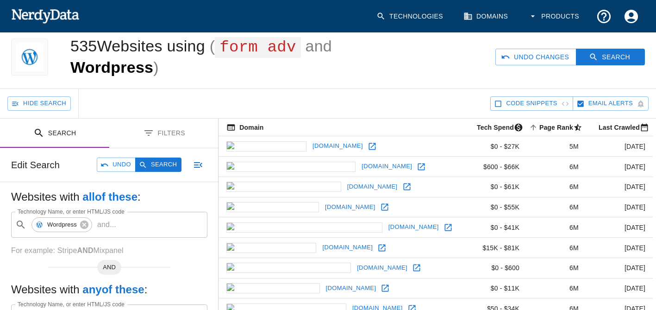
scroll to position [0, 0]
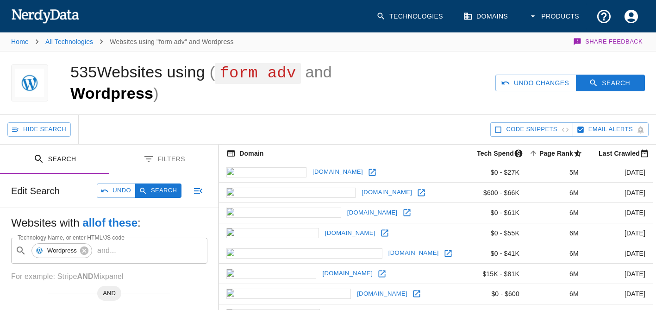
click at [167, 162] on button "Filters" at bounding box center [163, 158] width 109 height 29
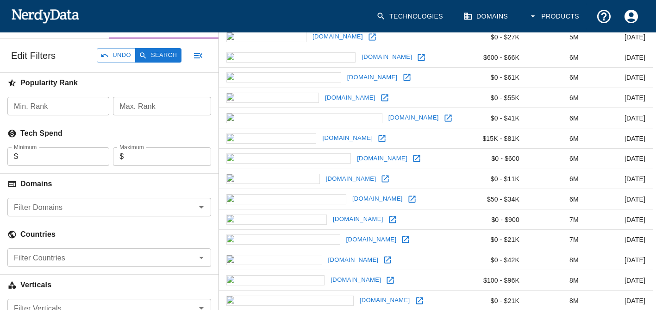
scroll to position [139, 0]
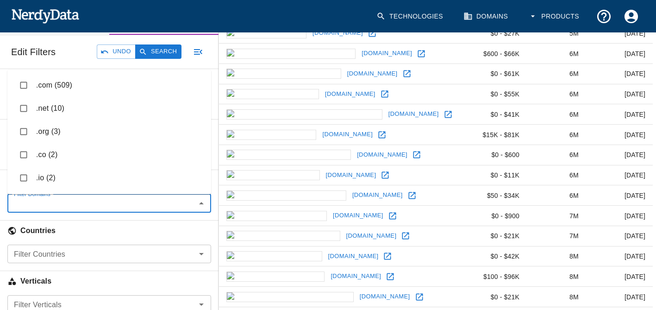
click at [64, 197] on input "Filter Domains" at bounding box center [101, 203] width 183 height 13
click at [23, 83] on input "checkbox" at bounding box center [24, 85] width 18 height 18
checkbox input "true"
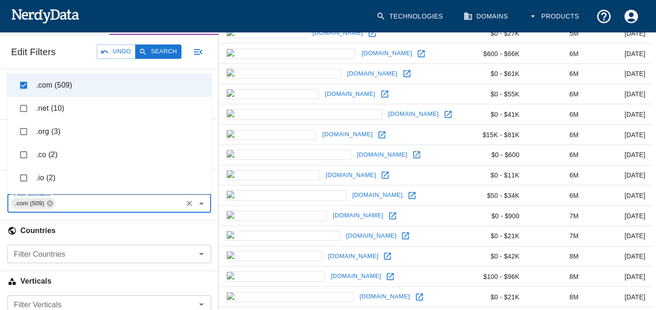
click at [59, 252] on input "Filter Countries" at bounding box center [101, 253] width 183 height 13
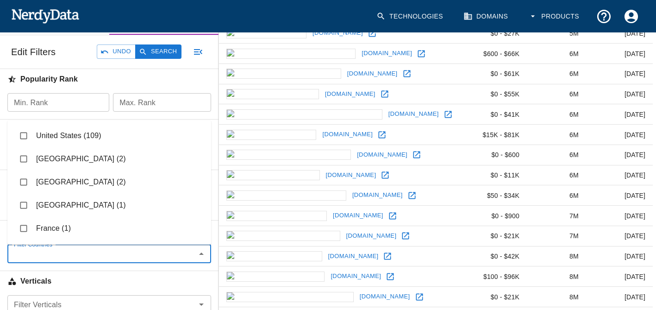
click at [28, 131] on input "checkbox" at bounding box center [24, 136] width 18 height 18
checkbox input "true"
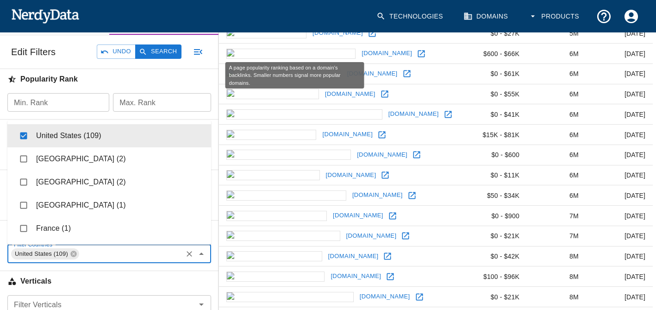
click at [103, 82] on h6 "Popularity Rank" at bounding box center [109, 79] width 218 height 20
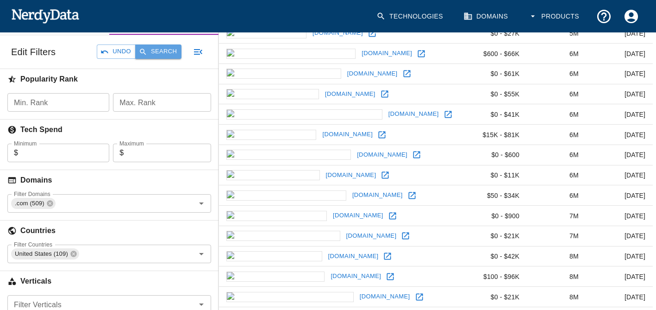
click at [167, 52] on button "Search" at bounding box center [158, 51] width 46 height 14
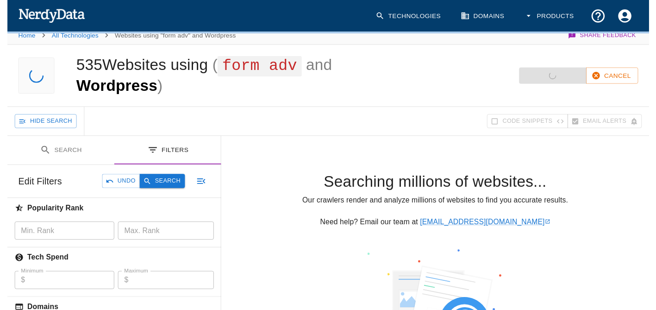
scroll to position [0, 0]
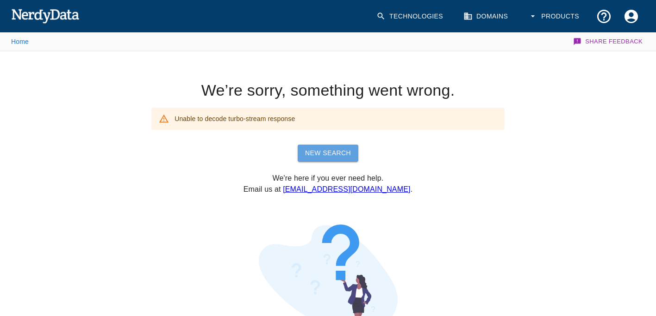
click at [343, 155] on link "New Search" at bounding box center [328, 153] width 61 height 17
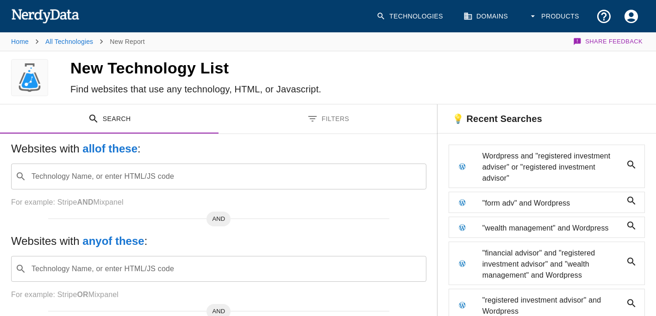
click at [507, 169] on span "Wordpress and "registered investment adviser" or "registered investment advisor"" at bounding box center [552, 167] width 140 height 33
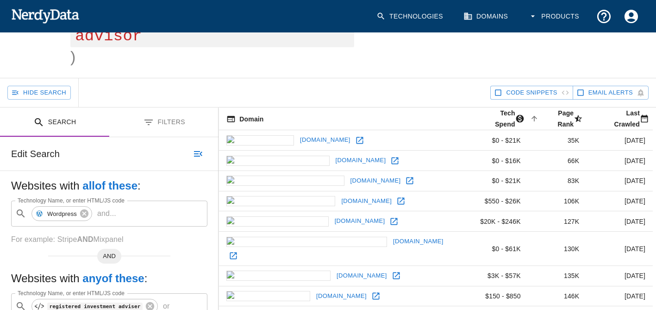
scroll to position [139, 0]
click at [163, 126] on button "Filters" at bounding box center [163, 122] width 109 height 29
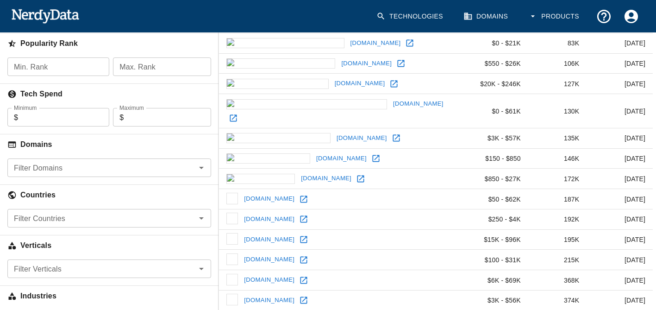
scroll to position [278, 0]
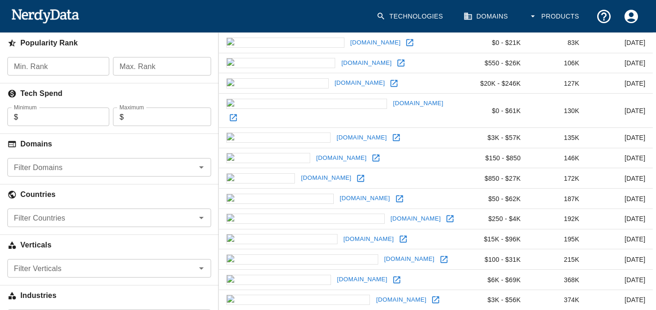
click at [57, 212] on input "Filter Countries" at bounding box center [101, 217] width 183 height 13
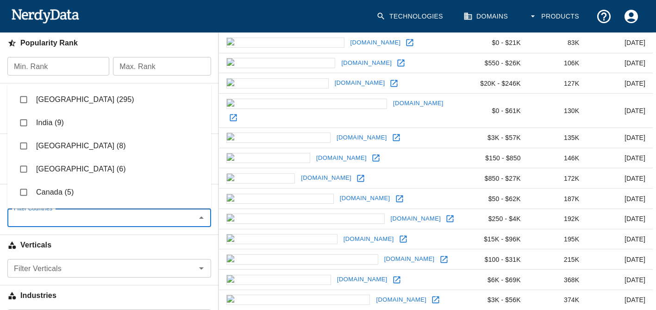
click at [21, 100] on input "checkbox" at bounding box center [24, 100] width 18 height 18
checkbox input "true"
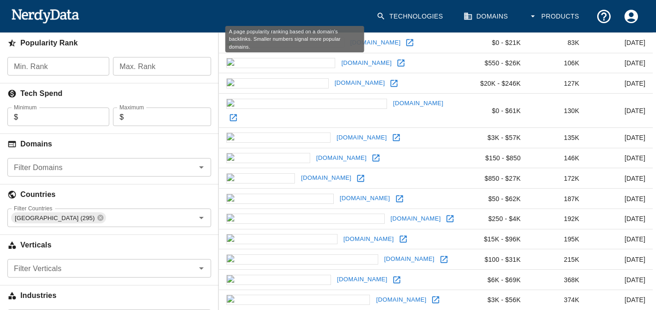
click at [141, 40] on h6 "Popularity Rank" at bounding box center [109, 43] width 218 height 20
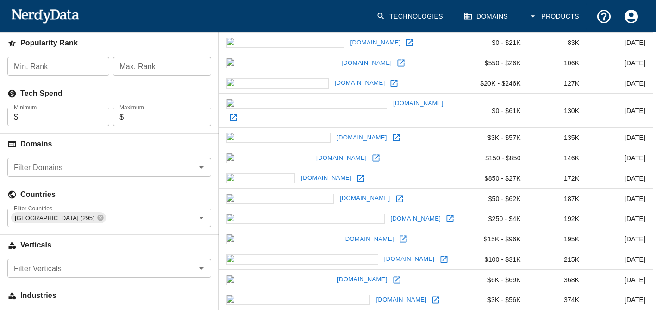
click at [74, 165] on input "Filter Domains" at bounding box center [101, 167] width 183 height 13
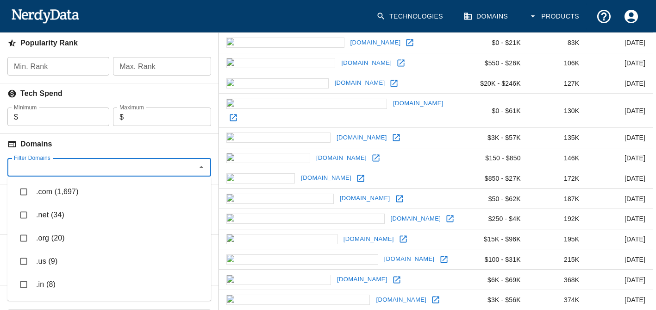
click at [26, 191] on input "checkbox" at bounding box center [24, 192] width 18 height 18
checkbox input "true"
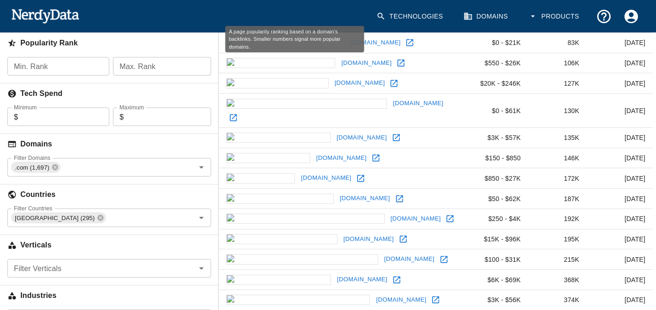
click at [105, 44] on h6 "Popularity Rank" at bounding box center [109, 43] width 218 height 20
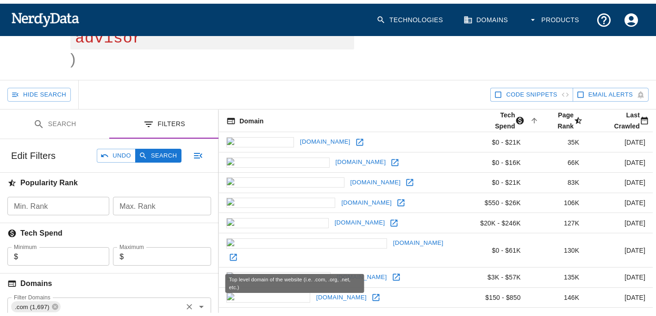
scroll to position [139, 0]
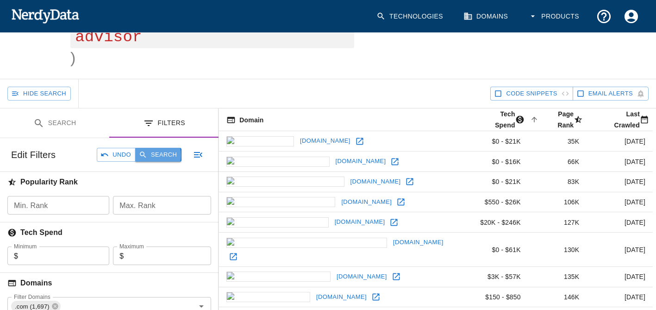
click at [154, 155] on button "Search" at bounding box center [158, 155] width 46 height 14
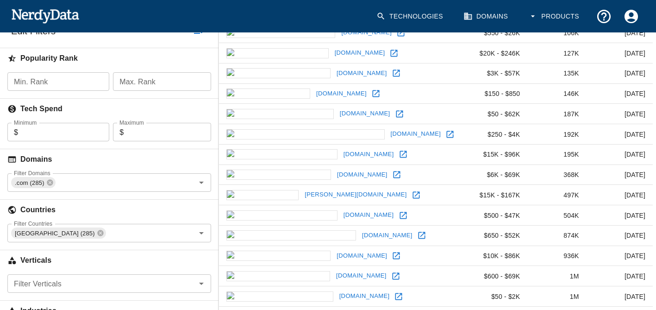
scroll to position [261, 0]
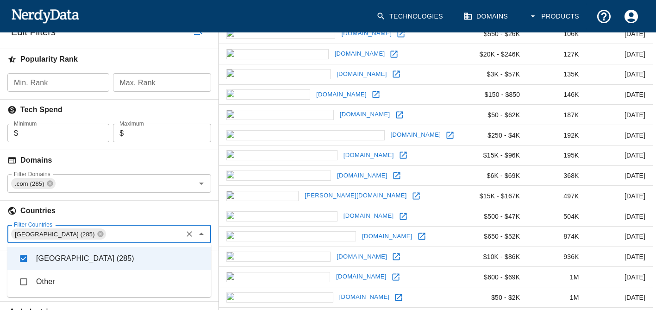
click at [107, 232] on input "Filter Countries" at bounding box center [144, 233] width 74 height 13
click at [102, 209] on h6 "Countries" at bounding box center [109, 210] width 218 height 20
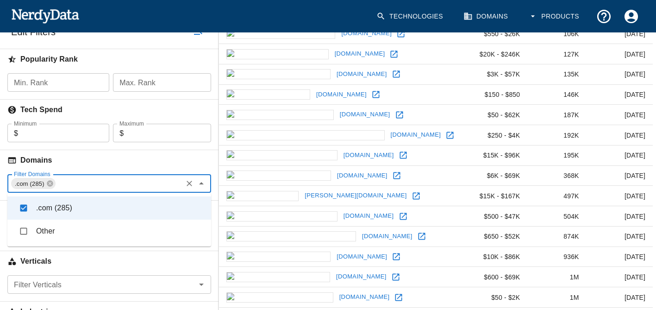
click at [109, 184] on input "Filter Domains" at bounding box center [118, 183] width 125 height 13
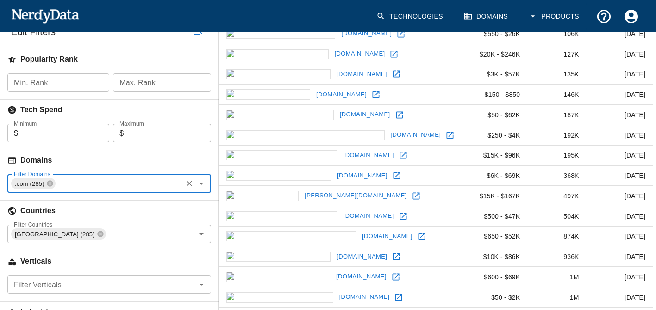
click at [109, 184] on input "Filter Domains" at bounding box center [118, 183] width 125 height 13
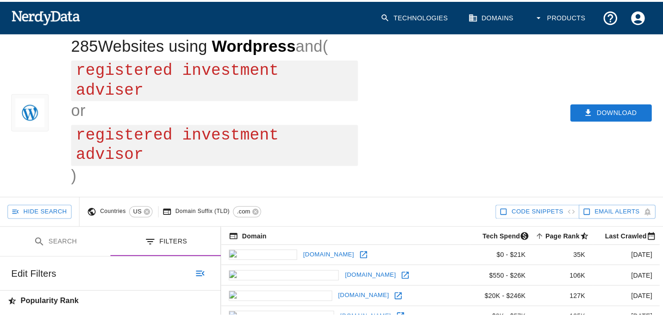
scroll to position [0, 0]
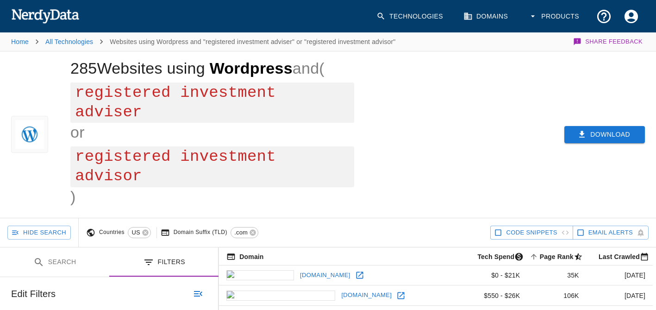
click at [606, 133] on button "Download" at bounding box center [604, 134] width 81 height 17
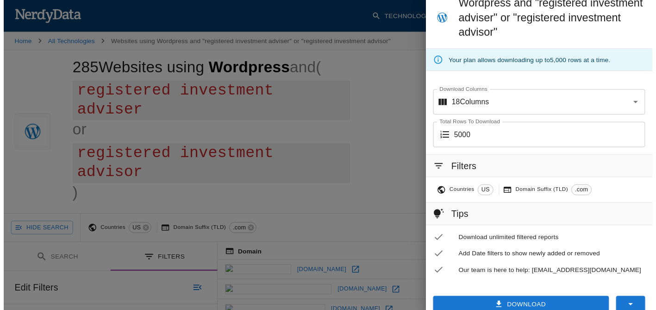
scroll to position [58, 0]
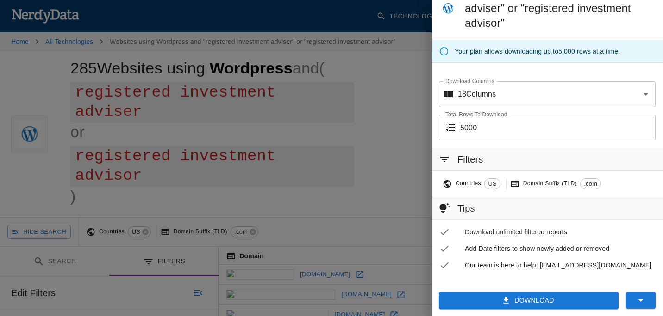
click at [505, 297] on button "Download" at bounding box center [529, 300] width 180 height 17
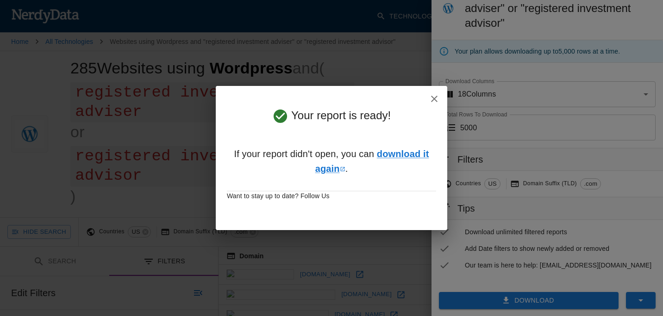
click at [355, 69] on div "Your report is ready! If your report didn't open, you can download it again . W…" at bounding box center [331, 158] width 663 height 316
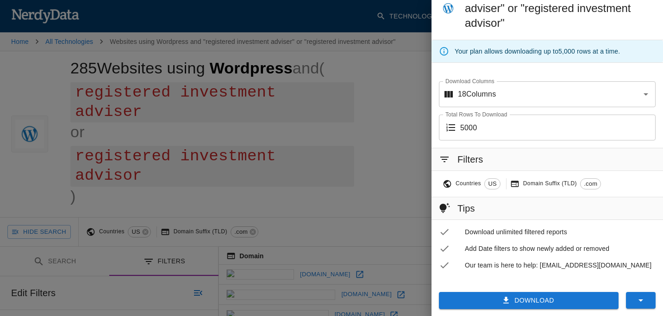
click at [375, 75] on div at bounding box center [331, 158] width 663 height 316
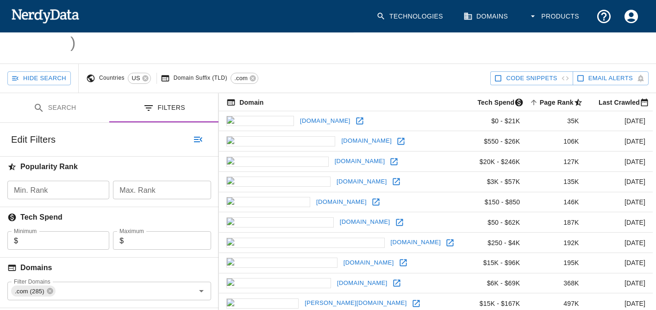
scroll to position [139, 0]
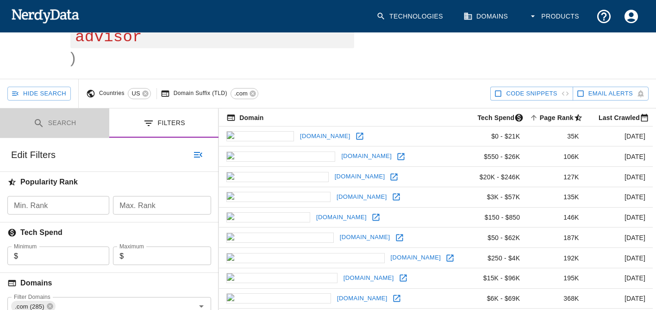
click at [71, 123] on button "Search" at bounding box center [54, 122] width 109 height 29
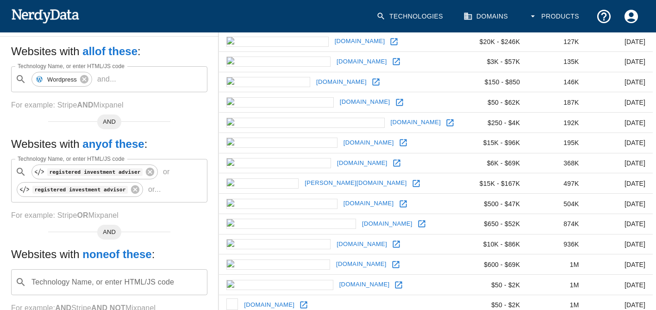
scroll to position [278, 0]
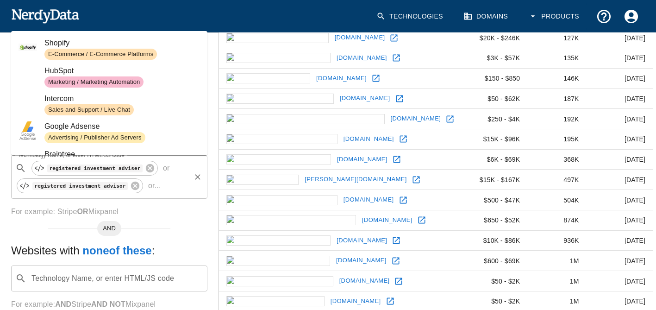
click at [56, 176] on div "​ registered investment adviser or registered investment advisor or ... Technol…" at bounding box center [109, 176] width 196 height 43
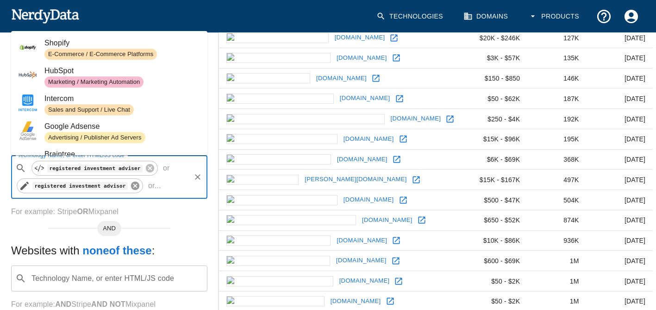
click at [131, 186] on icon at bounding box center [135, 185] width 8 height 8
click at [146, 172] on icon at bounding box center [150, 168] width 8 height 8
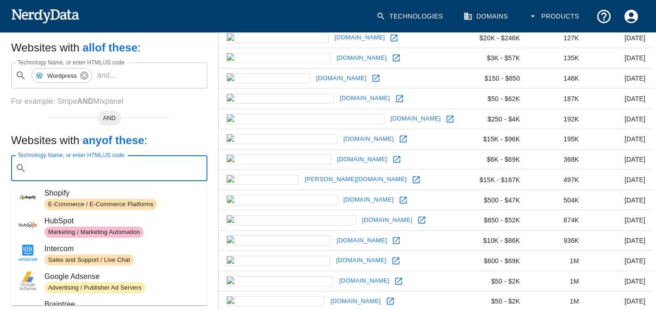
click at [81, 173] on input "Technology Name, or enter HTML/JS code" at bounding box center [116, 168] width 173 height 18
paste input "Retirement Planning"
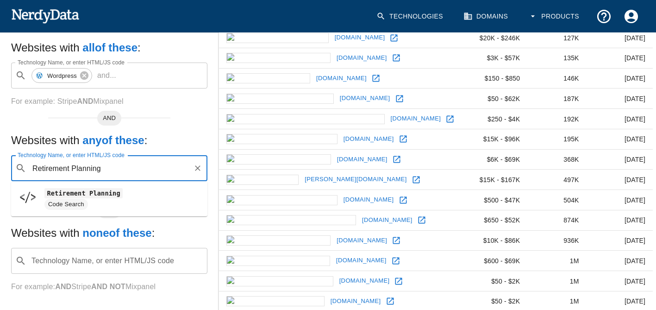
click at [81, 197] on code "Retirement Planning" at bounding box center [83, 193] width 78 height 10
type input "Retirement Planning"
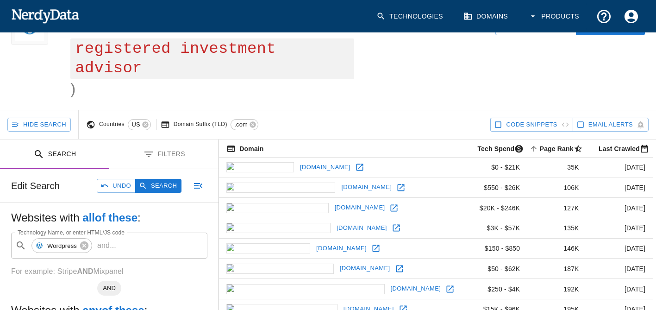
scroll to position [76, 0]
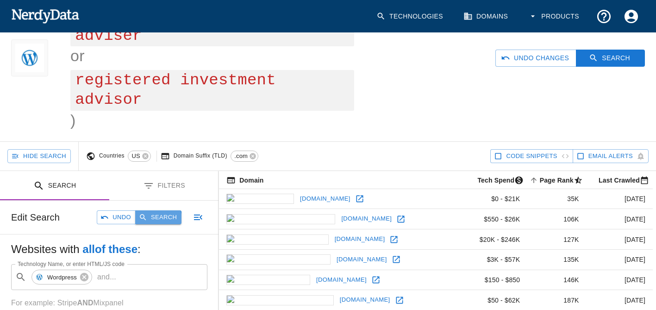
click at [158, 218] on button "Search" at bounding box center [158, 217] width 46 height 14
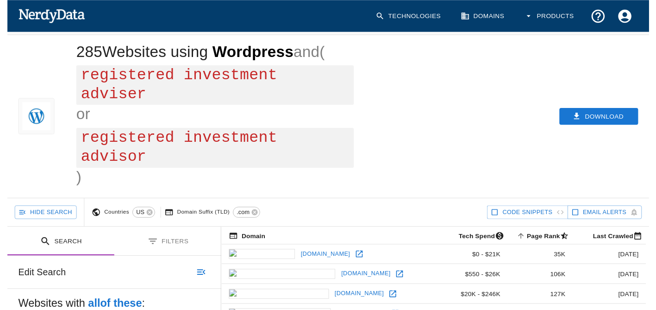
scroll to position [0, 0]
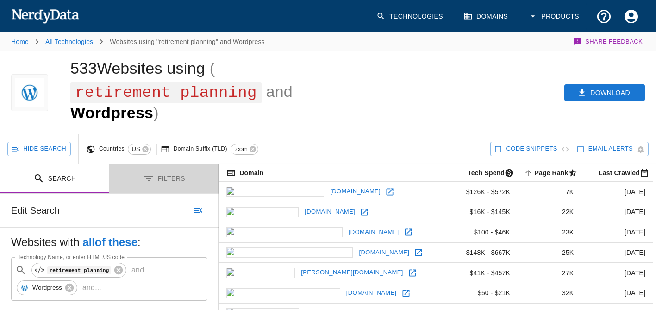
click at [152, 181] on icon "Toggle between search and filters" at bounding box center [148, 178] width 11 height 11
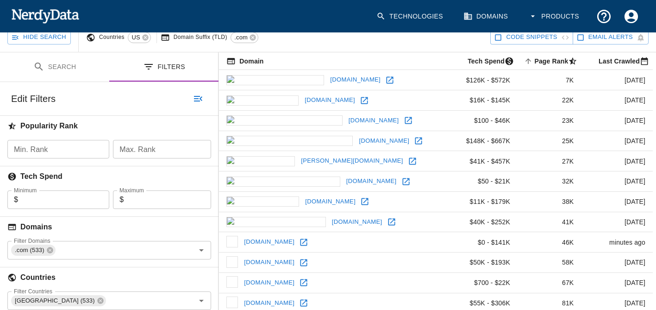
scroll to position [93, 0]
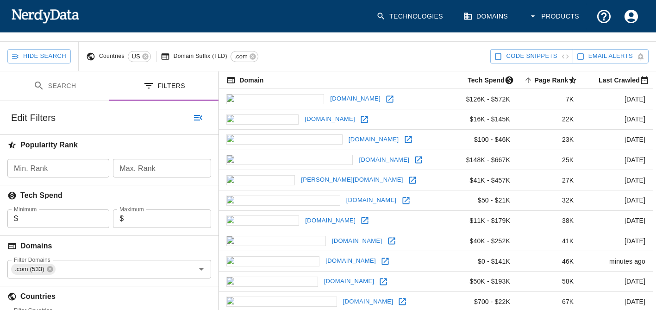
click at [197, 121] on icon "button" at bounding box center [197, 117] width 11 height 11
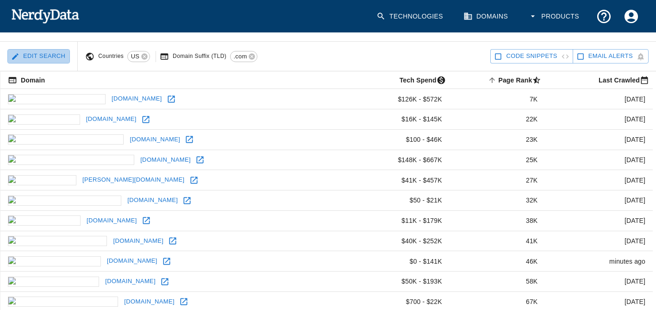
click at [40, 53] on button "Edit Search" at bounding box center [38, 56] width 62 height 14
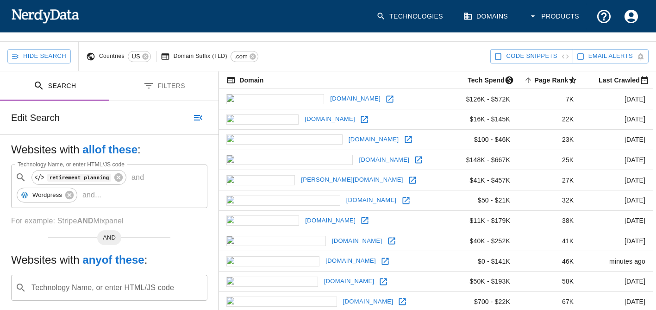
click at [162, 87] on button "Filters" at bounding box center [163, 85] width 109 height 29
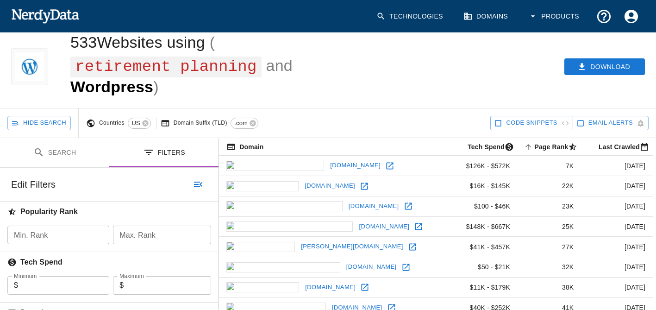
scroll to position [0, 0]
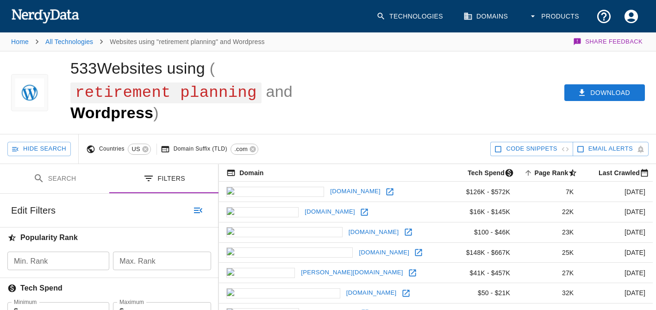
click at [60, 181] on button "Search" at bounding box center [54, 178] width 109 height 29
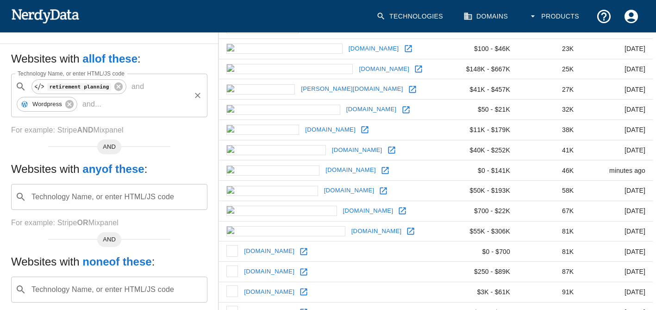
scroll to position [185, 0]
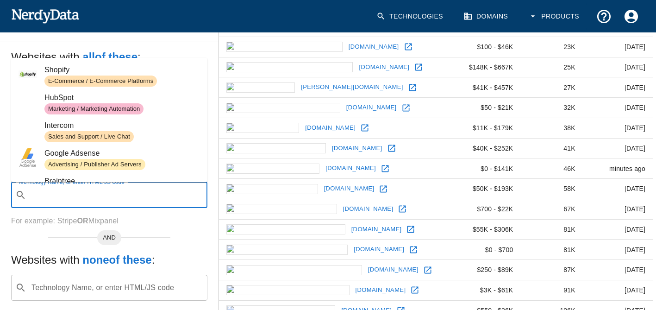
click at [74, 186] on div "Technology Name, or enter HTML/JS code ​ Technology Name, or enter HTML/JS code" at bounding box center [109, 195] width 196 height 26
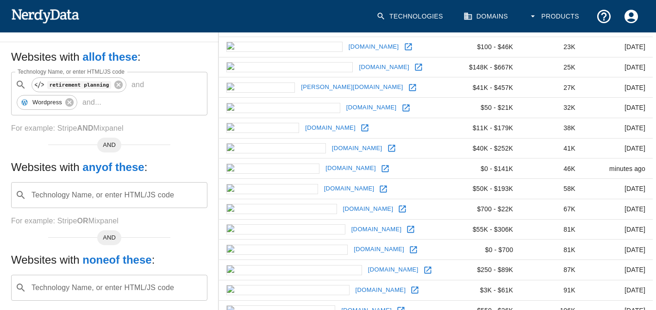
click at [45, 222] on p "For example: Stripe OR Mixpanel" at bounding box center [109, 220] width 196 height 11
click at [116, 85] on icon at bounding box center [118, 85] width 8 height 8
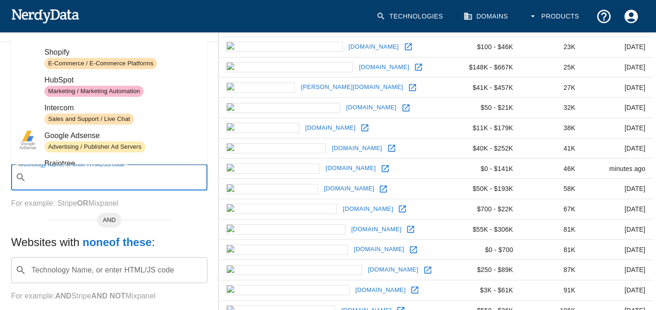
click at [57, 174] on input "Technology Name, or enter HTML/JS code" at bounding box center [116, 177] width 173 height 18
paste input "Wealth Management"
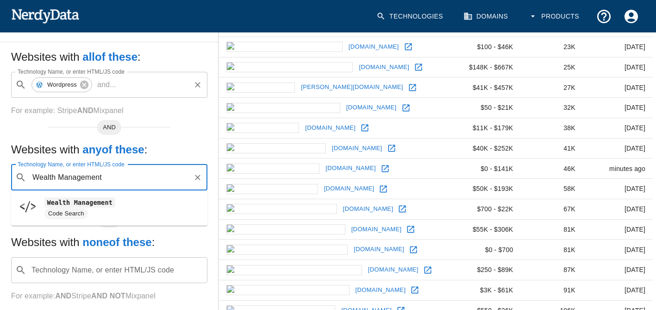
click at [59, 202] on code "Wealth Management" at bounding box center [79, 202] width 71 height 10
type input "Wealth Management"
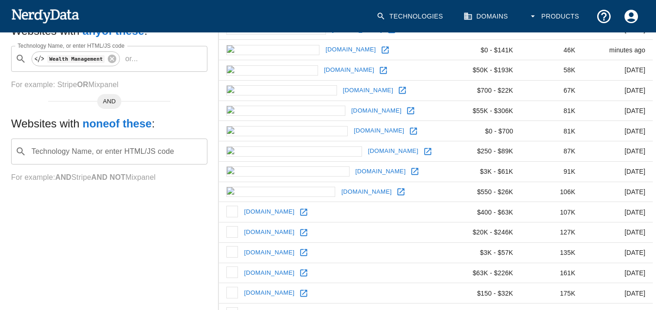
scroll to position [271, 0]
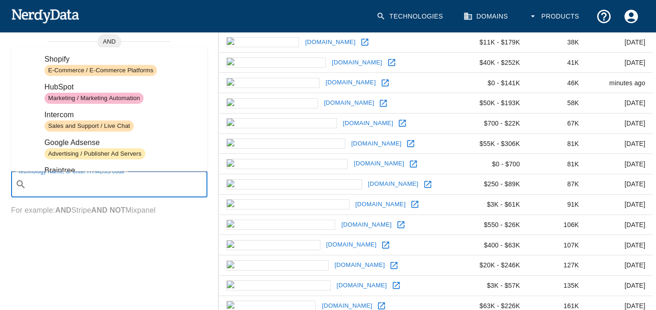
click at [80, 181] on div "Technology Name, or enter HTML/JS code ​ Technology Name, or enter HTML/JS code" at bounding box center [109, 184] width 196 height 26
paste input "Investment Adviser"
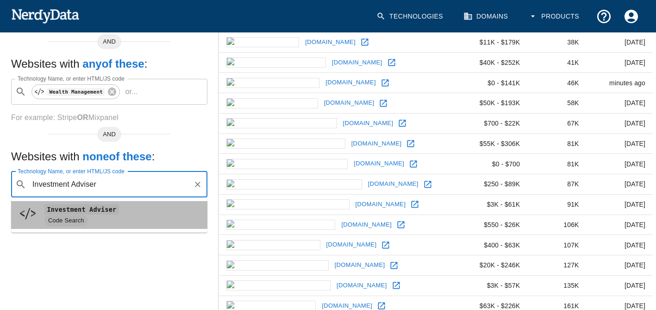
click at [69, 216] on span "Code Search" at bounding box center [65, 220] width 43 height 9
type input "Investment Adviser"
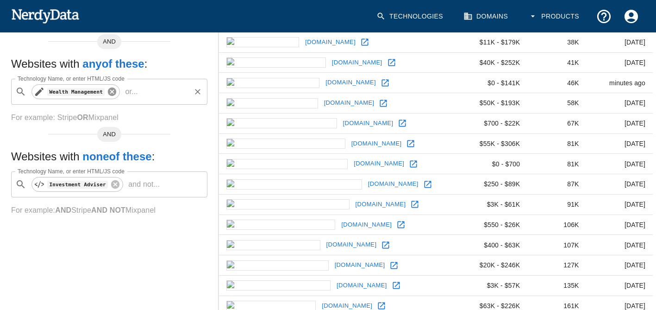
click at [108, 92] on icon at bounding box center [112, 92] width 10 height 10
click at [110, 185] on icon at bounding box center [115, 184] width 10 height 10
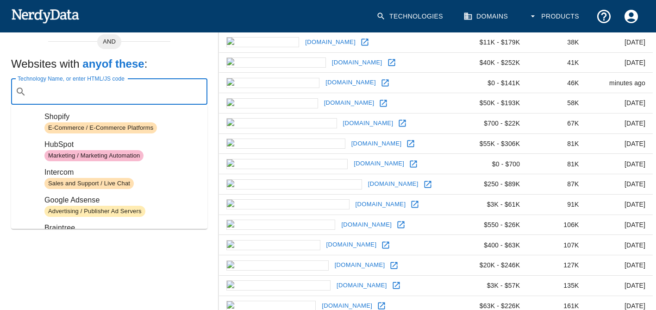
click at [85, 98] on input "Technology Name, or enter HTML/JS code" at bounding box center [116, 92] width 173 height 18
paste input "Investment Adviser"
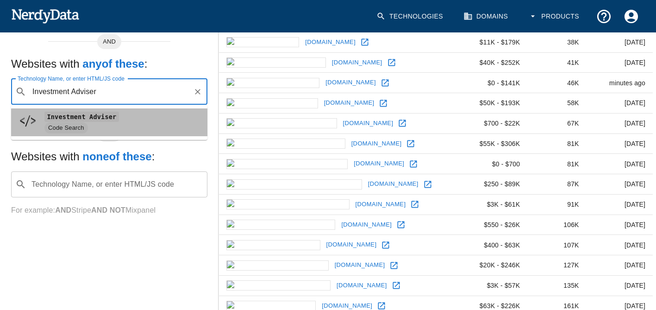
click at [87, 115] on code "Investment Adviser" at bounding box center [81, 117] width 74 height 10
type input "Investment Adviser"
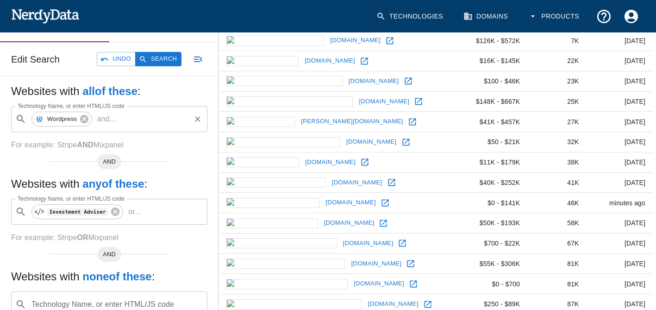
scroll to position [132, 0]
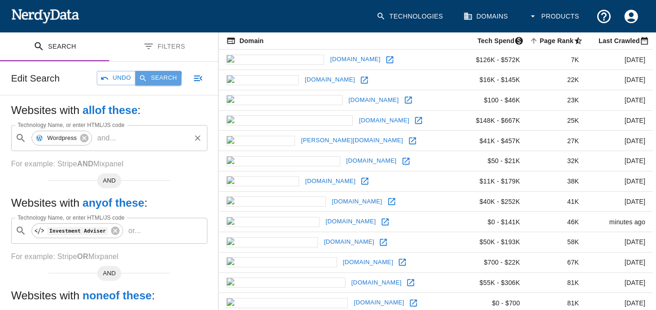
click at [157, 80] on button "Search" at bounding box center [158, 78] width 46 height 14
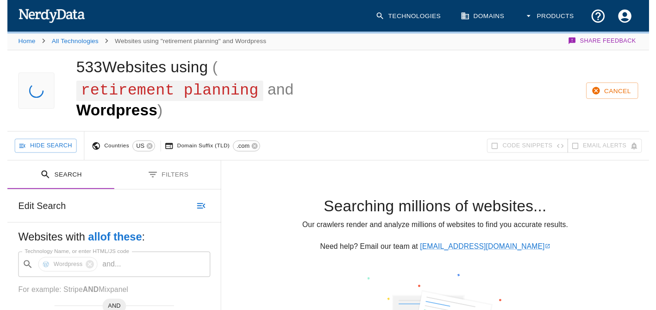
scroll to position [0, 0]
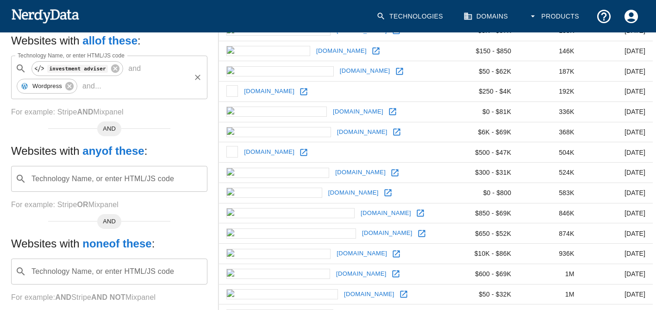
scroll to position [178, 0]
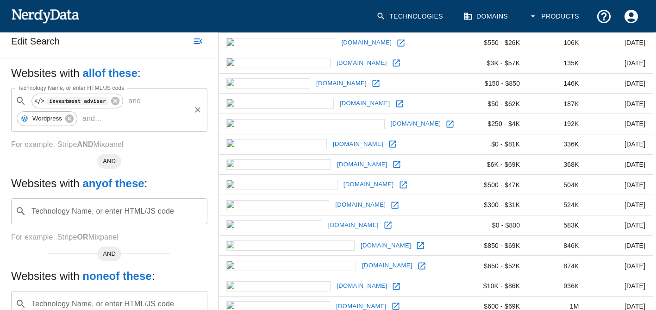
scroll to position [178, 0]
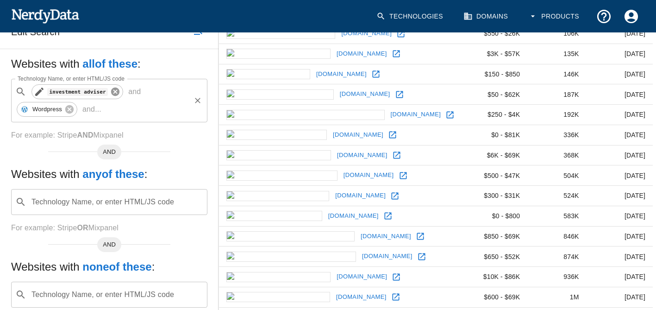
click at [110, 93] on icon at bounding box center [115, 92] width 10 height 10
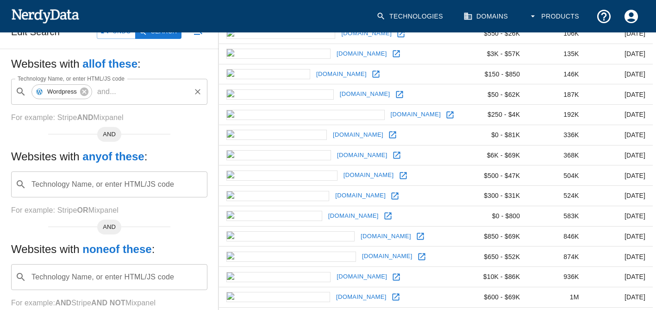
click at [70, 186] on input "Technology Name, or enter HTML/JS code" at bounding box center [116, 184] width 173 height 18
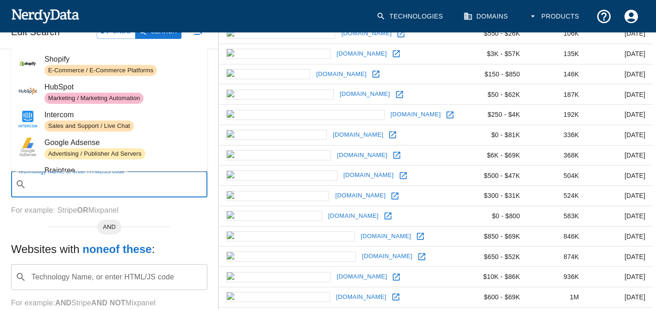
paste input "Investment Adviser"
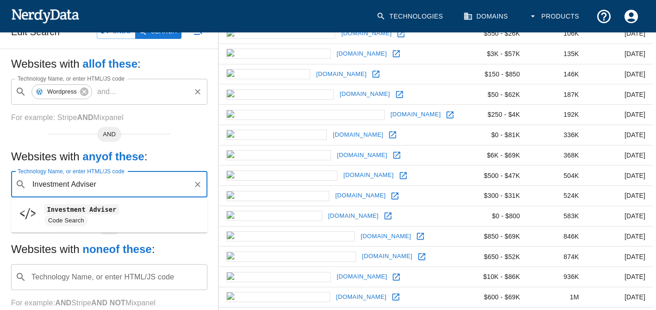
click at [69, 210] on code "Investment Adviser" at bounding box center [81, 209] width 74 height 10
type input "Investment Adviser"
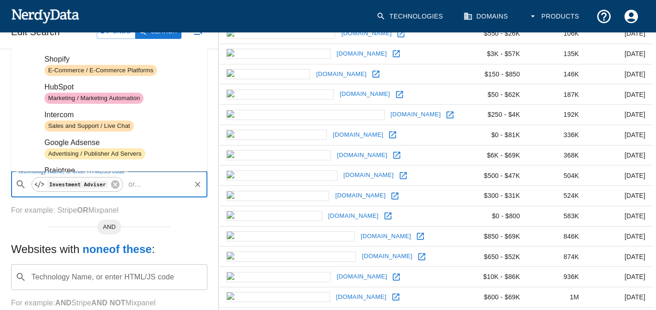
click at [145, 186] on input "Technology Name, or enter HTML/JS code" at bounding box center [167, 184] width 45 height 18
paste input "Investment Adviser"
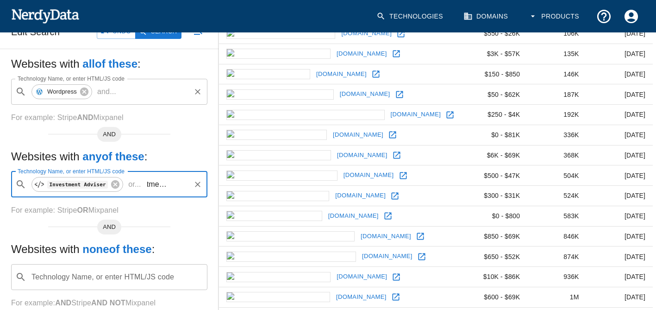
scroll to position [0, 17]
click at [186, 184] on input "Investment Adviser" at bounding box center [167, 184] width 45 height 18
type input "Investment Adviser"
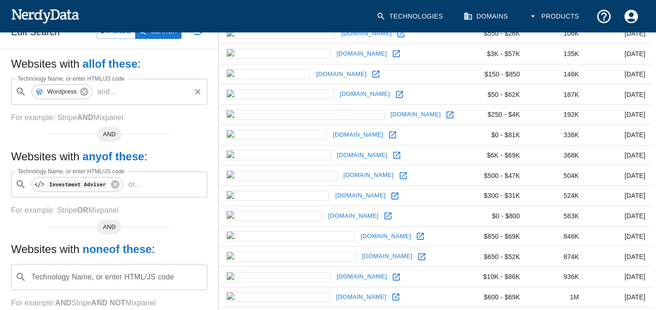
click at [236, 185] on td "[DOMAIN_NAME]" at bounding box center [342, 175] width 246 height 20
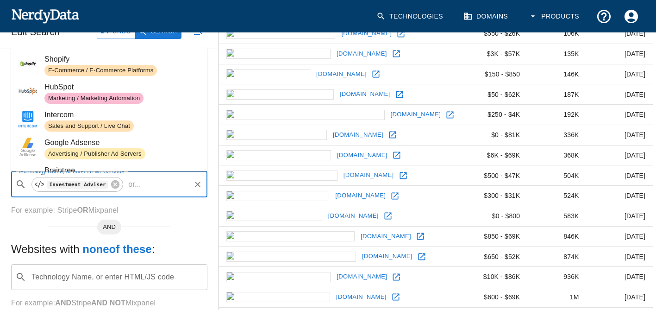
click at [149, 183] on input "Technology Name, or enter HTML/JS code" at bounding box center [167, 184] width 45 height 18
paste input "Investment Adviser"
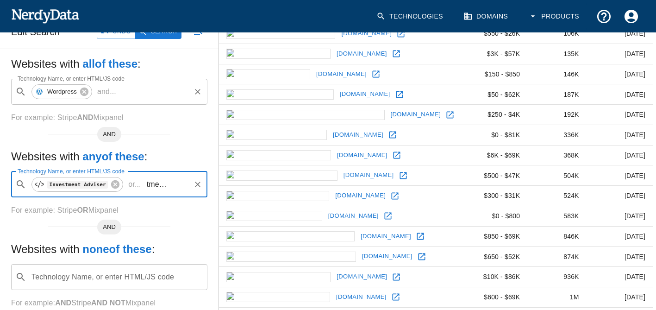
scroll to position [0, 17]
click at [186, 186] on input "Investment Adviser" at bounding box center [167, 184] width 45 height 18
click at [133, 206] on span "Investment Advisor" at bounding box center [121, 209] width 155 height 11
type input "Investment Advisor"
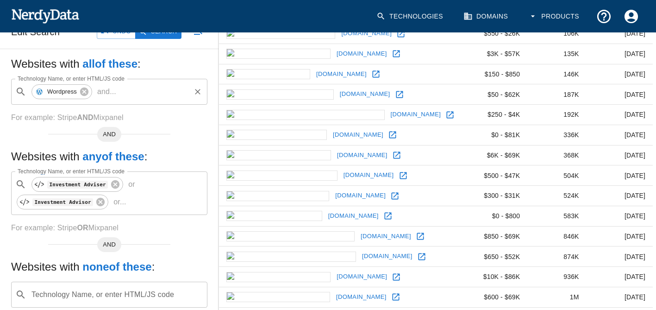
click at [192, 233] on div "Websites with all of these : Technology Name, or enter HTML/JS code ​ Wordpress…" at bounding box center [109, 198] width 218 height 299
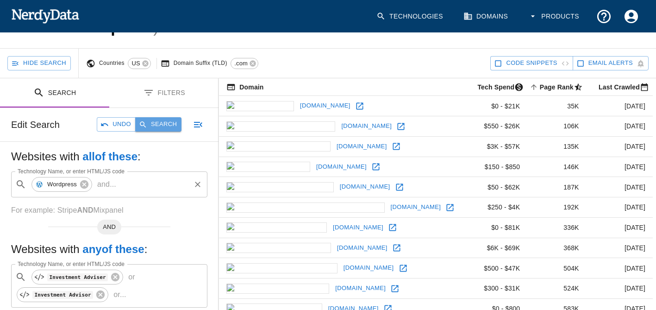
click at [166, 122] on button "Search" at bounding box center [158, 124] width 46 height 14
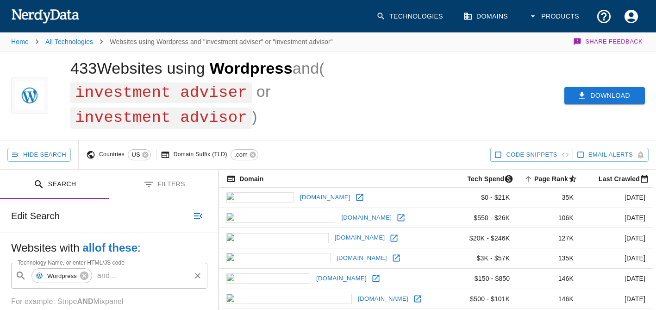
click at [614, 95] on button "Download" at bounding box center [604, 95] width 81 height 17
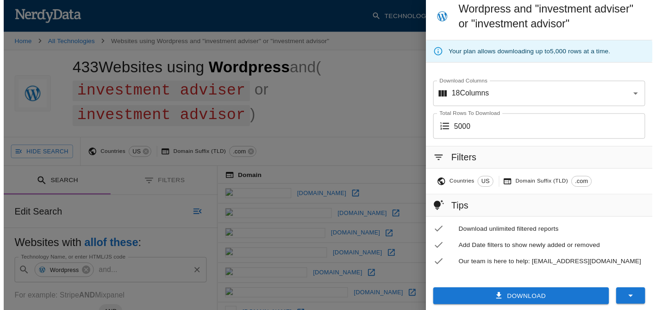
scroll to position [43, 0]
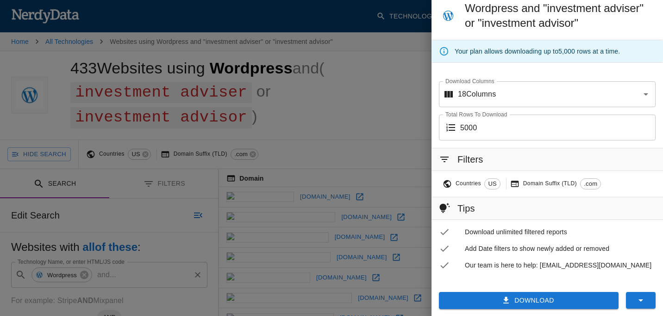
click at [503, 301] on icon "button" at bounding box center [506, 301] width 6 height 6
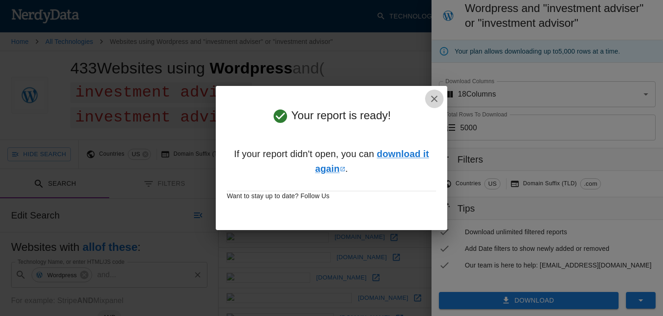
click at [438, 97] on icon "button" at bounding box center [433, 98] width 11 height 11
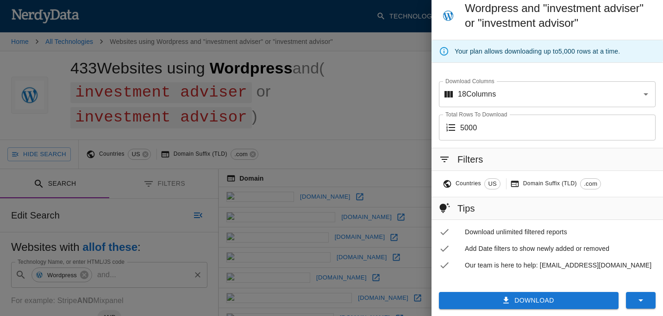
click at [327, 117] on div at bounding box center [331, 158] width 663 height 316
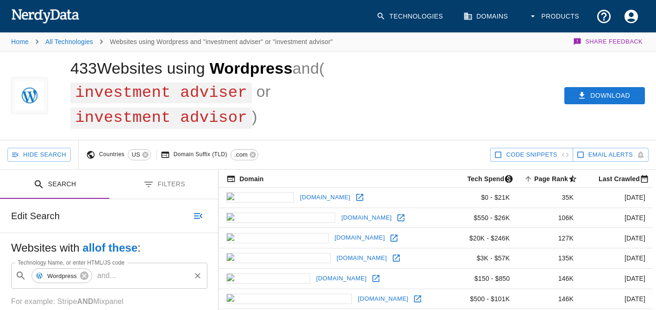
click at [8, 146] on div "Hide Search" at bounding box center [38, 154] width 63 height 29
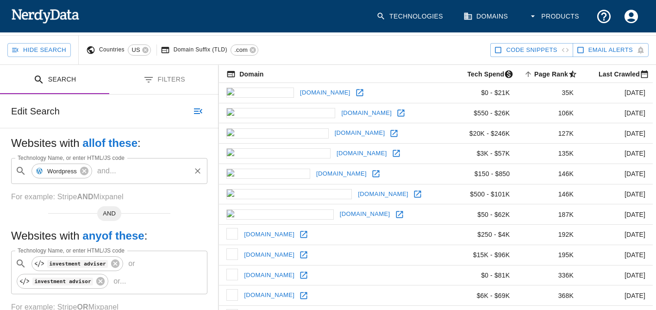
scroll to position [139, 0]
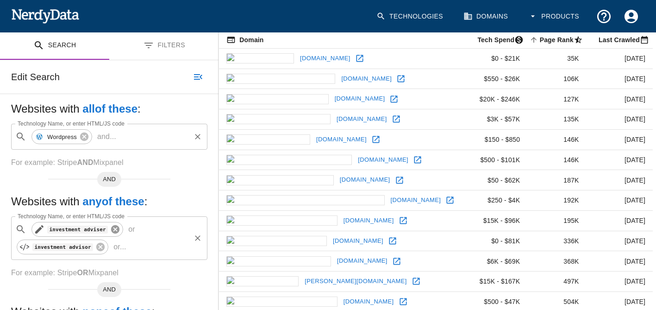
click at [113, 230] on icon at bounding box center [115, 229] width 8 height 8
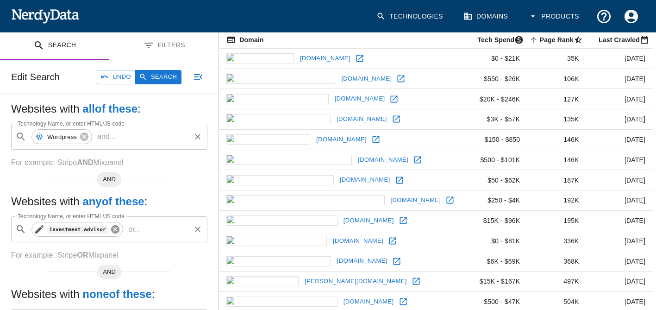
click at [112, 229] on icon at bounding box center [115, 229] width 8 height 8
click at [112, 229] on input "Technology Name, or enter HTML/JS code" at bounding box center [116, 229] width 173 height 18
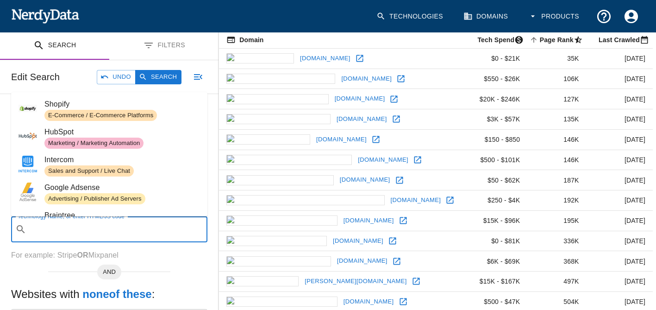
paste input "Boutique Investment"
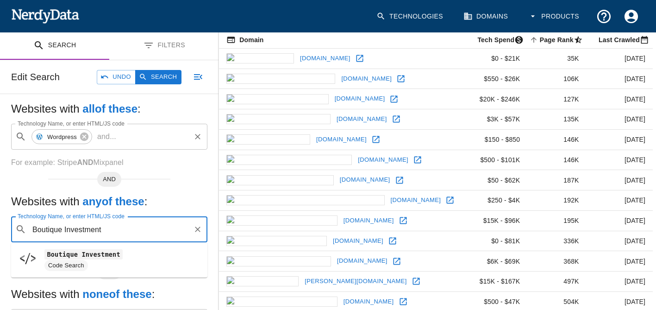
click at [81, 260] on div "Boutique Investment Code Search" at bounding box center [121, 259] width 155 height 22
type input "Boutique Investment"
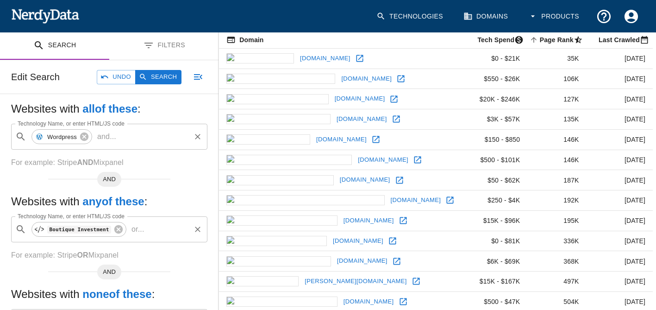
click at [168, 192] on div "Websites with all of these : Technology Name, or enter HTML/JS code ​ Wordpress…" at bounding box center [109, 234] width 218 height 281
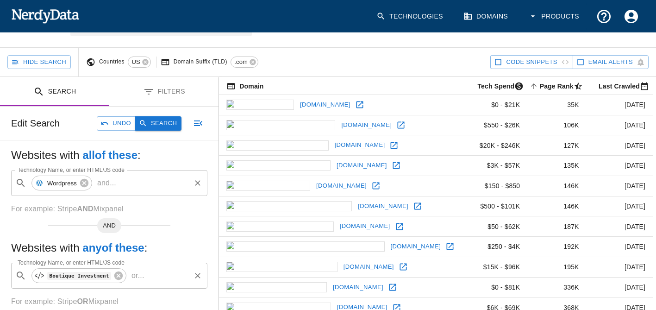
click at [169, 126] on button "Search" at bounding box center [158, 123] width 46 height 14
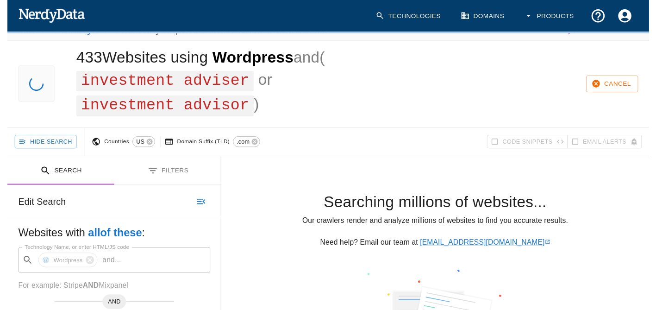
scroll to position [0, 0]
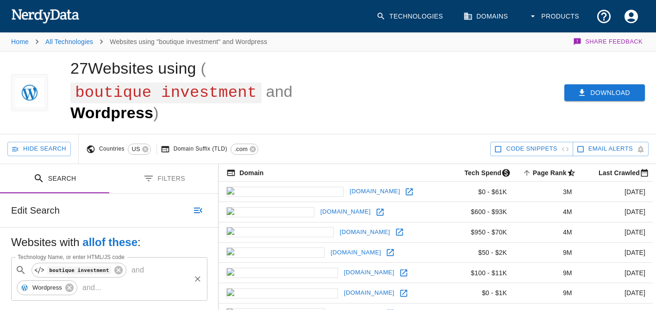
click at [603, 89] on button "Download" at bounding box center [604, 92] width 81 height 17
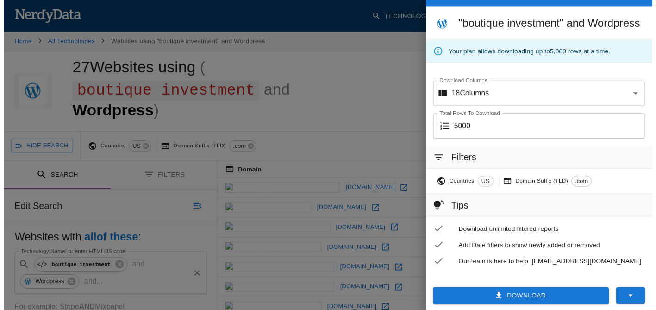
scroll to position [28, 0]
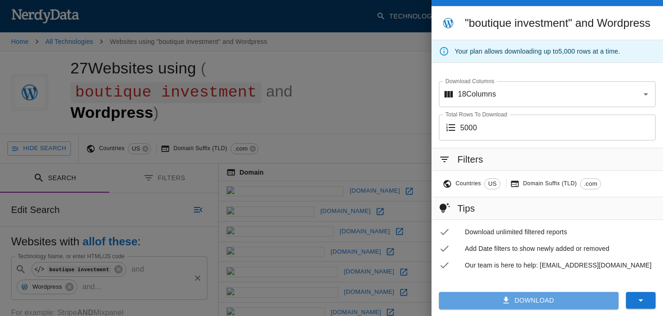
click at [503, 298] on icon "button" at bounding box center [506, 301] width 6 height 6
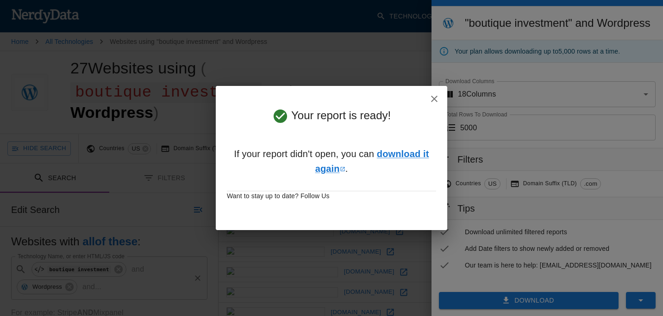
click at [438, 102] on icon "button" at bounding box center [433, 98] width 11 height 11
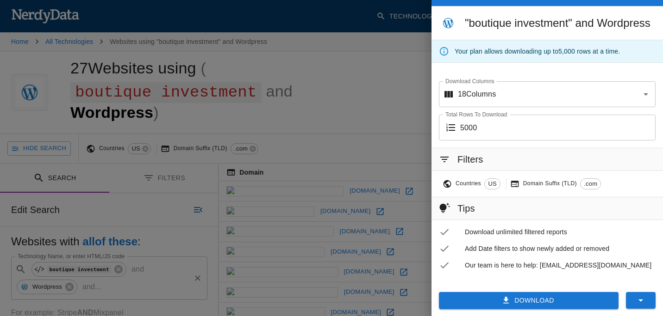
click at [383, 95] on div at bounding box center [331, 158] width 663 height 316
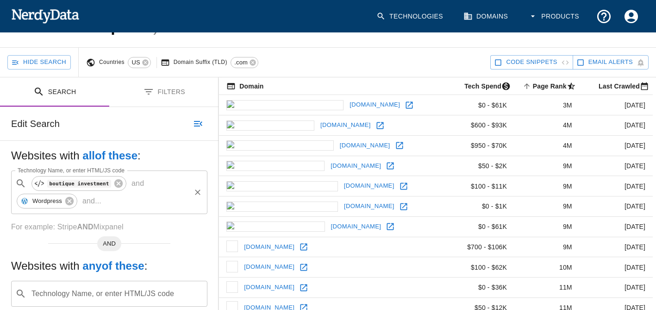
scroll to position [0, 0]
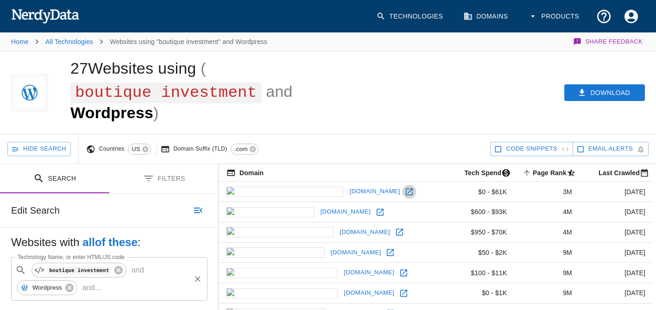
click at [406, 193] on icon at bounding box center [409, 191] width 7 height 7
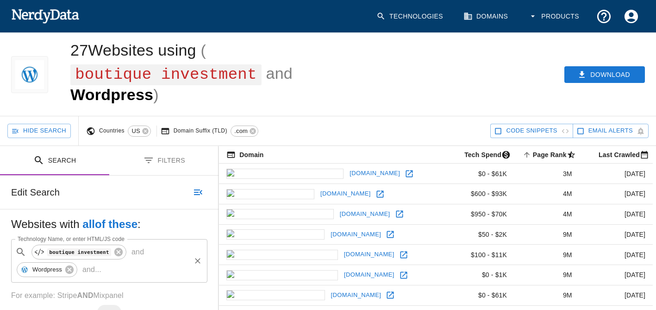
scroll to position [139, 0]
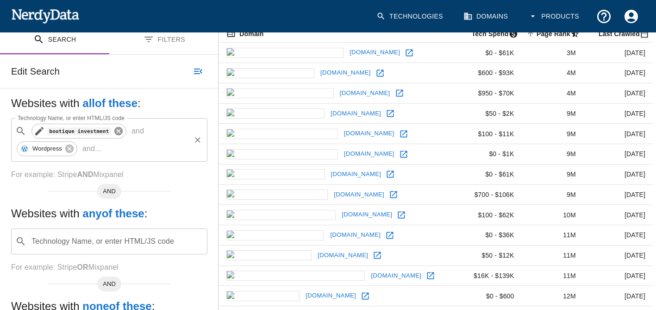
click at [114, 132] on icon at bounding box center [118, 131] width 8 height 8
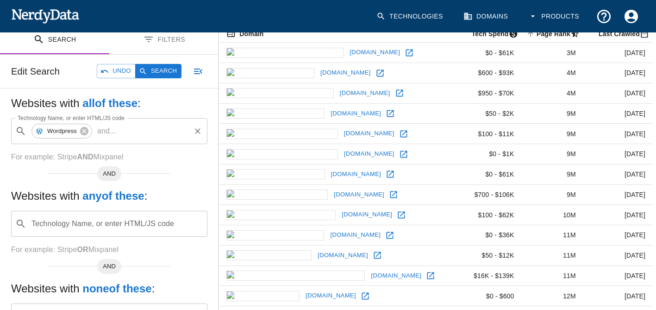
click at [113, 132] on p "and ..." at bounding box center [106, 130] width 26 height 11
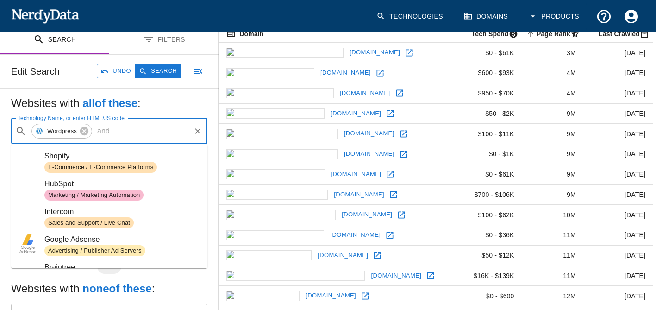
paste input "Boutique Investment"
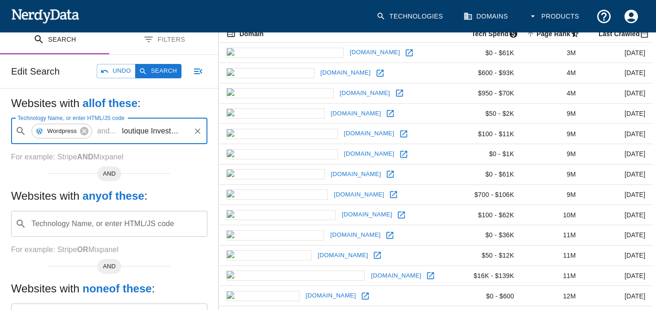
scroll to position [0, 1]
click at [140, 129] on input "Boutique Investment" at bounding box center [154, 131] width 69 height 18
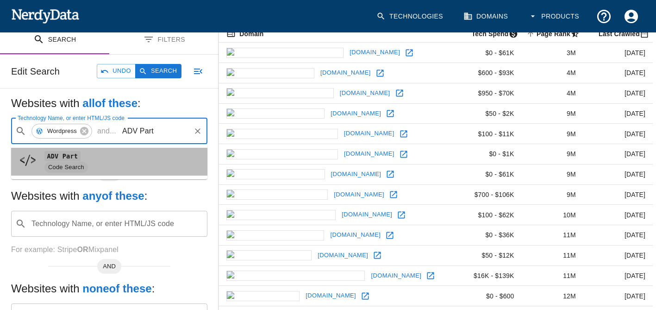
click at [68, 157] on code "ADV Part" at bounding box center [62, 156] width 36 height 10
type input "ADV Part"
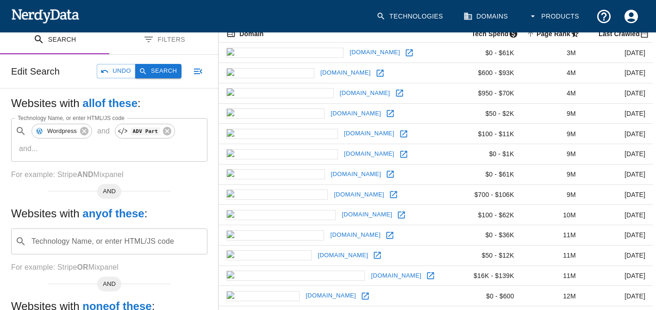
click at [160, 72] on button "Search" at bounding box center [158, 71] width 46 height 14
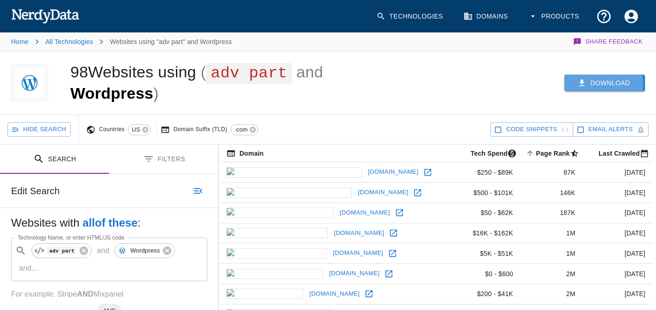
click at [600, 84] on button "Download" at bounding box center [604, 82] width 81 height 17
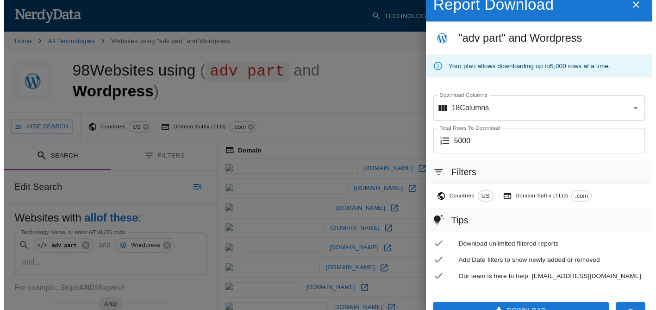
scroll to position [28, 0]
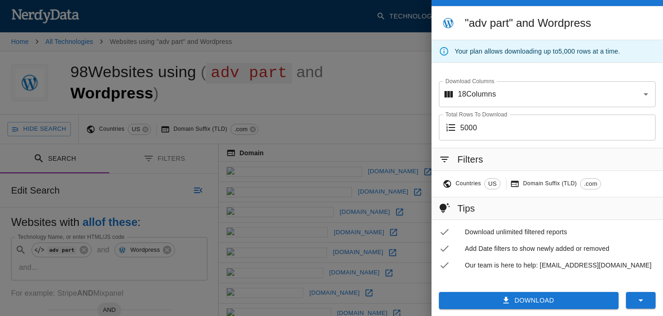
click at [495, 302] on button "Download" at bounding box center [529, 300] width 180 height 17
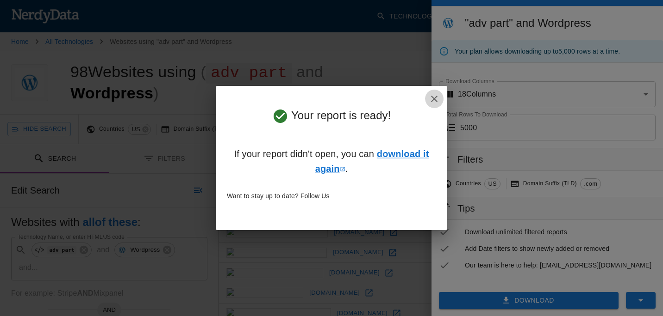
click at [431, 96] on icon "button" at bounding box center [433, 98] width 11 height 11
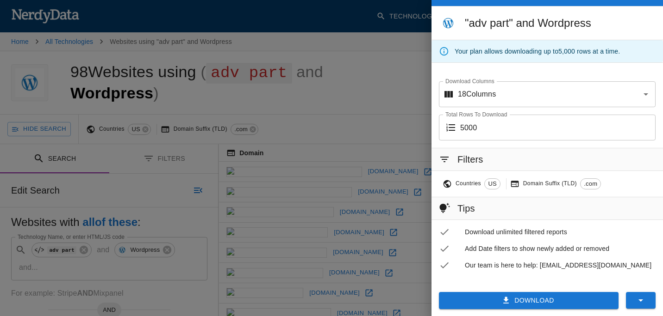
click at [370, 90] on div at bounding box center [331, 158] width 663 height 316
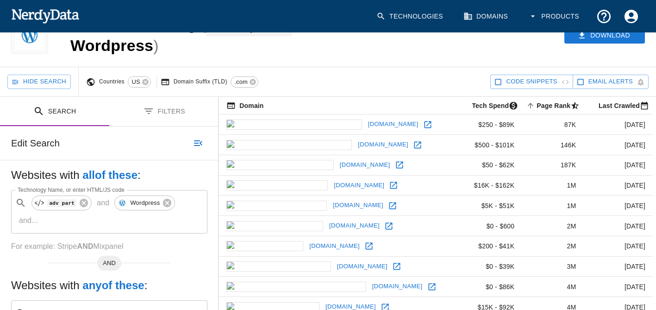
scroll to position [46, 0]
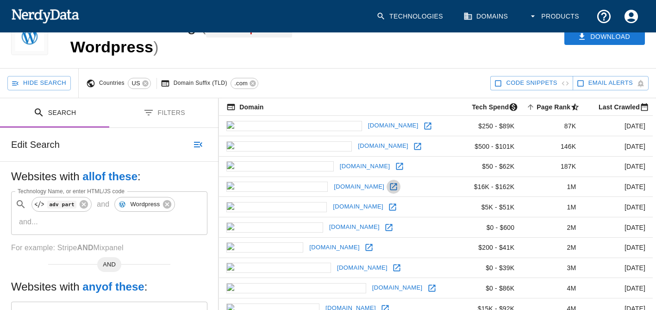
click at [389, 185] on icon at bounding box center [393, 186] width 9 height 9
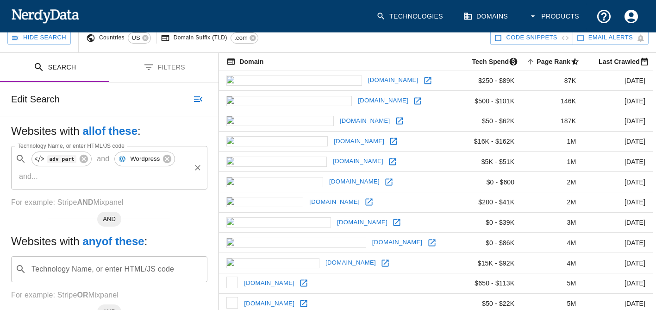
scroll to position [93, 0]
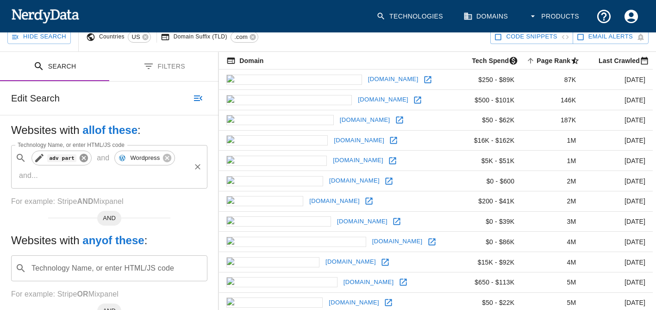
click at [80, 157] on icon at bounding box center [84, 158] width 8 height 8
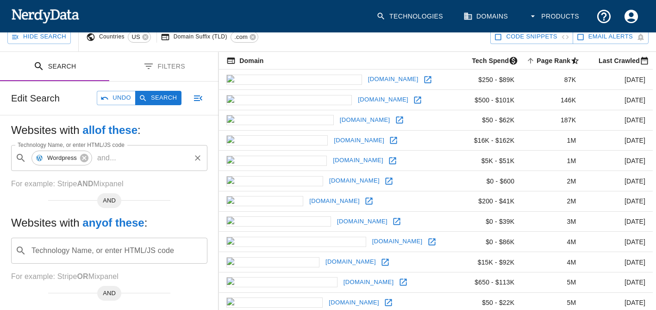
click at [125, 161] on input "Technology Name, or enter HTML/JS code" at bounding box center [154, 158] width 69 height 18
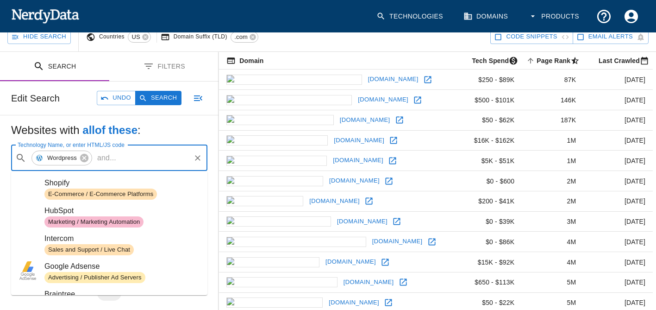
paste input "Form CRS"
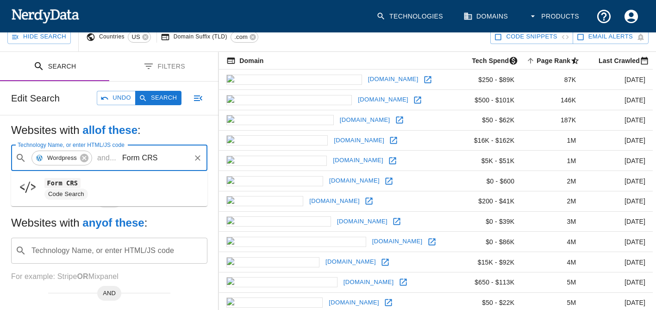
click at [62, 190] on div "Code Search" at bounding box center [65, 193] width 43 height 11
type input "Form CRS"
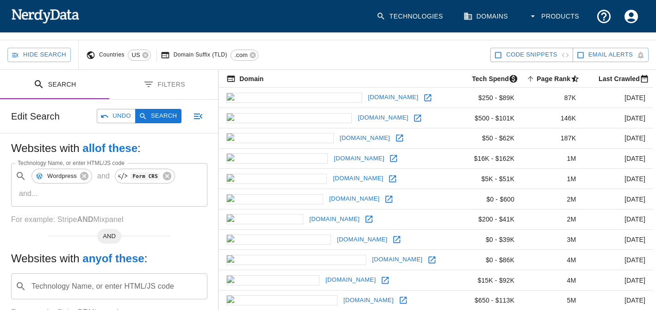
scroll to position [0, 0]
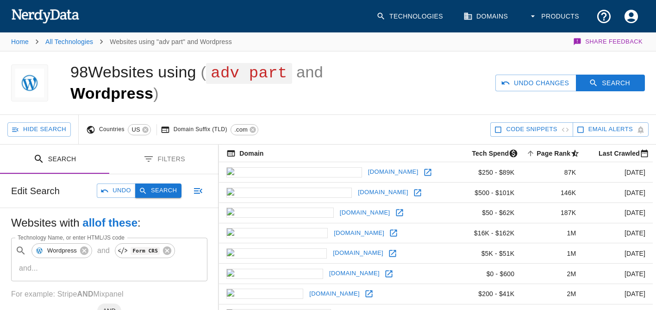
click at [154, 188] on button "Search" at bounding box center [158, 190] width 46 height 14
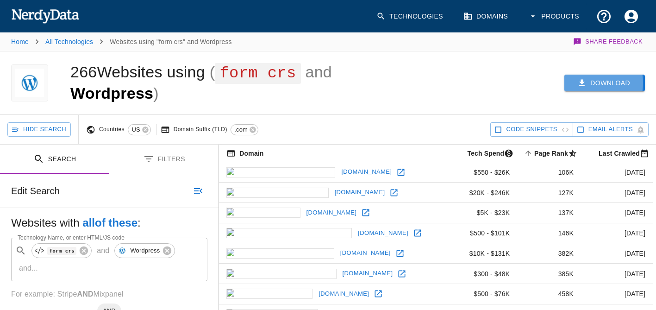
click at [589, 83] on button "Download" at bounding box center [604, 82] width 81 height 17
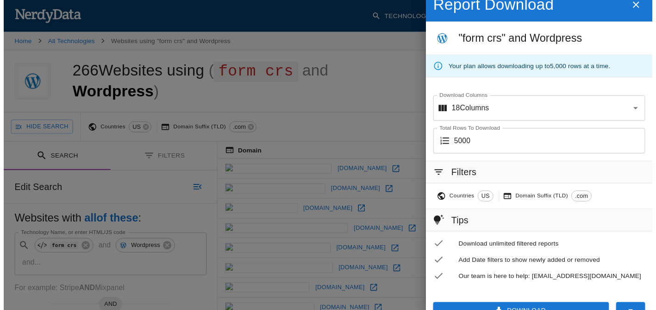
scroll to position [28, 0]
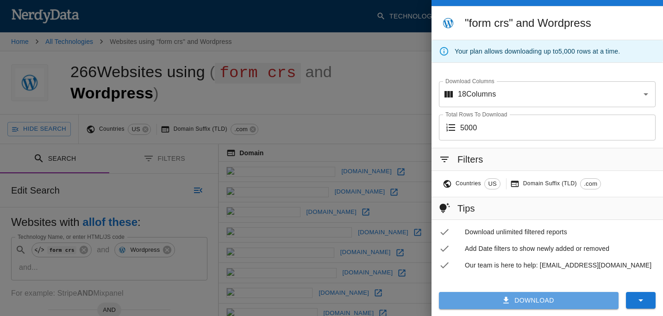
click at [508, 301] on button "Download" at bounding box center [529, 300] width 180 height 17
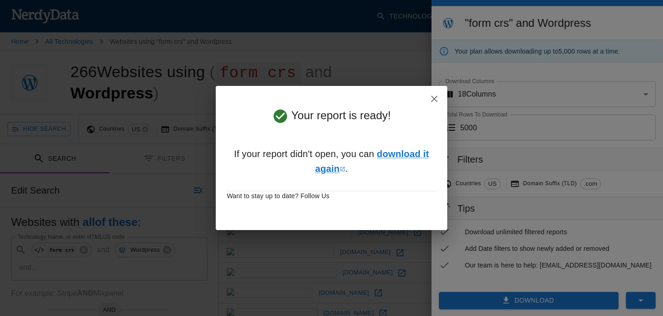
click at [434, 98] on icon "button" at bounding box center [434, 99] width 6 height 6
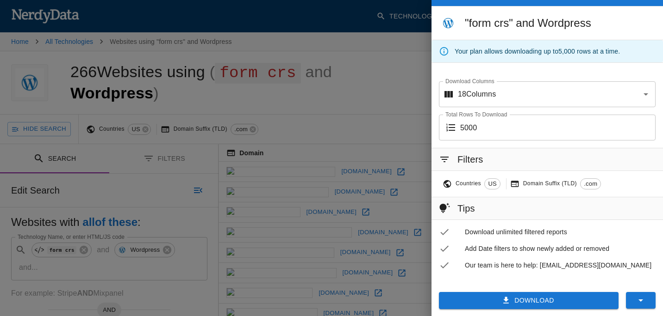
click at [175, 181] on div at bounding box center [331, 158] width 663 height 316
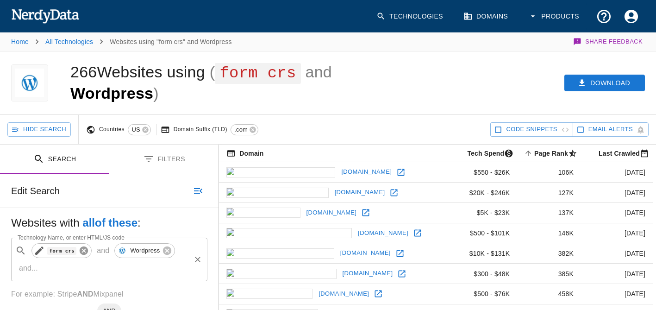
click at [80, 249] on icon at bounding box center [84, 250] width 8 height 8
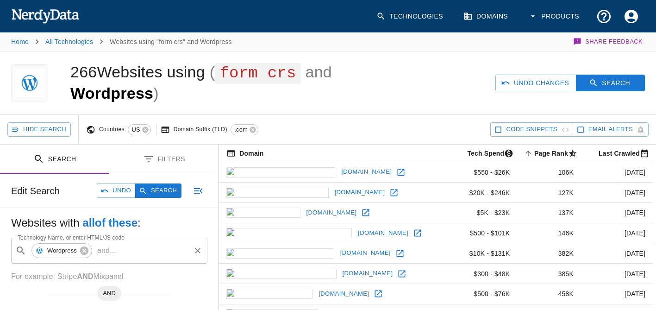
click at [114, 253] on p "and ..." at bounding box center [106, 250] width 26 height 11
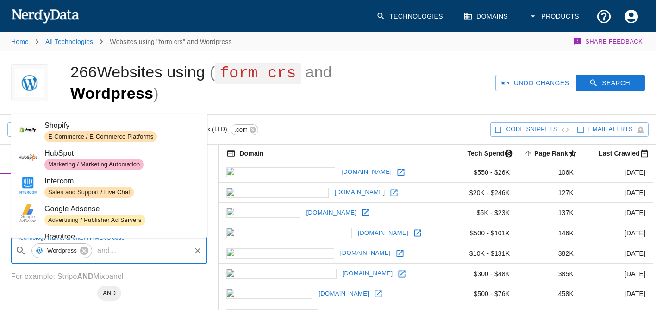
paste input "ADV Part 2A"
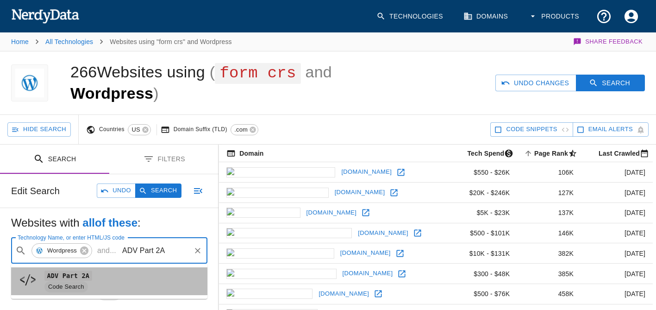
click at [84, 275] on code "ADV Part 2A" at bounding box center [68, 275] width 48 height 10
type input "ADV Part 2A"
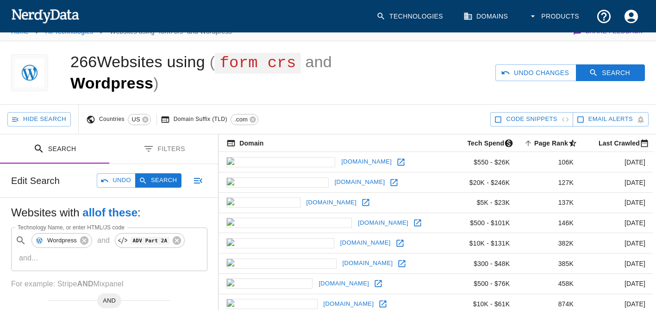
scroll to position [0, 0]
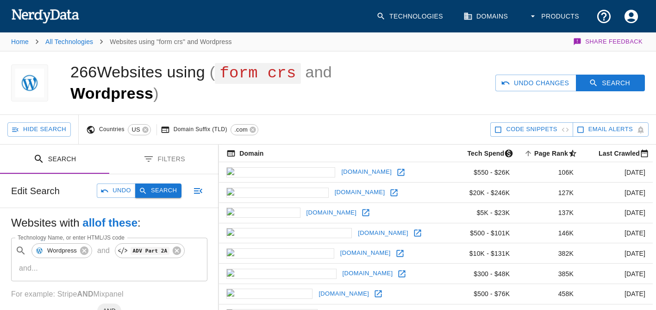
click at [160, 197] on button "Search" at bounding box center [158, 190] width 46 height 14
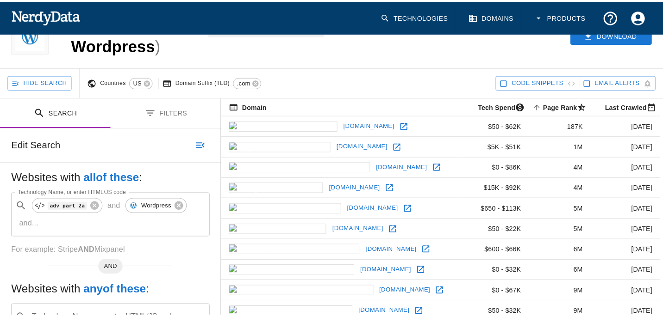
scroll to position [20, 0]
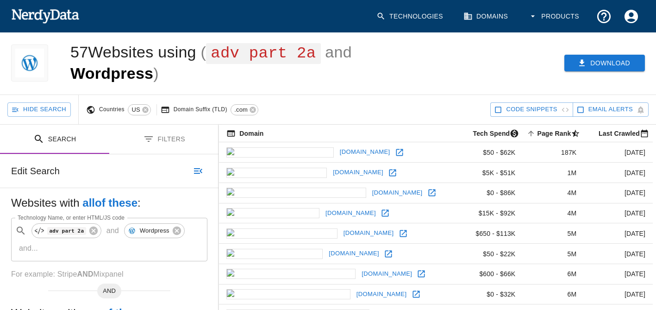
click at [585, 58] on icon "button" at bounding box center [581, 62] width 9 height 9
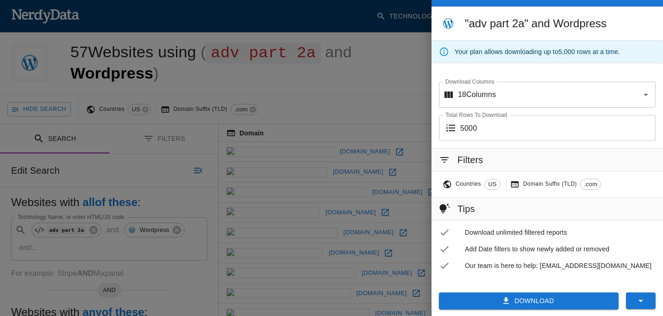
scroll to position [28, 0]
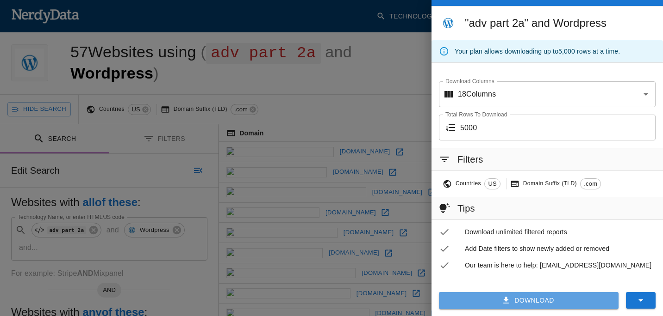
click at [493, 298] on button "Download" at bounding box center [529, 300] width 180 height 17
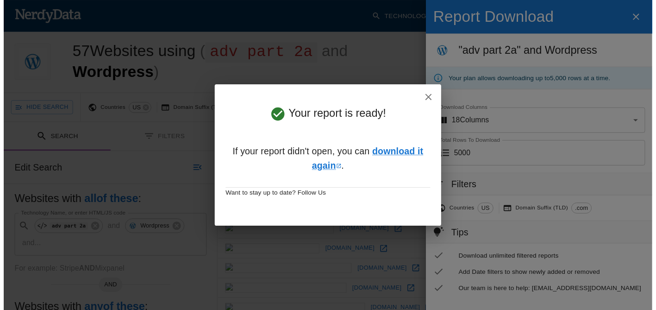
scroll to position [28, 0]
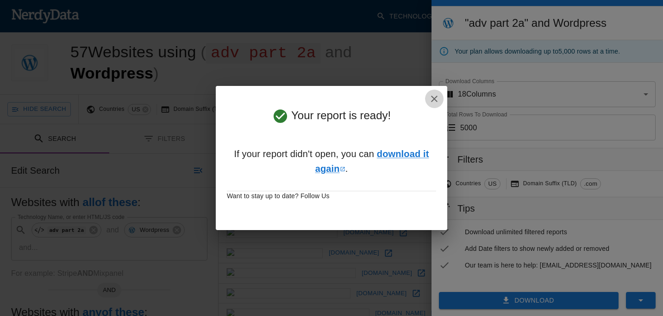
click at [432, 96] on icon "button" at bounding box center [434, 99] width 6 height 6
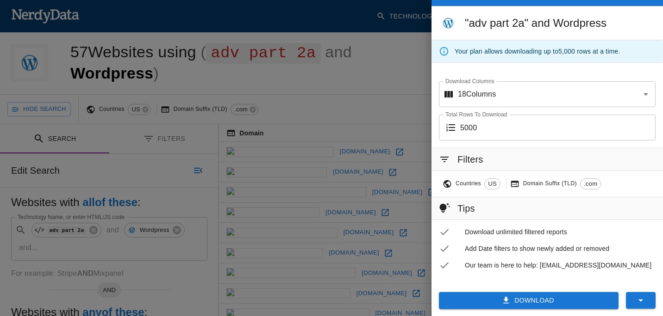
click at [95, 244] on div at bounding box center [331, 158] width 663 height 316
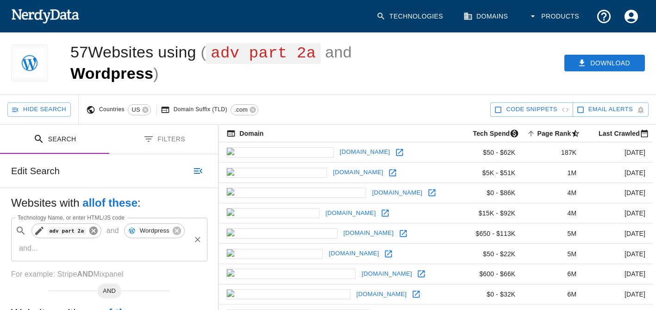
click at [88, 231] on icon at bounding box center [93, 230] width 10 height 10
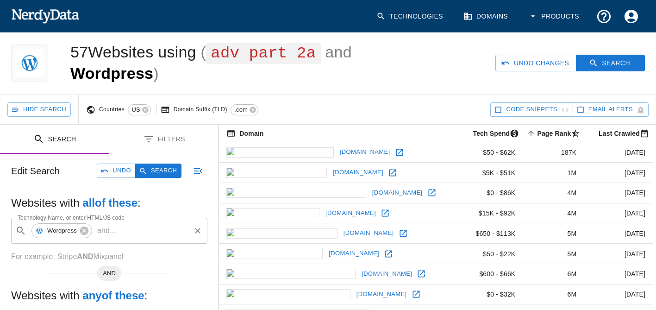
click at [129, 235] on input "Technology Name, or enter HTML/JS code" at bounding box center [154, 231] width 69 height 18
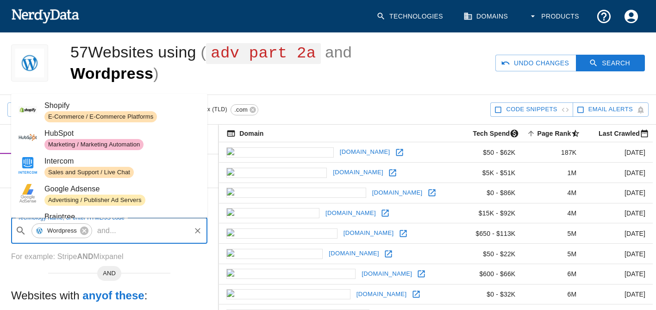
paste input "fiduciary"
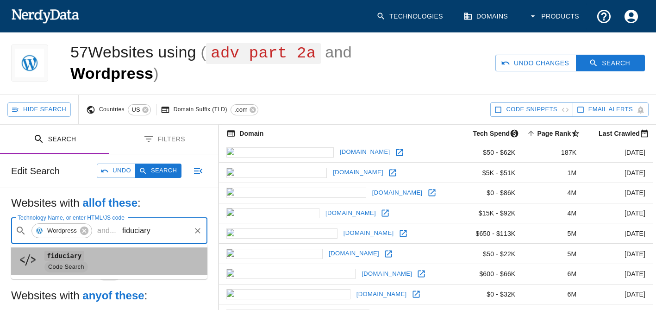
click at [103, 253] on span "fiduciary" at bounding box center [121, 255] width 155 height 11
type input "fiduciary"
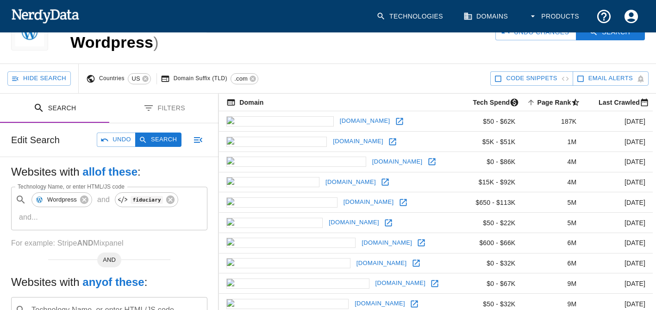
scroll to position [20, 0]
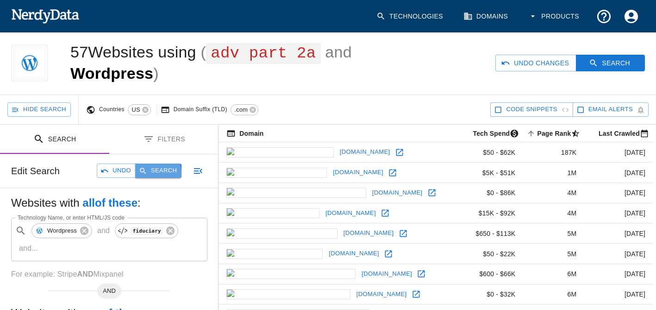
click at [146, 173] on icon "button" at bounding box center [143, 171] width 8 height 8
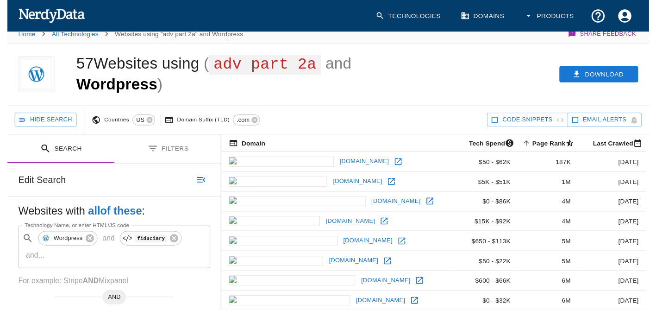
scroll to position [0, 0]
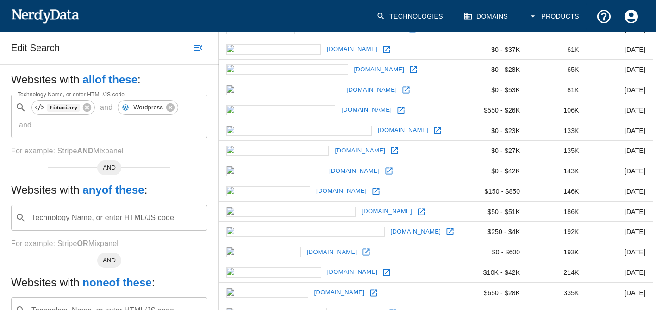
scroll to position [93, 0]
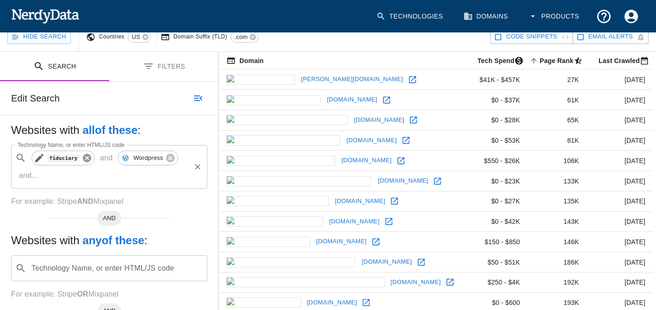
click at [84, 156] on icon at bounding box center [87, 158] width 8 height 8
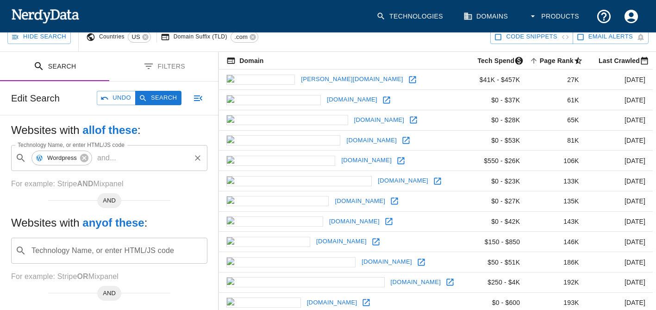
click at [109, 161] on p "and ..." at bounding box center [106, 157] width 26 height 11
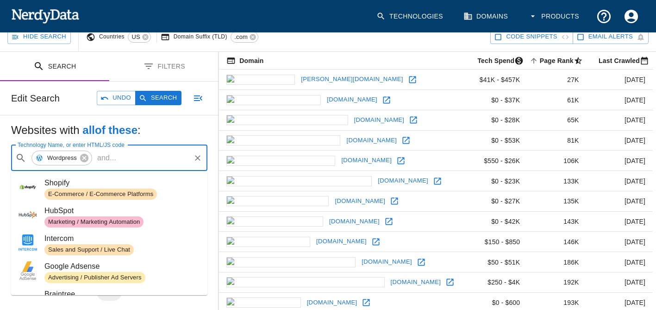
paste input "RFP"
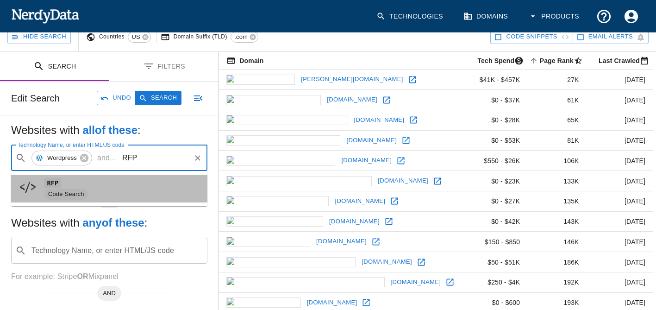
click at [77, 190] on span "Code Search" at bounding box center [65, 194] width 43 height 9
type input "RFP"
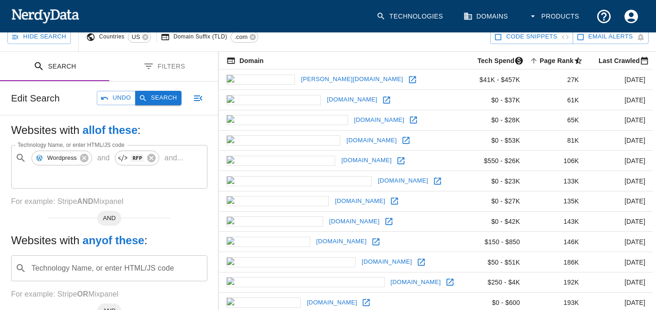
click at [166, 100] on button "Search" at bounding box center [158, 98] width 46 height 14
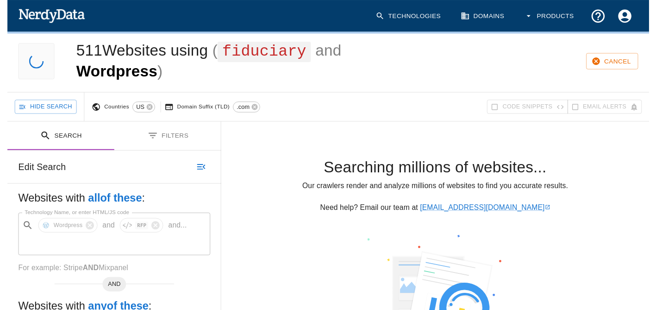
scroll to position [0, 0]
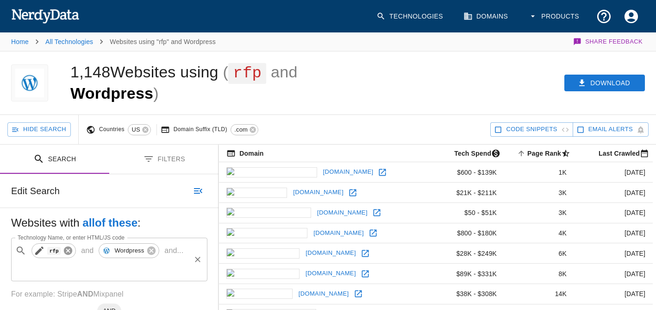
click at [68, 254] on icon at bounding box center [68, 250] width 8 height 8
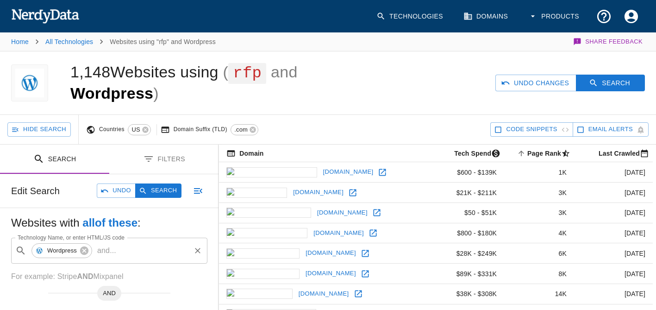
click at [116, 249] on p "and ..." at bounding box center [106, 250] width 26 height 11
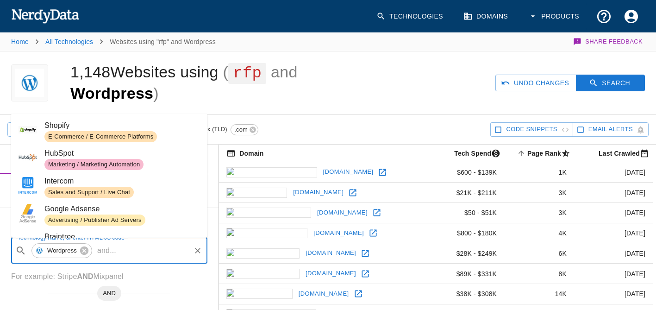
paste input "RFP REFEREE"
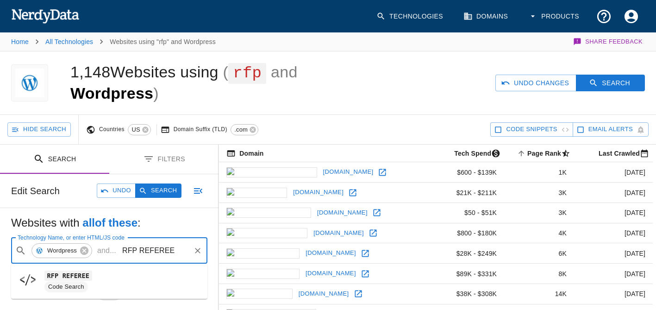
click at [100, 271] on span "RFP REFEREE" at bounding box center [121, 275] width 155 height 11
type input "RFP REFEREE"
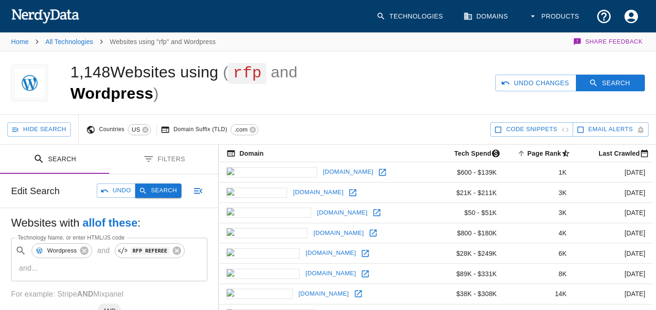
click at [167, 190] on button "Search" at bounding box center [158, 190] width 46 height 14
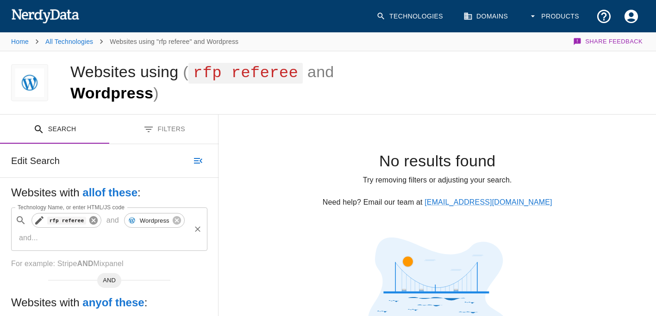
click at [93, 224] on icon at bounding box center [93, 221] width 8 height 8
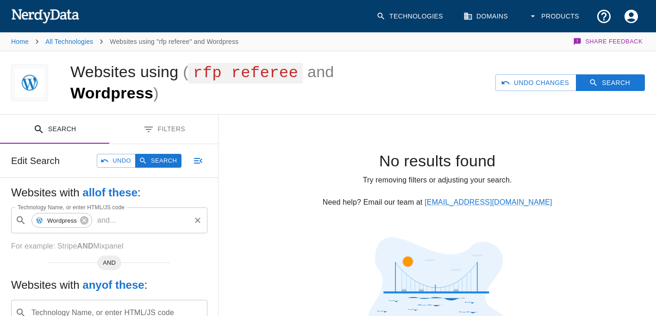
click at [119, 223] on p "and ..." at bounding box center [106, 220] width 26 height 11
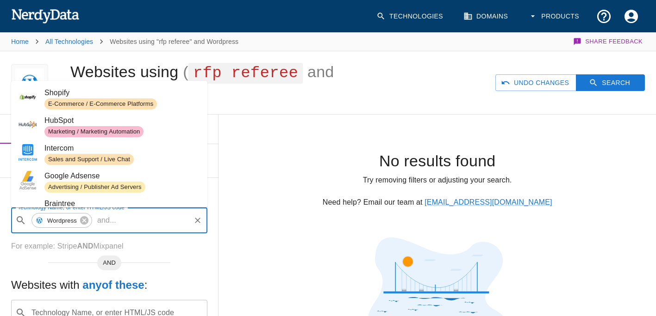
paste input "SEC registered"
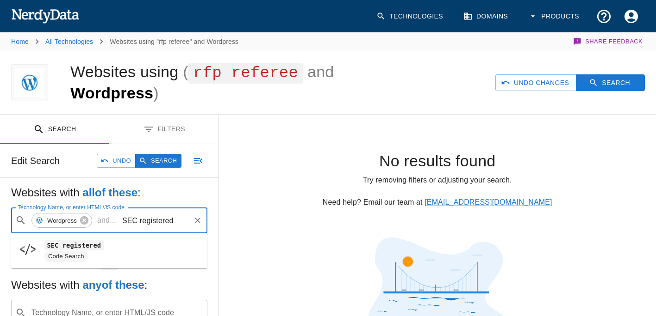
click at [74, 248] on code "SEC registered" at bounding box center [73, 246] width 59 height 10
type input "SEC registered"
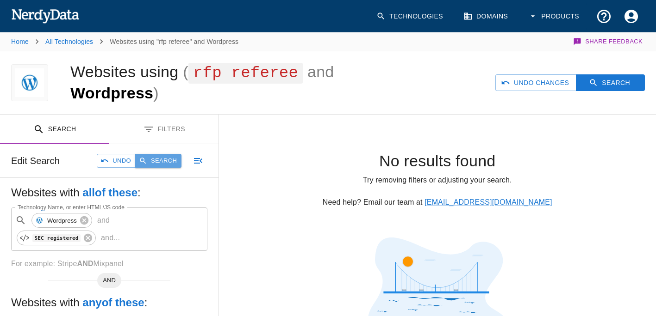
click at [166, 164] on button "Search" at bounding box center [158, 161] width 46 height 14
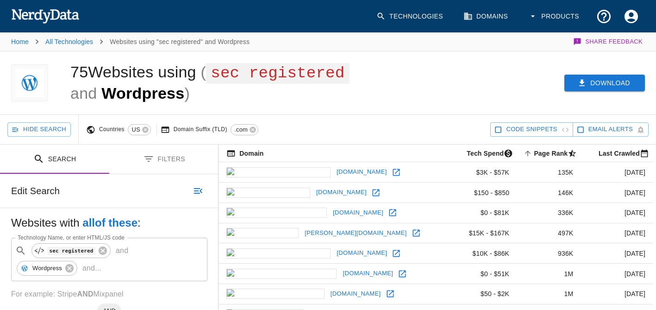
click at [598, 82] on button "Download" at bounding box center [604, 82] width 81 height 17
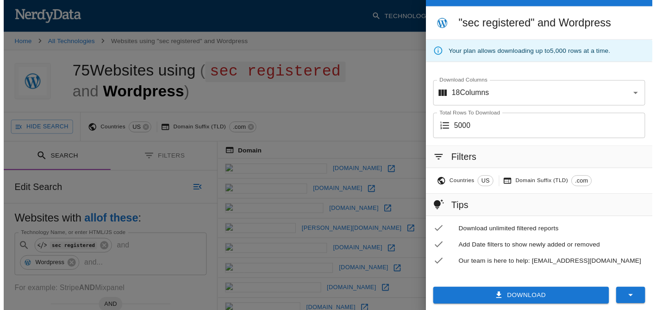
scroll to position [28, 0]
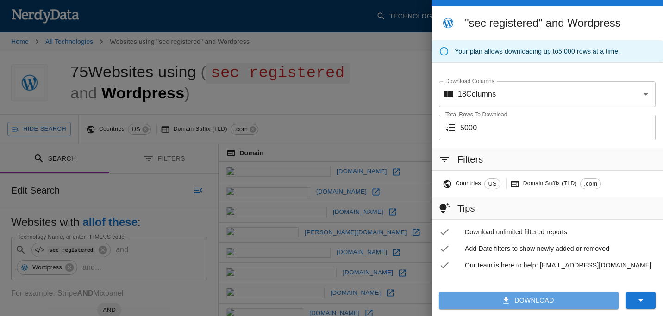
click at [495, 298] on button "Download" at bounding box center [529, 300] width 180 height 17
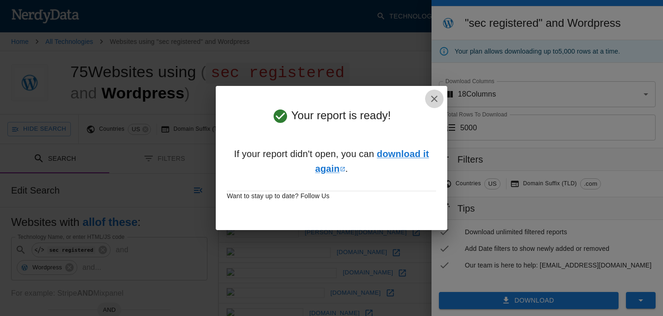
click at [432, 98] on icon "button" at bounding box center [433, 98] width 11 height 11
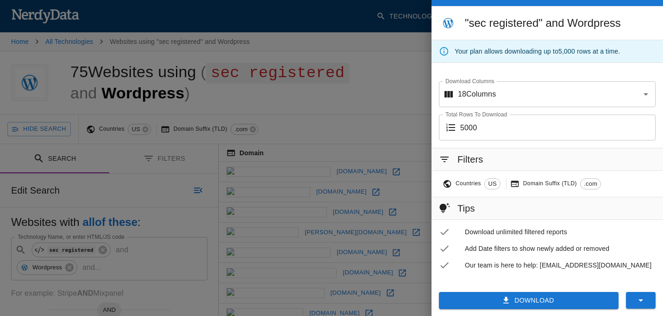
click at [319, 117] on div at bounding box center [331, 158] width 663 height 316
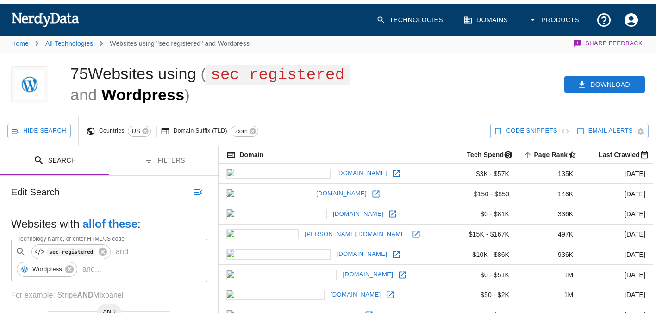
scroll to position [0, 0]
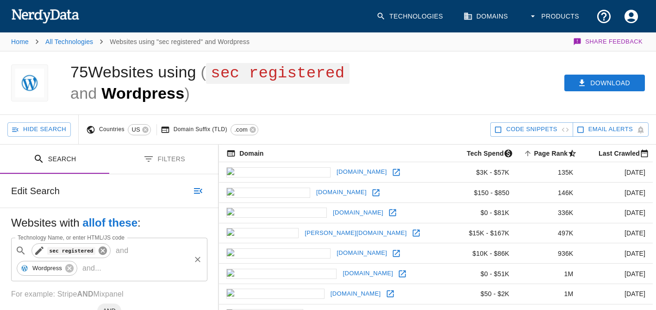
click at [99, 254] on icon at bounding box center [103, 250] width 8 height 8
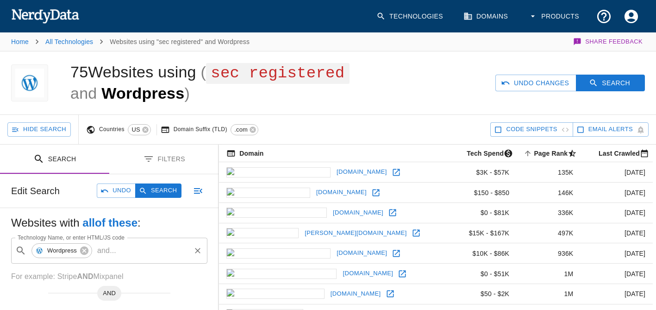
click at [108, 250] on p "and ..." at bounding box center [106, 250] width 26 height 11
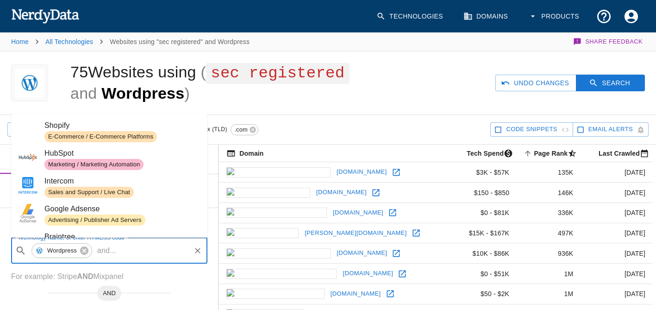
paste input "Pontera"
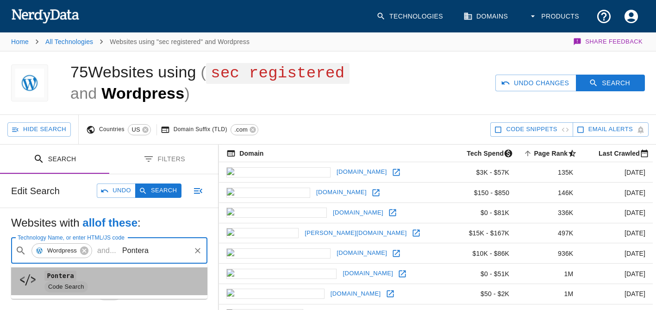
click at [67, 278] on code "Pontera" at bounding box center [60, 275] width 32 height 10
type input "Pontera"
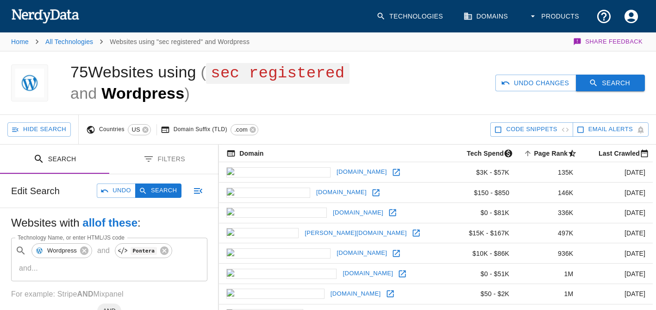
click at [593, 86] on icon "button" at bounding box center [593, 82] width 9 height 9
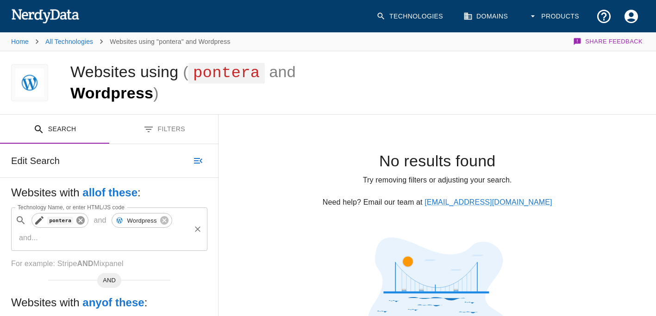
click at [77, 223] on icon at bounding box center [80, 221] width 8 height 8
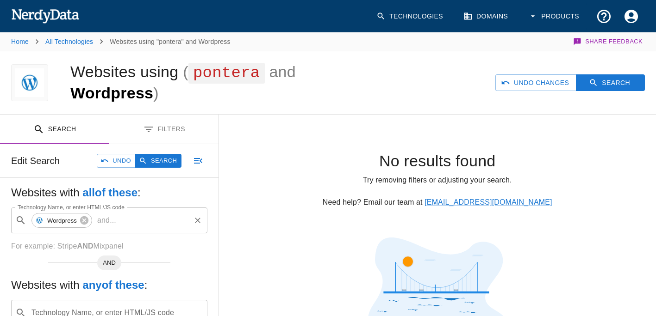
click at [113, 222] on p "and ..." at bounding box center [106, 220] width 26 height 11
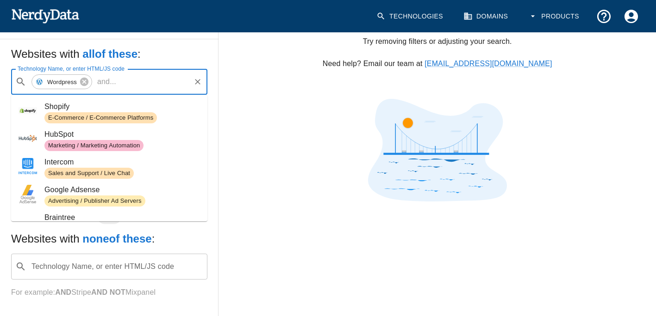
scroll to position [93, 0]
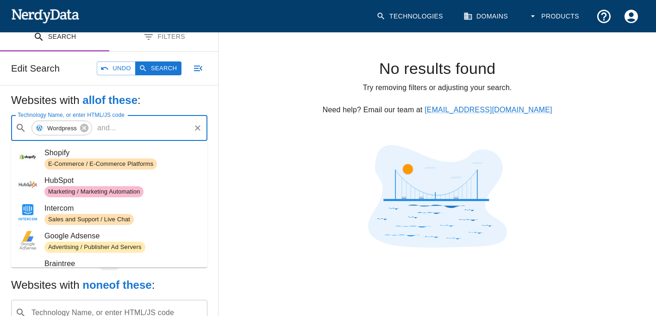
click at [255, 201] on div at bounding box center [436, 198] width 437 height 106
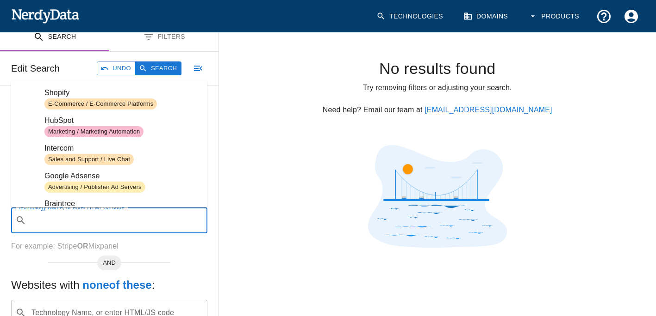
click at [69, 218] on input "Technology Name, or enter HTML/JS code" at bounding box center [116, 221] width 173 height 18
paste input "portfolio management,"
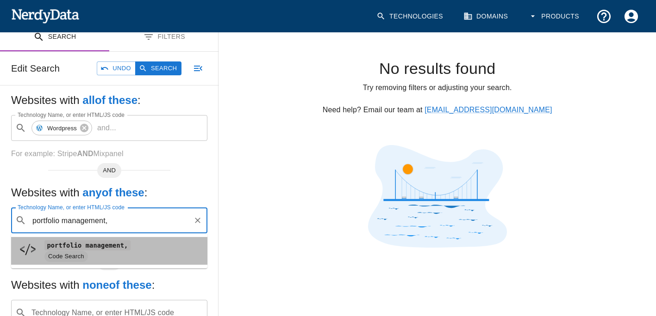
click at [61, 254] on span "Code Search" at bounding box center [65, 257] width 43 height 9
type input "portfolio management,"
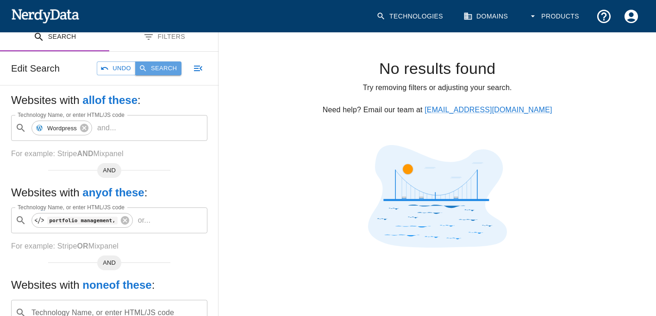
click at [170, 67] on button "Search" at bounding box center [158, 69] width 46 height 14
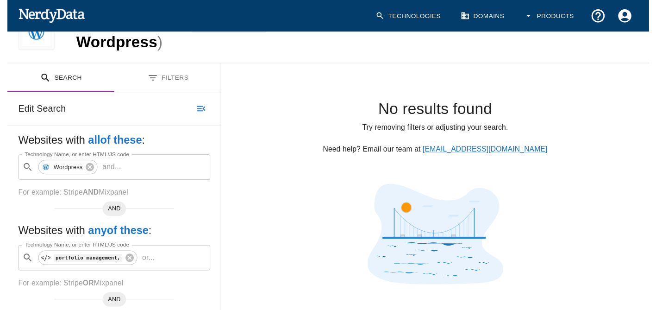
scroll to position [0, 0]
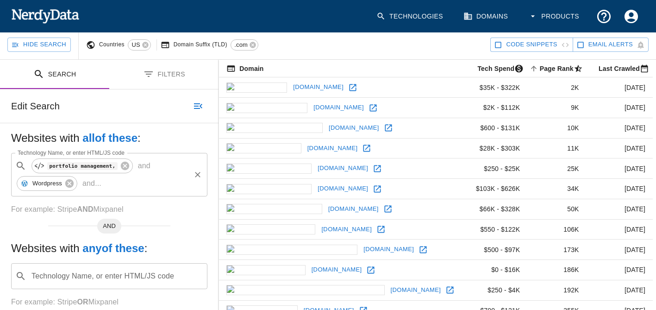
scroll to position [139, 0]
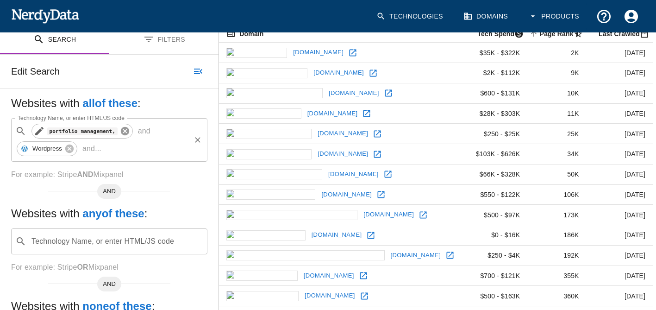
click at [120, 134] on icon at bounding box center [124, 131] width 8 height 8
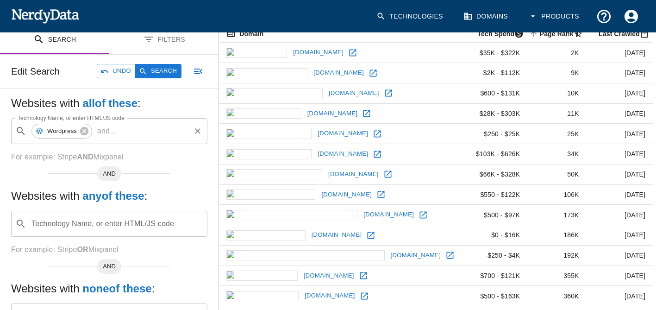
click at [66, 230] on input "Technology Name, or enter HTML/JS code" at bounding box center [116, 224] width 173 height 18
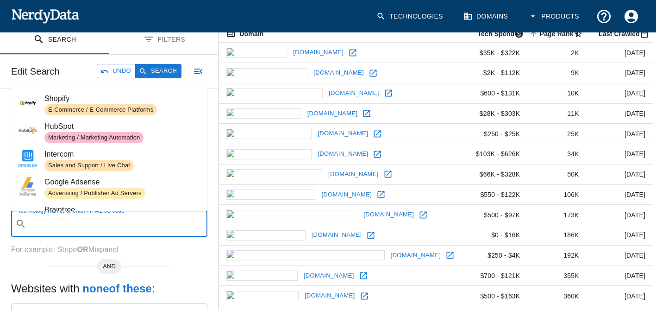
paste input "ADV"
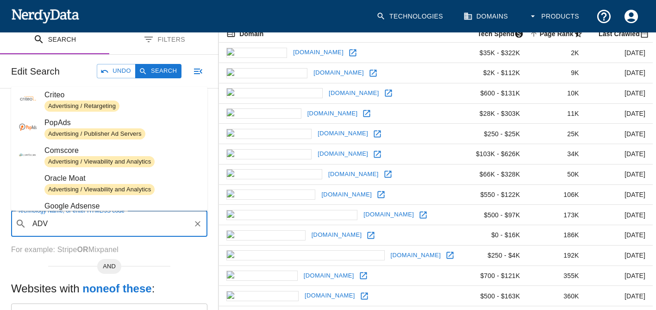
scroll to position [158, 0]
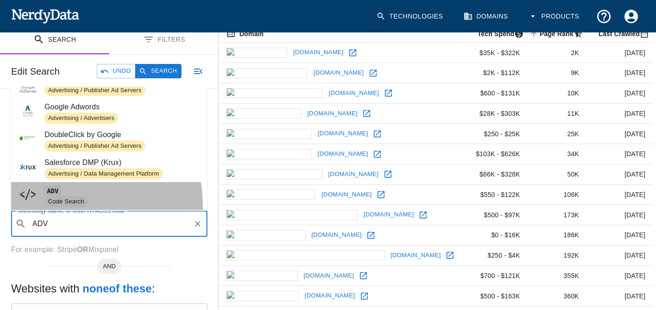
click at [62, 202] on span "Code Search" at bounding box center [65, 201] width 43 height 9
type input "ADV"
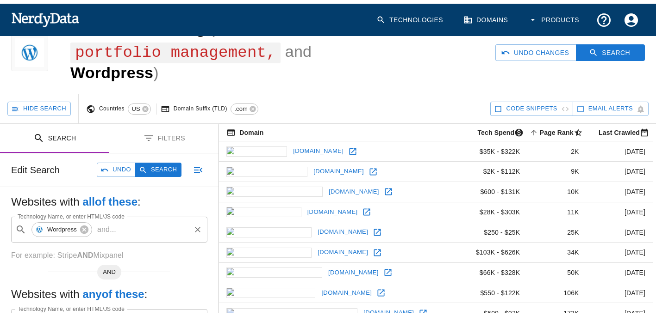
scroll to position [0, 0]
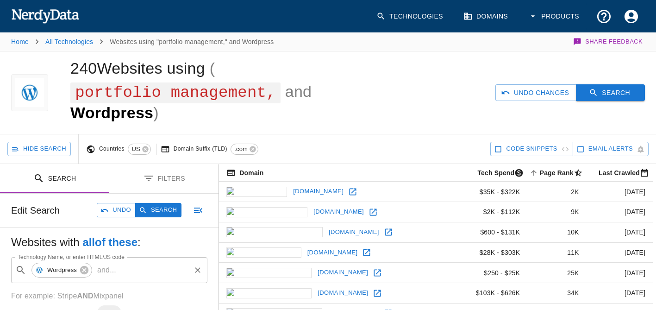
click at [588, 94] on button "Search" at bounding box center [610, 92] width 69 height 17
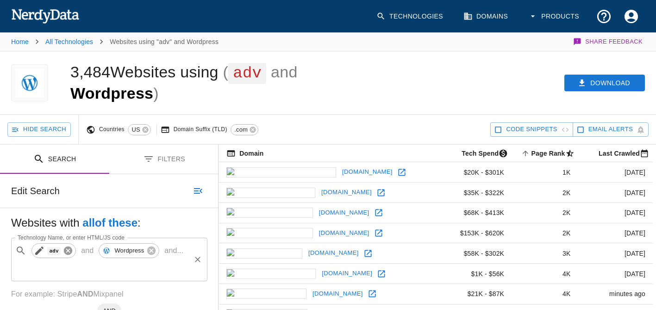
click at [68, 250] on icon at bounding box center [68, 250] width 8 height 8
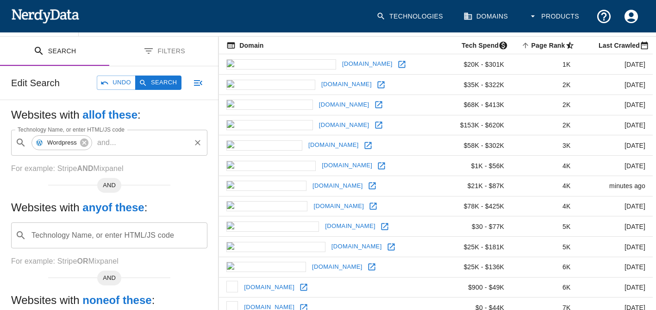
scroll to position [93, 0]
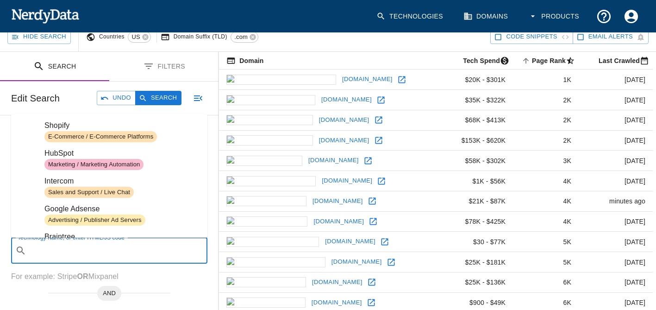
click at [69, 248] on input "Technology Name, or enter HTML/JS code" at bounding box center [116, 251] width 173 height 18
paste input "Investment Officer"
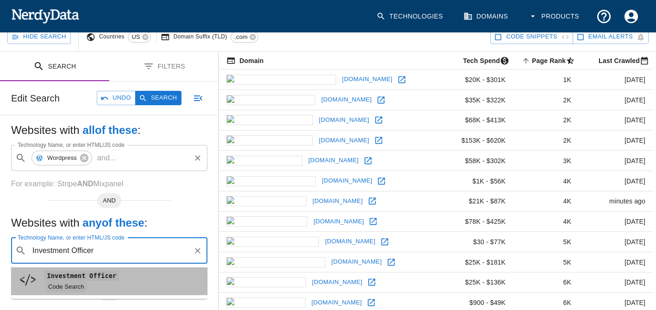
click at [67, 274] on code "Investment Officer" at bounding box center [81, 275] width 74 height 10
type input "Investment Officer"
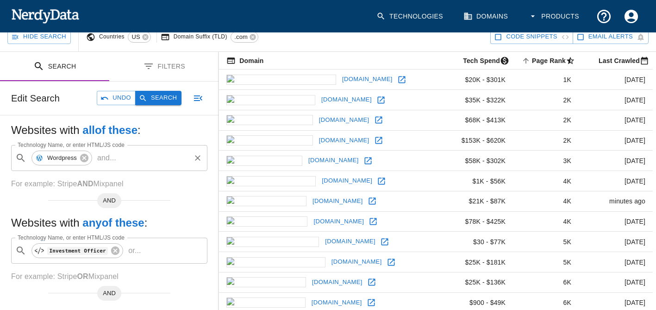
click at [153, 102] on button "Search" at bounding box center [158, 98] width 46 height 14
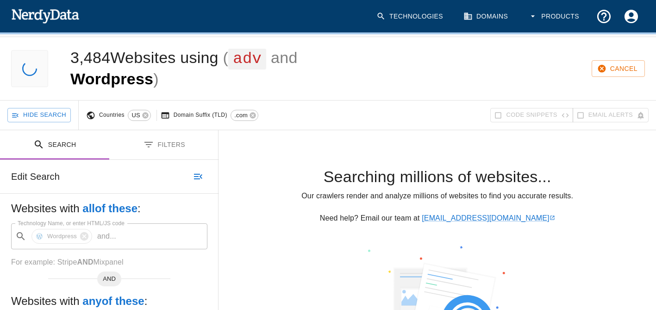
scroll to position [0, 0]
